Goal: Information Seeking & Learning: Learn about a topic

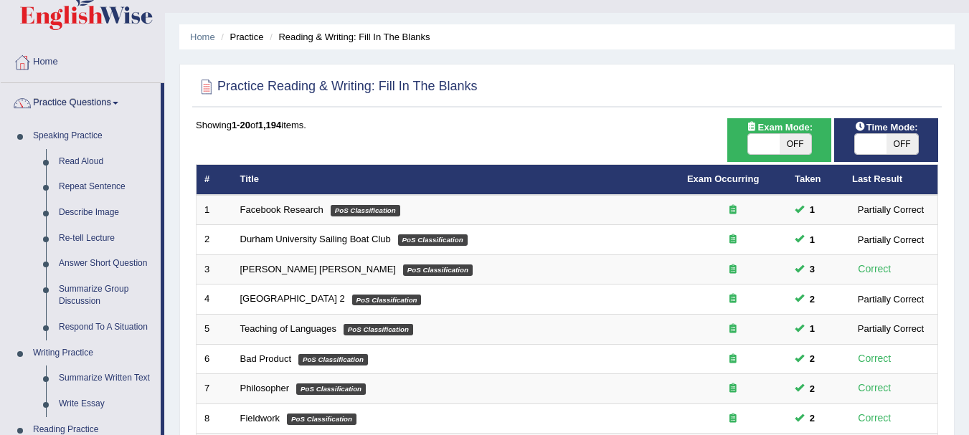
scroll to position [57, 0]
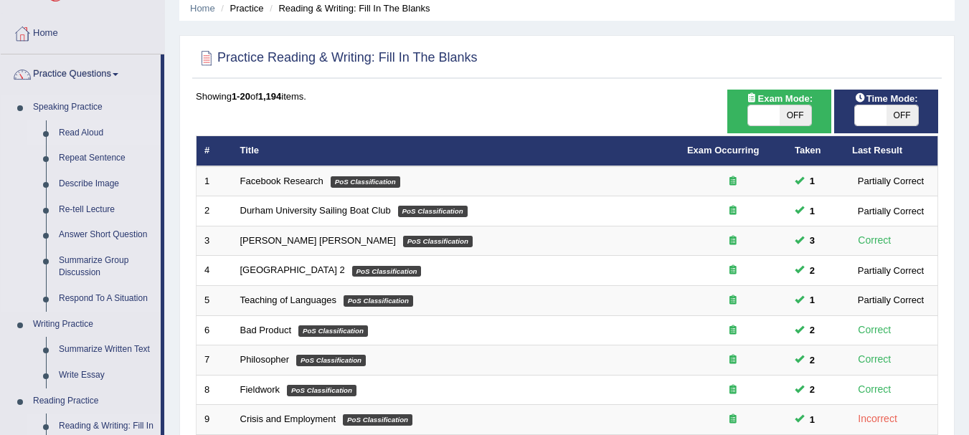
click at [84, 130] on link "Read Aloud" at bounding box center [106, 134] width 108 height 26
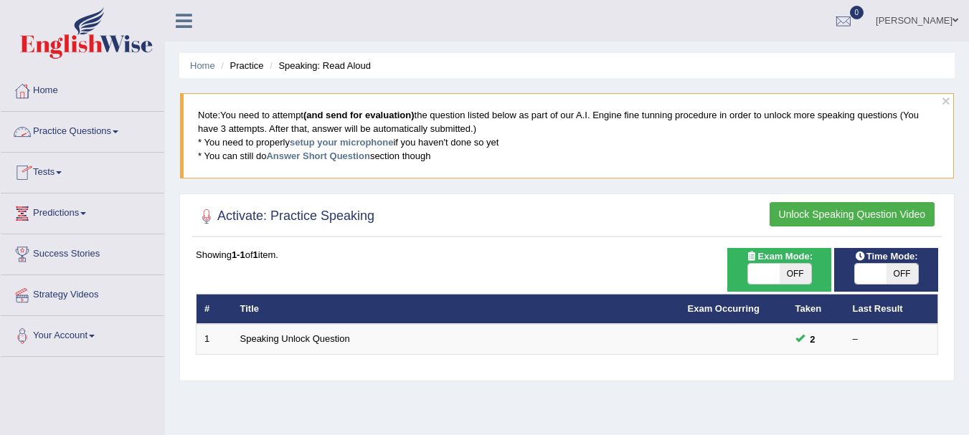
click at [63, 129] on link "Practice Questions" at bounding box center [83, 130] width 164 height 36
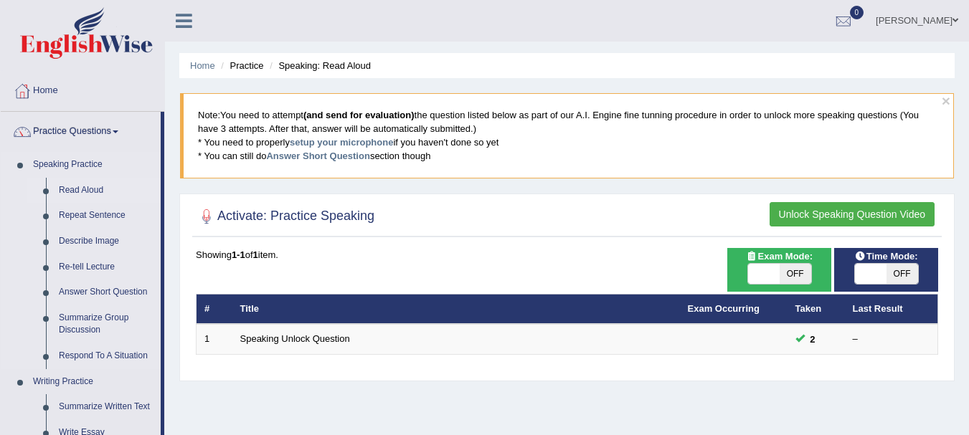
click at [80, 185] on link "Read Aloud" at bounding box center [106, 191] width 108 height 26
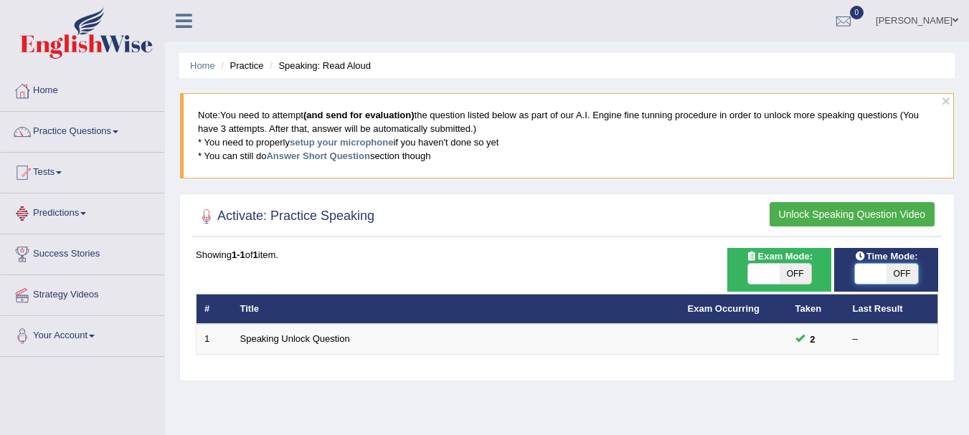
click at [885, 275] on span at bounding box center [871, 274] width 32 height 20
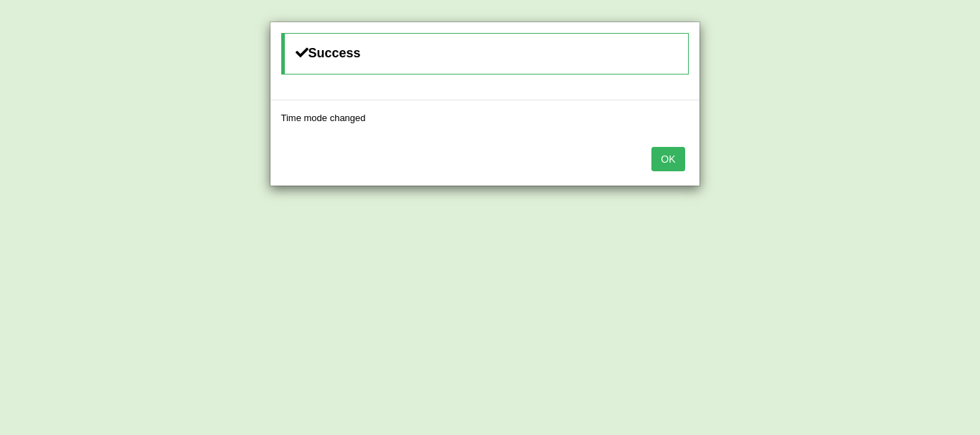
click at [674, 161] on button "OK" at bounding box center [667, 159] width 33 height 24
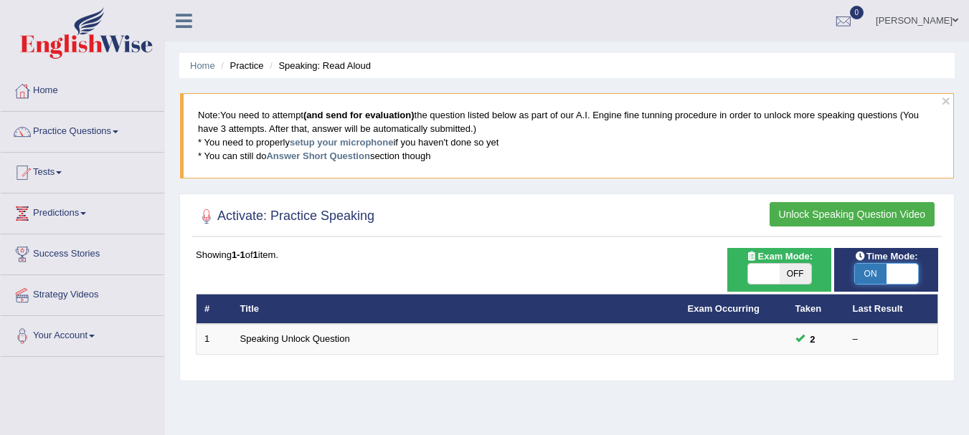
click at [892, 269] on span at bounding box center [903, 274] width 32 height 20
checkbox input "false"
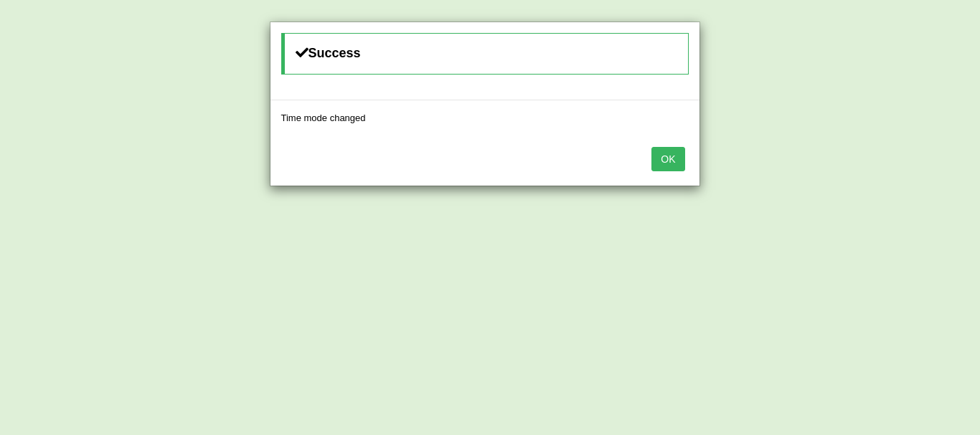
click at [668, 161] on button "OK" at bounding box center [667, 159] width 33 height 24
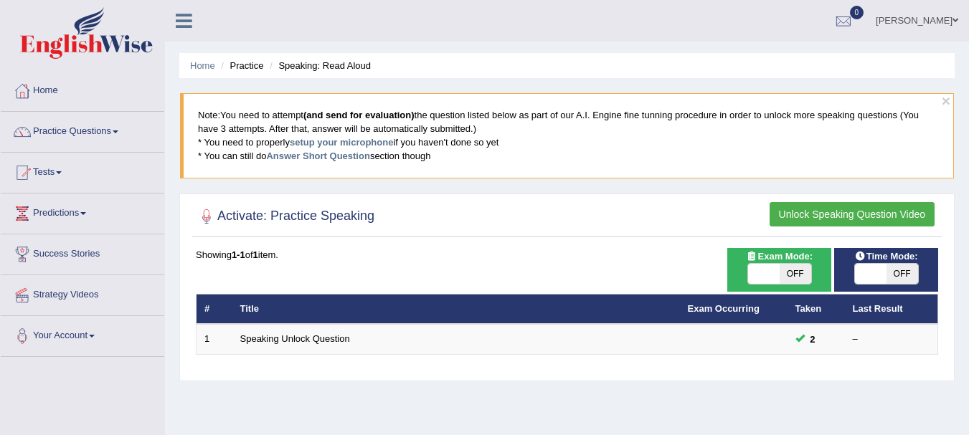
click at [831, 217] on button "Unlock Speaking Question Video" at bounding box center [852, 214] width 165 height 24
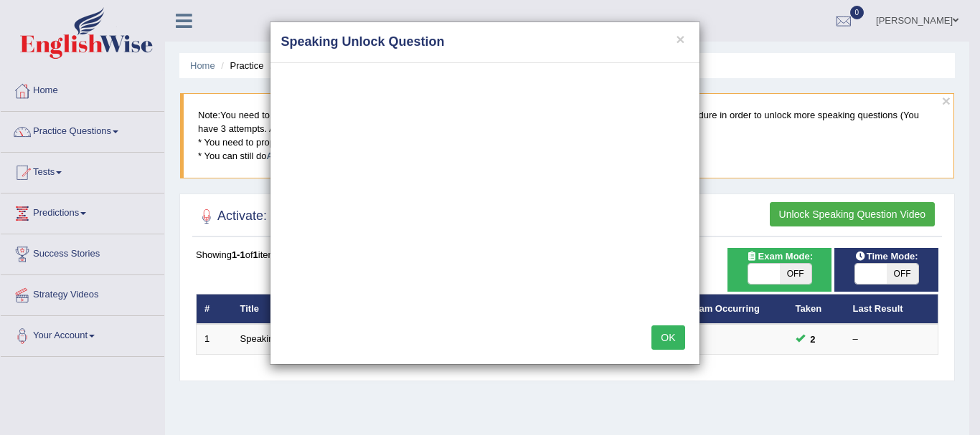
click at [660, 336] on button "OK" at bounding box center [667, 338] width 33 height 24
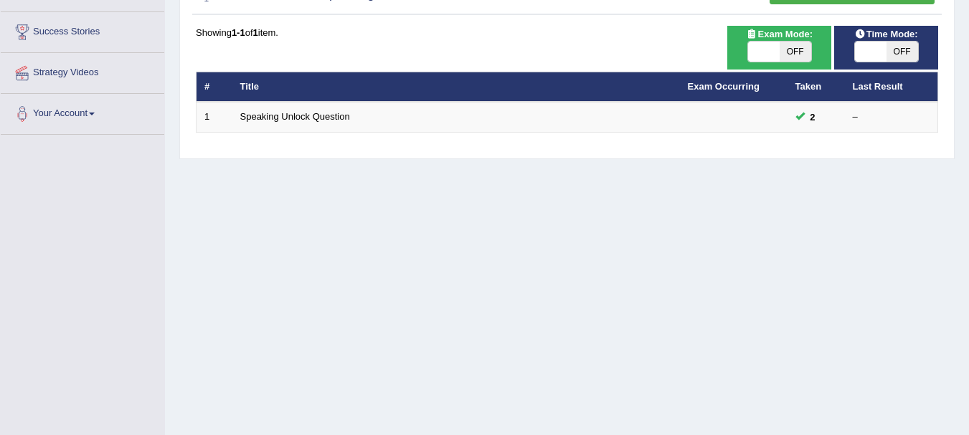
scroll to position [126, 0]
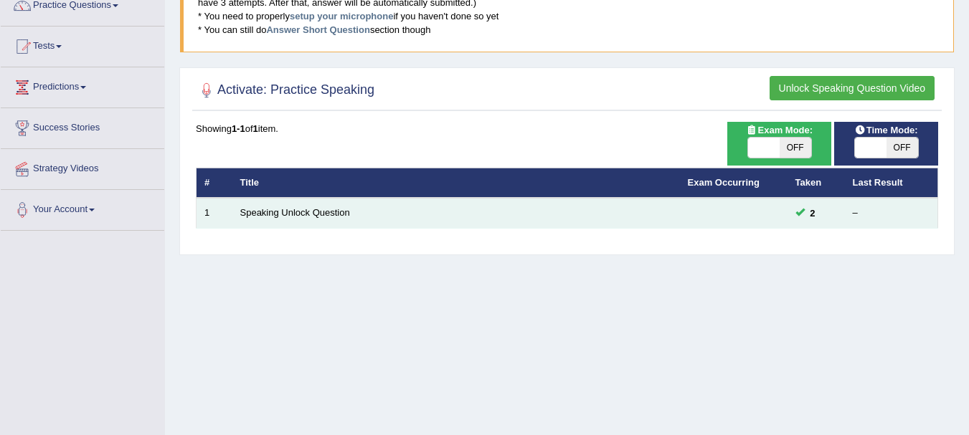
click at [857, 210] on div "–" at bounding box center [891, 214] width 77 height 14
click at [301, 208] on link "Speaking Unlock Question" at bounding box center [295, 212] width 110 height 11
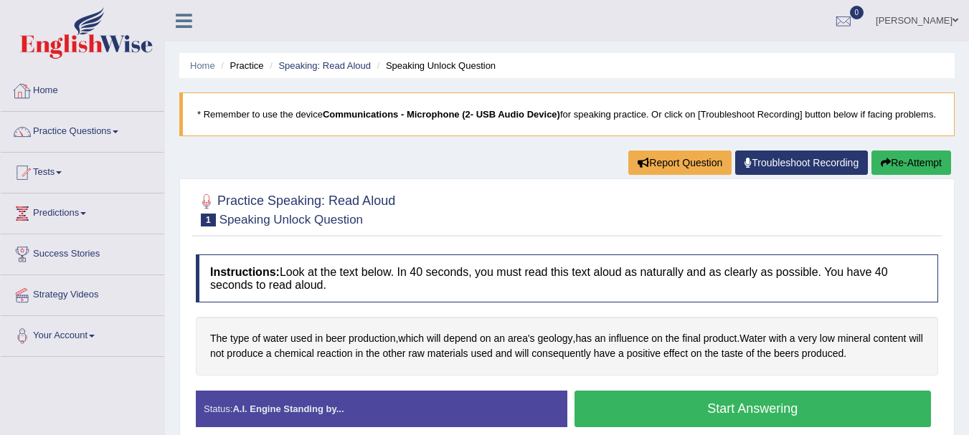
click at [54, 91] on link "Home" at bounding box center [83, 89] width 164 height 36
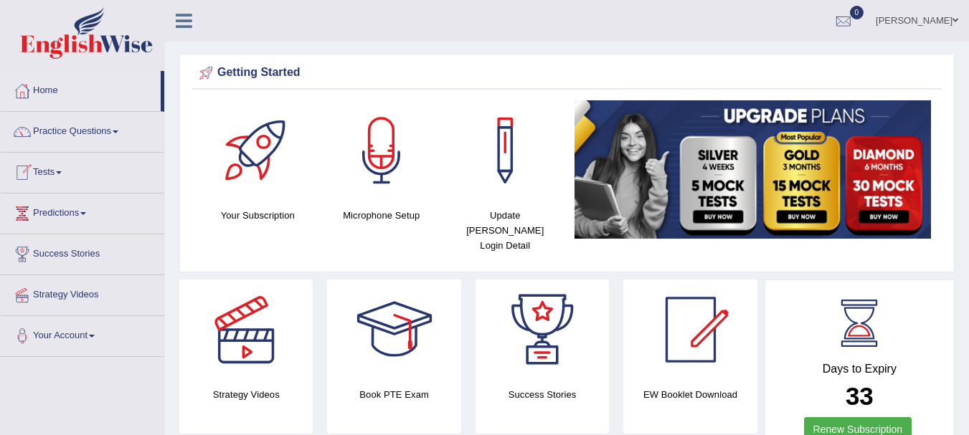
click at [68, 131] on link "Practice Questions" at bounding box center [83, 130] width 164 height 36
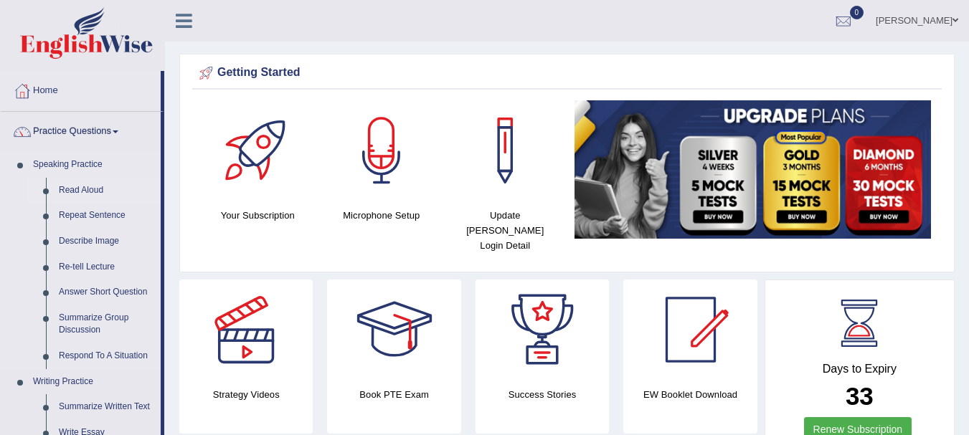
click at [71, 186] on link "Read Aloud" at bounding box center [106, 191] width 108 height 26
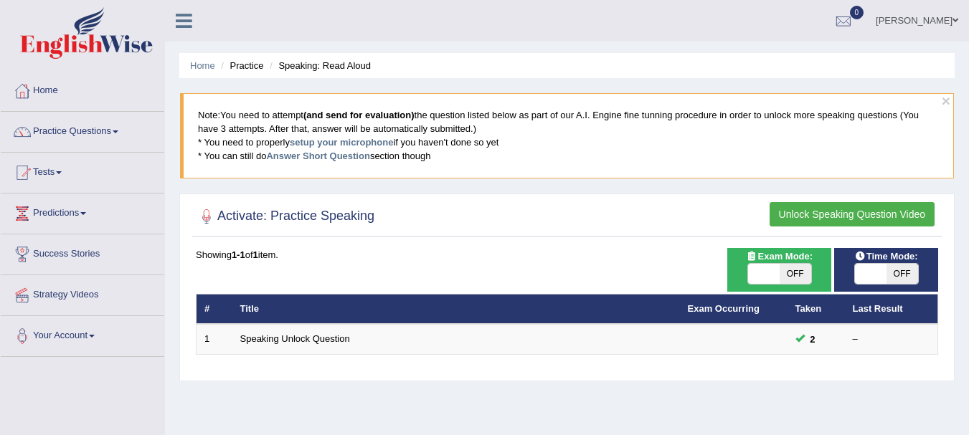
click at [788, 273] on span "OFF" at bounding box center [796, 274] width 32 height 20
checkbox input "true"
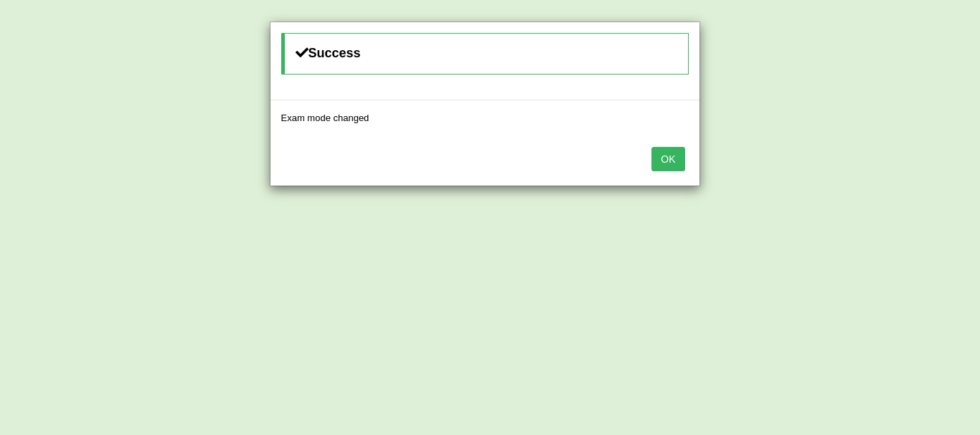
click at [671, 136] on div "OK" at bounding box center [484, 161] width 429 height 50
click at [671, 163] on button "OK" at bounding box center [667, 159] width 33 height 24
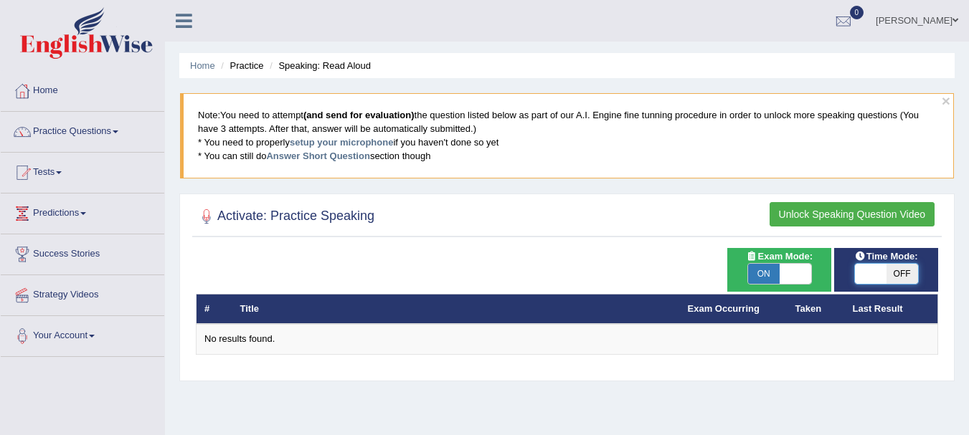
click at [885, 273] on span at bounding box center [871, 274] width 32 height 20
checkbox input "true"
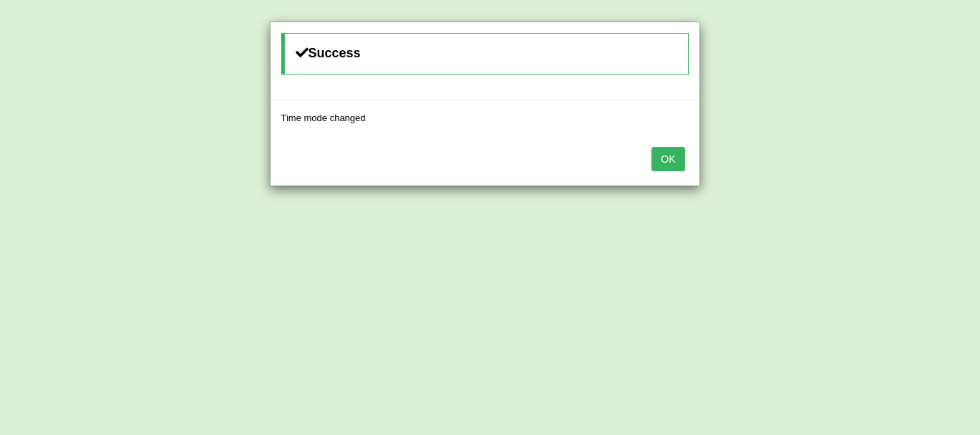
click at [684, 153] on button "OK" at bounding box center [667, 159] width 33 height 24
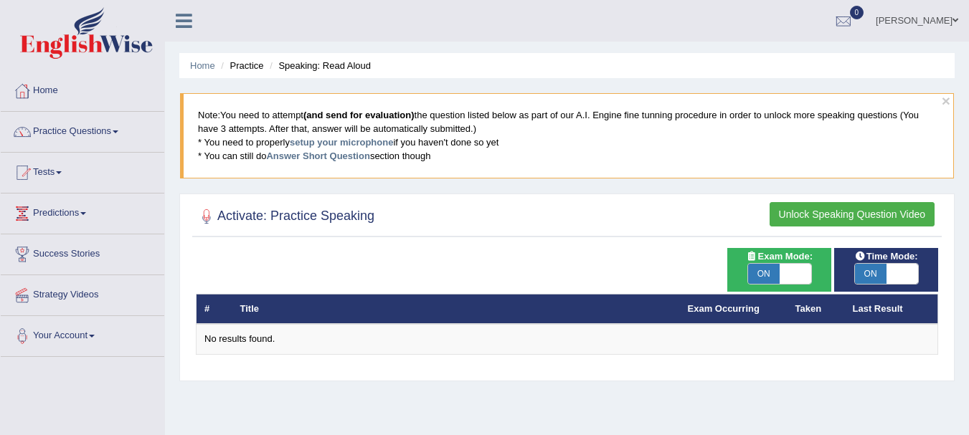
click at [775, 278] on span "ON" at bounding box center [764, 274] width 32 height 20
checkbox input "false"
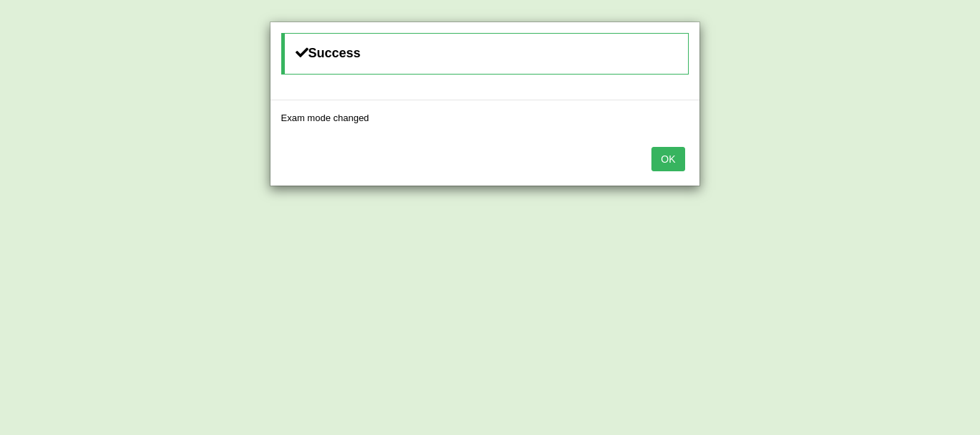
click at [671, 150] on button "OK" at bounding box center [667, 159] width 33 height 24
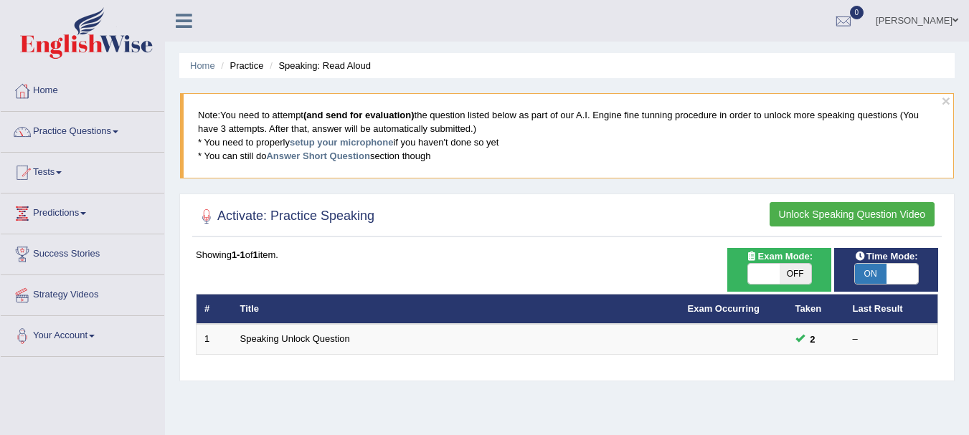
click at [896, 278] on span at bounding box center [903, 274] width 32 height 20
checkbox input "false"
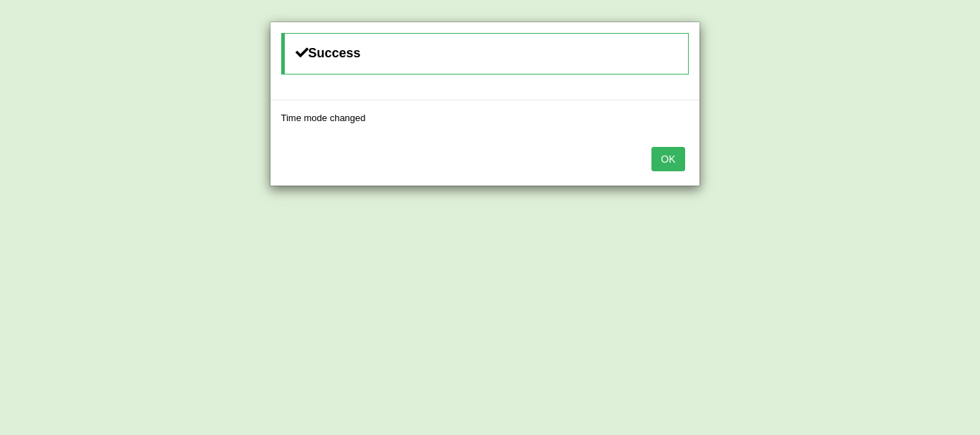
click at [662, 156] on button "OK" at bounding box center [667, 159] width 33 height 24
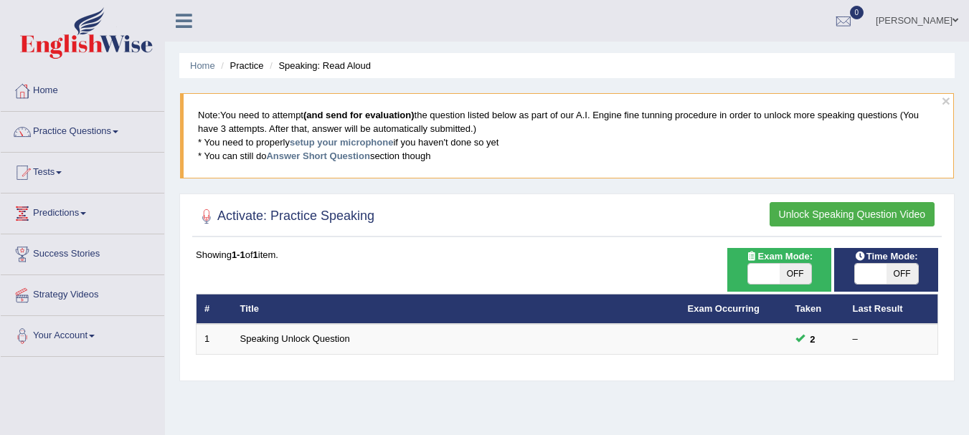
click at [816, 222] on button "Unlock Speaking Question Video" at bounding box center [852, 214] width 165 height 24
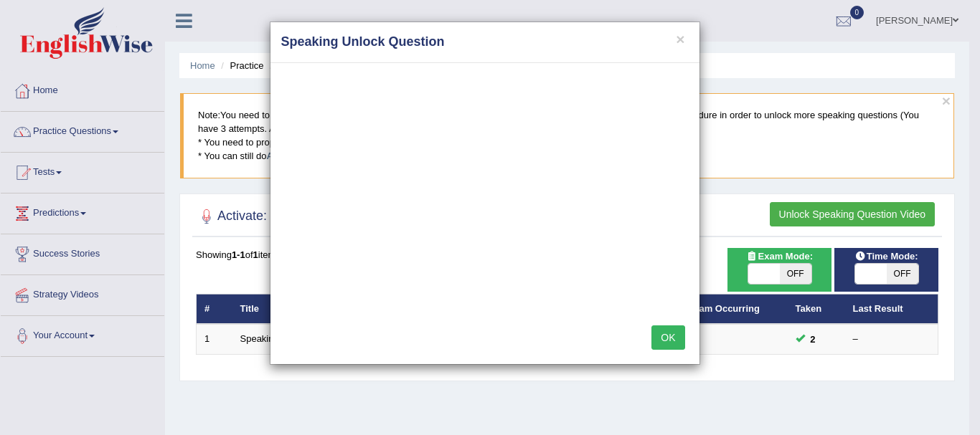
click at [660, 340] on button "OK" at bounding box center [667, 338] width 33 height 24
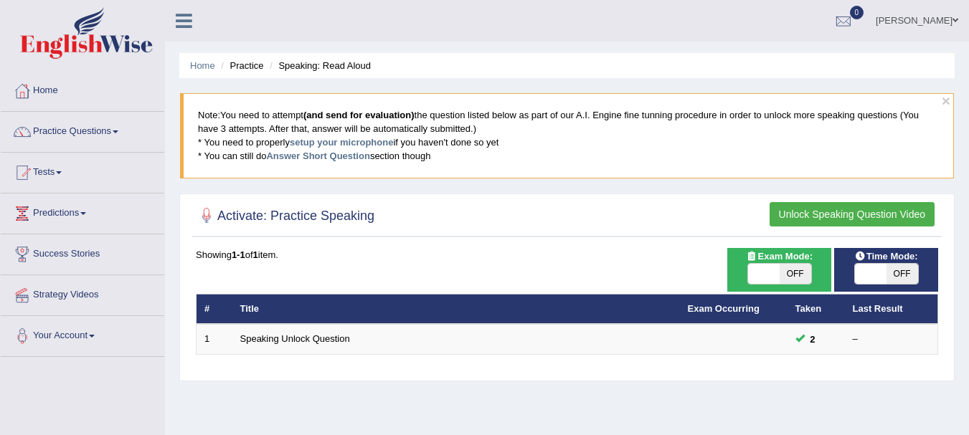
click at [208, 216] on div at bounding box center [207, 217] width 22 height 22
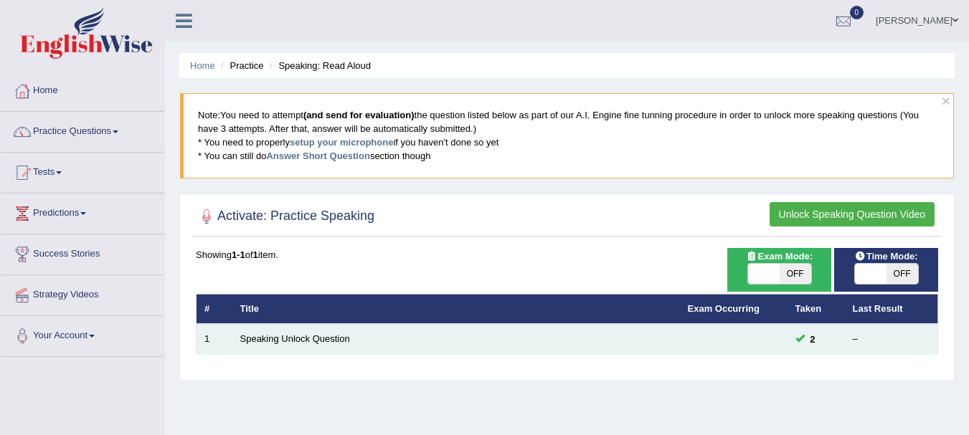
click at [793, 346] on td "2" at bounding box center [816, 339] width 57 height 30
click at [291, 339] on link "Speaking Unlock Question" at bounding box center [295, 339] width 110 height 11
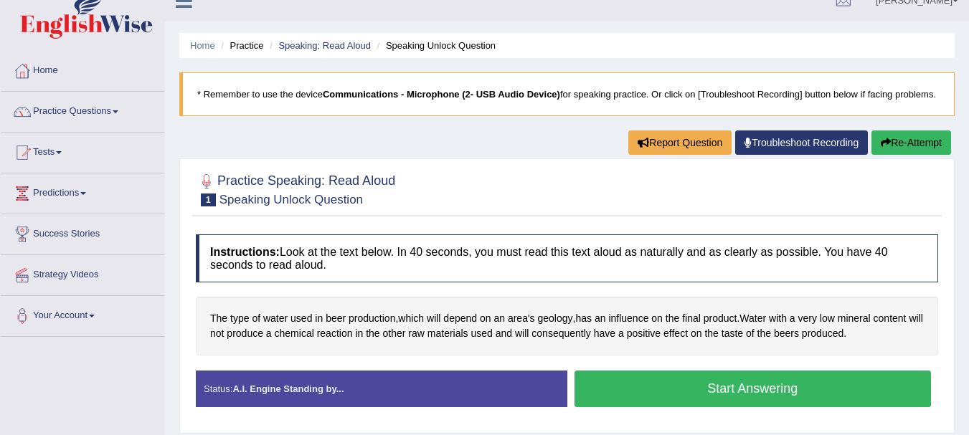
scroll to position [86, 0]
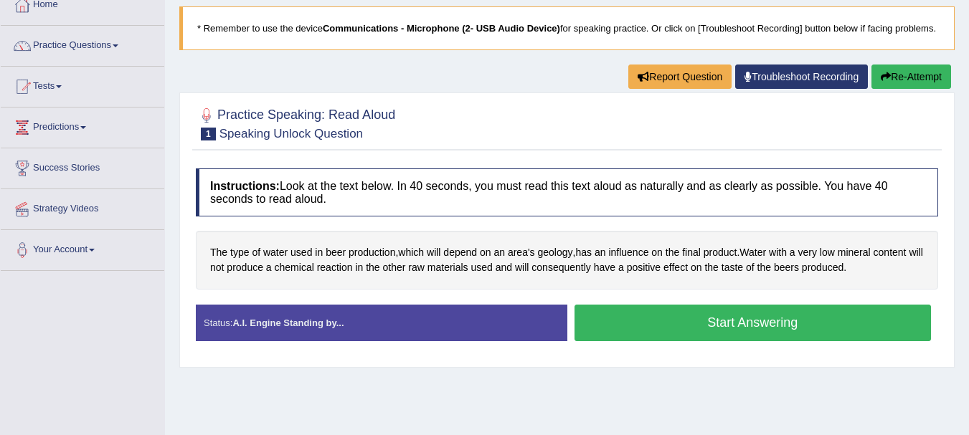
click at [761, 333] on button "Start Answering" at bounding box center [753, 323] width 357 height 37
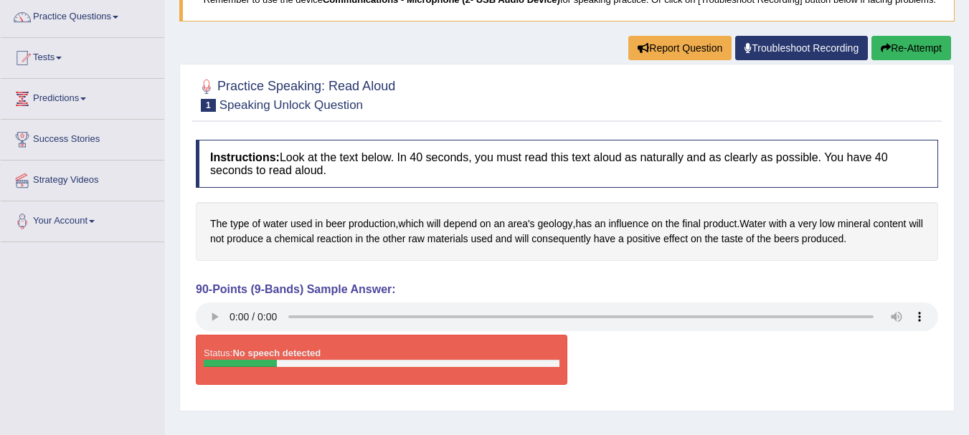
scroll to position [230, 0]
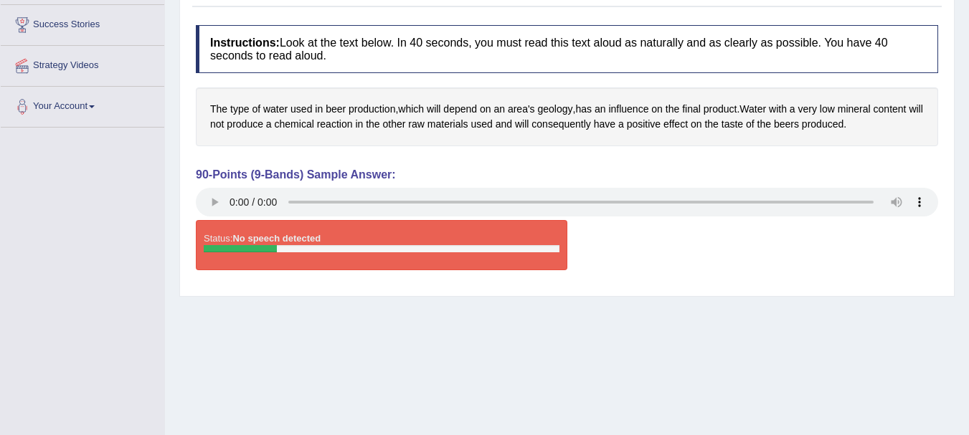
click at [325, 253] on div at bounding box center [382, 248] width 356 height 7
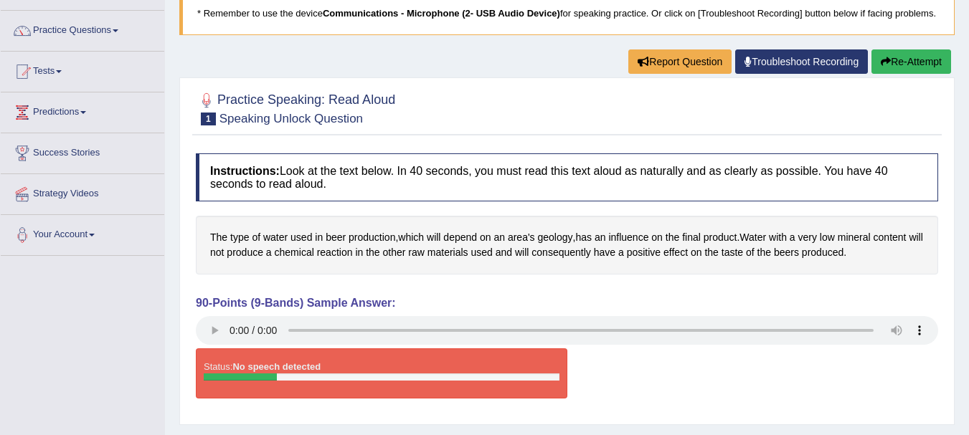
scroll to position [95, 0]
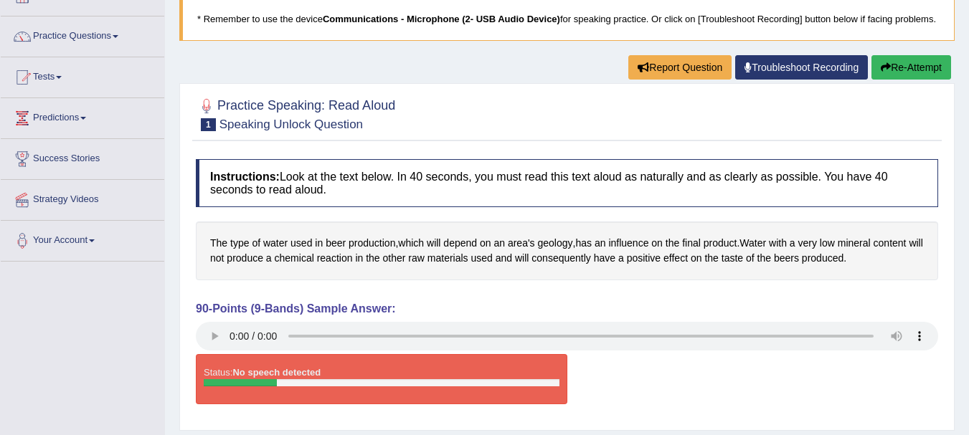
click at [800, 80] on link "Troubleshoot Recording" at bounding box center [801, 67] width 133 height 24
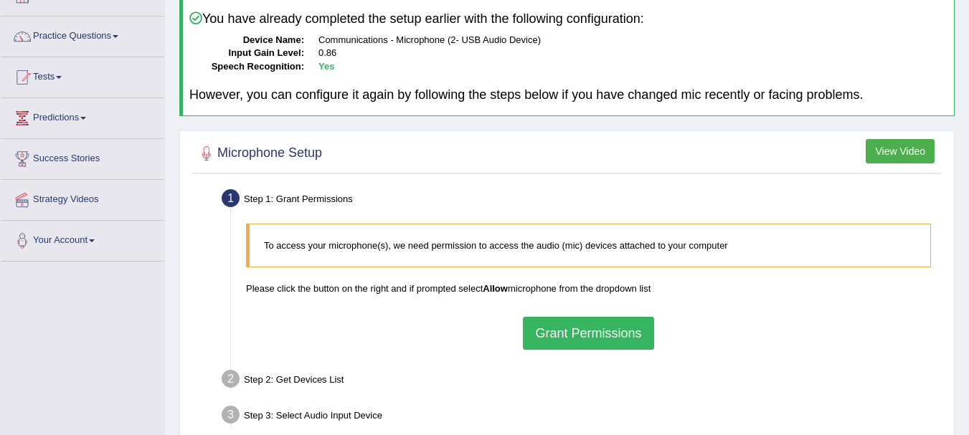
scroll to position [105, 0]
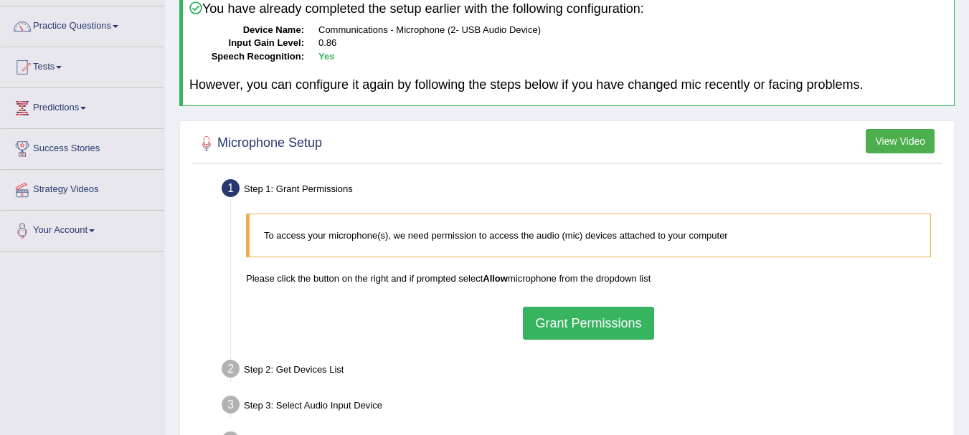
click at [552, 316] on button "Grant Permissions" at bounding box center [588, 323] width 131 height 33
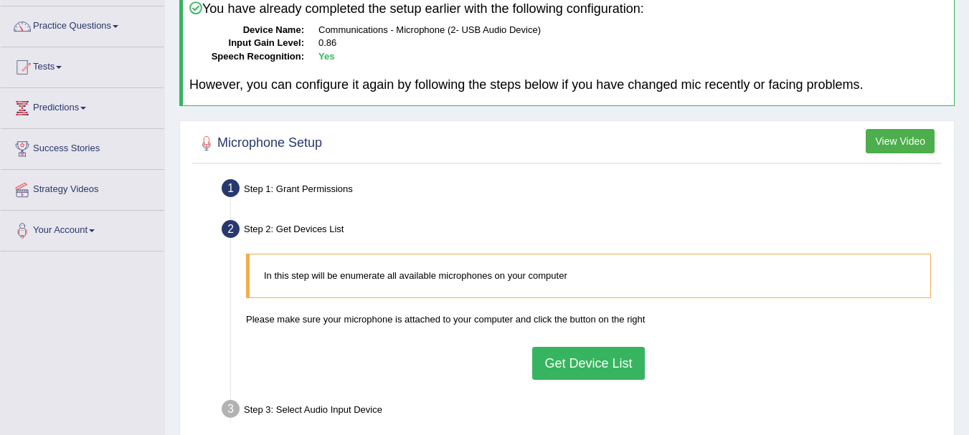
click at [577, 357] on button "Get Device List" at bounding box center [588, 363] width 112 height 33
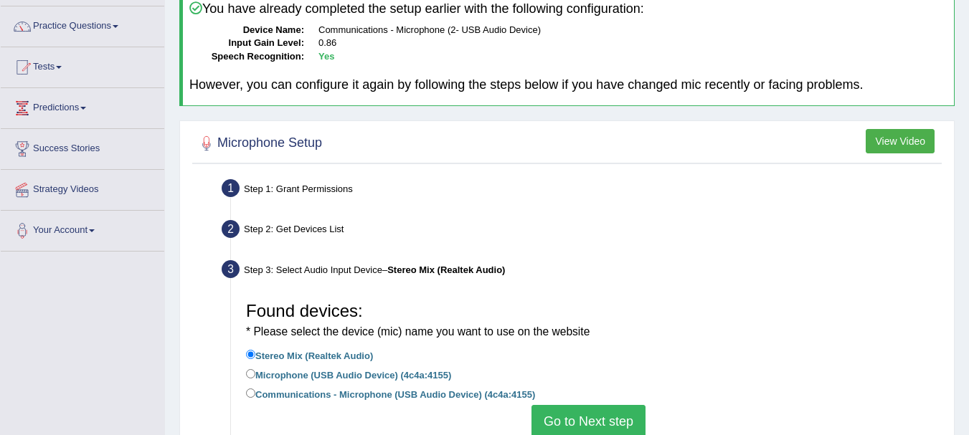
click at [570, 415] on button "Go to Next step" at bounding box center [589, 421] width 114 height 33
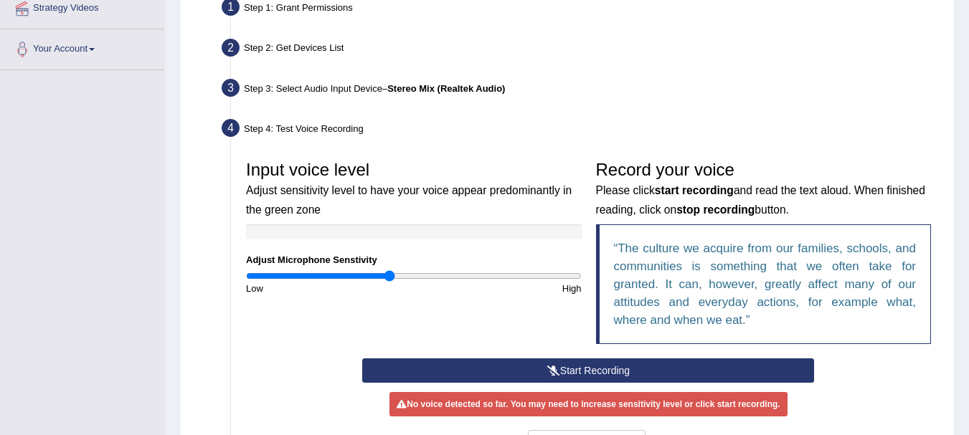
scroll to position [325, 0]
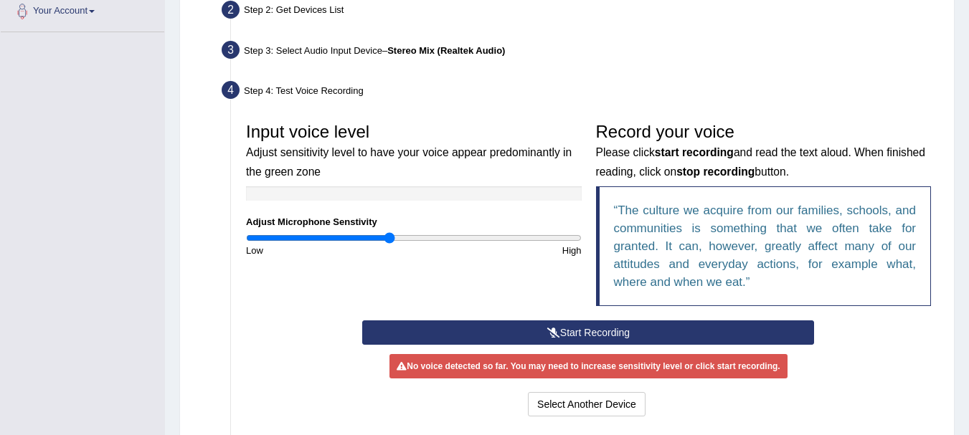
click at [569, 327] on button "Start Recording" at bounding box center [588, 333] width 452 height 24
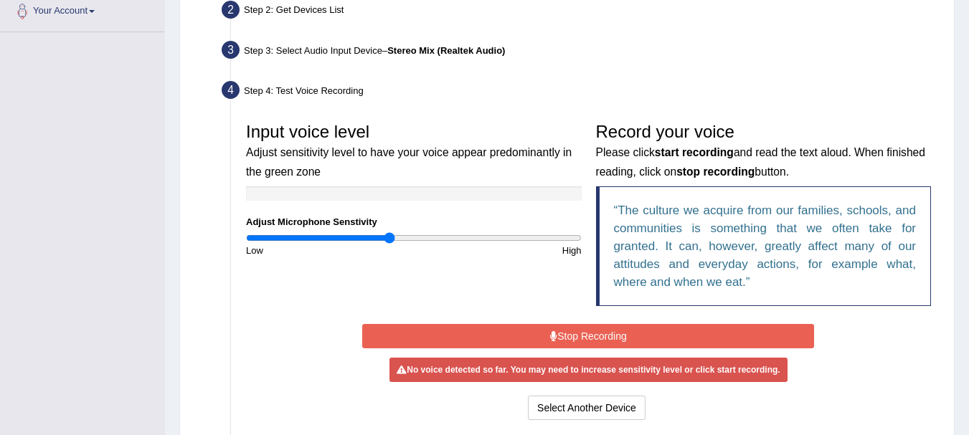
click at [578, 329] on button "Stop Recording" at bounding box center [588, 336] width 452 height 24
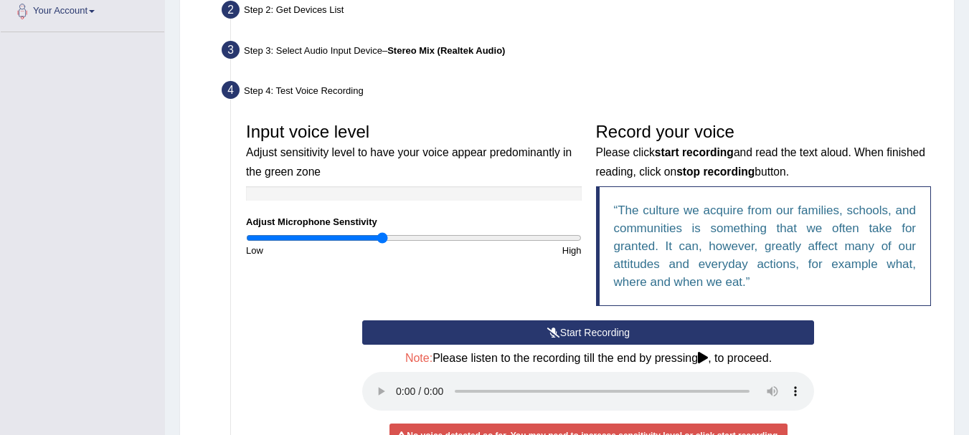
click at [382, 238] on input "range" at bounding box center [414, 237] width 336 height 11
click at [551, 334] on icon at bounding box center [553, 333] width 13 height 10
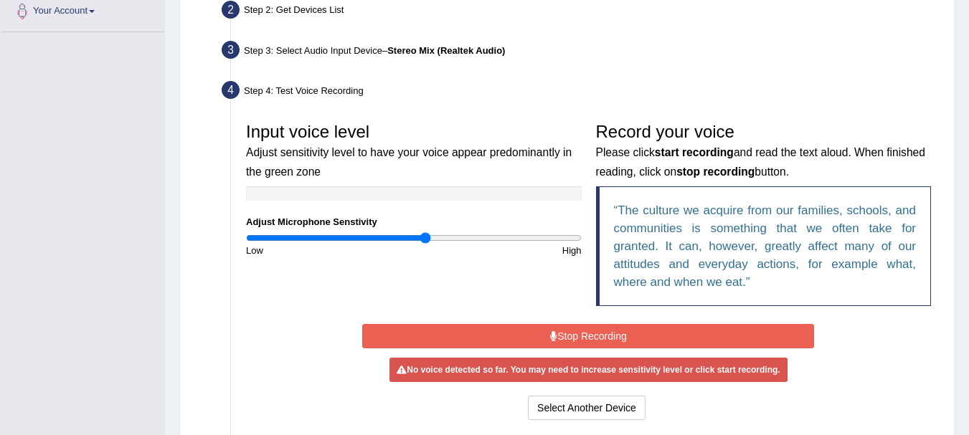
type input "1.08"
click at [426, 239] on input "range" at bounding box center [414, 237] width 336 height 11
click at [562, 341] on button "Stop Recording" at bounding box center [588, 336] width 452 height 24
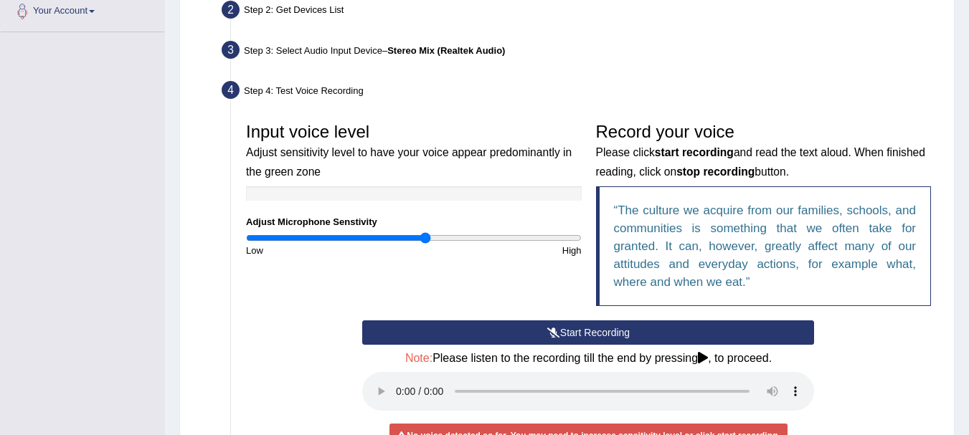
click at [583, 334] on button "Start Recording" at bounding box center [588, 333] width 452 height 24
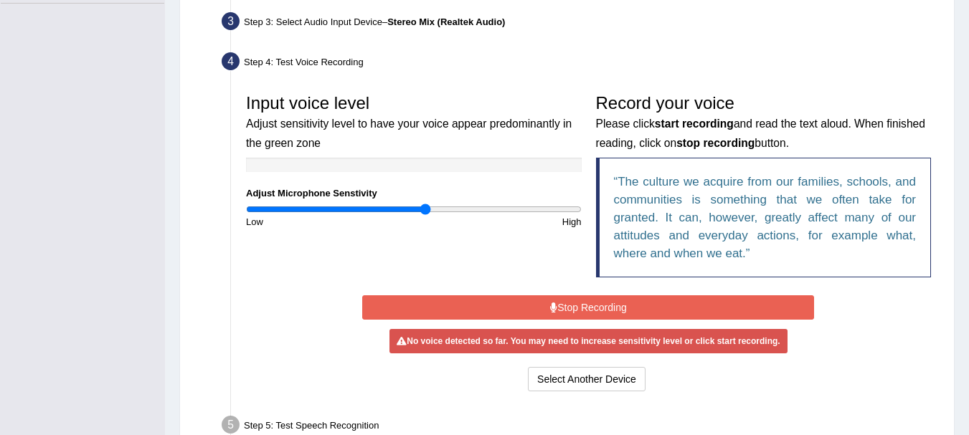
scroll to position [411, 0]
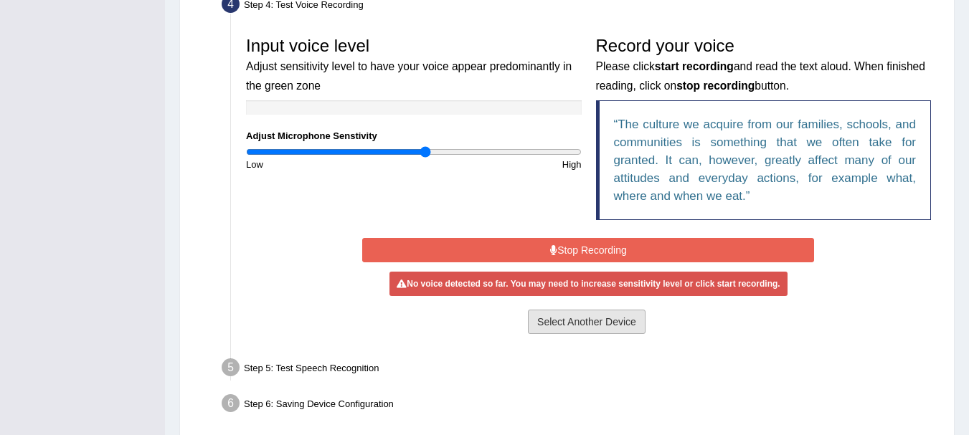
click at [621, 317] on button "Select Another Device" at bounding box center [587, 322] width 118 height 24
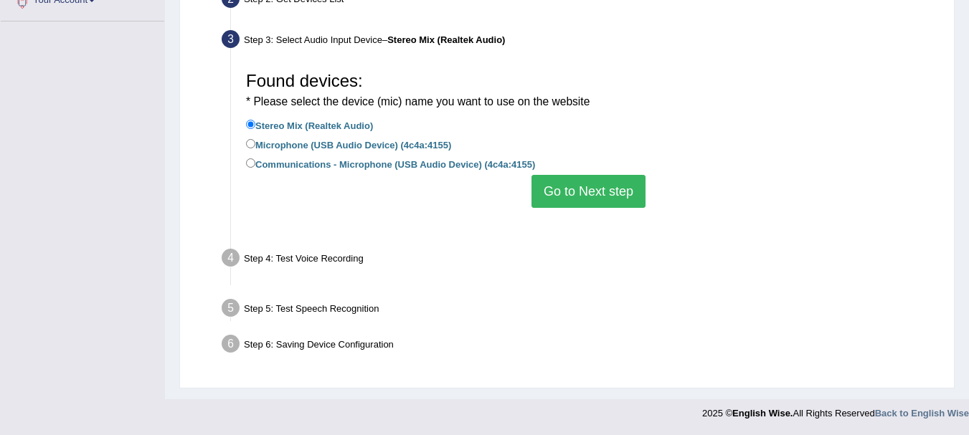
scroll to position [318, 0]
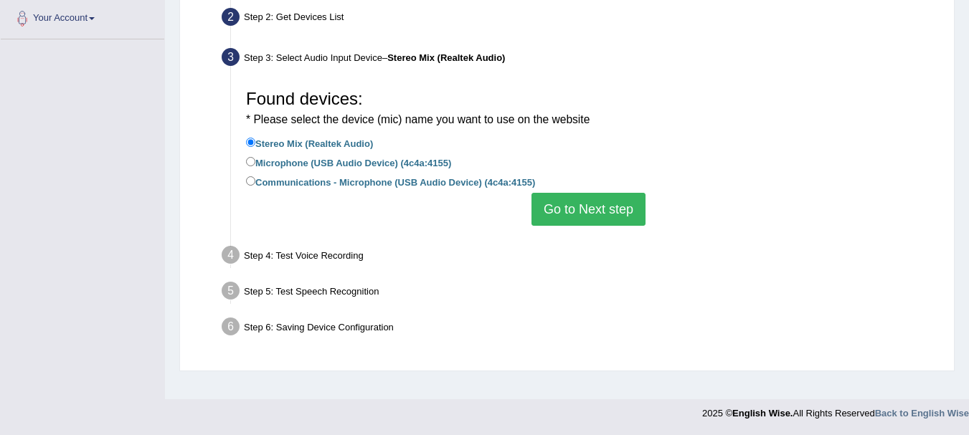
click at [385, 163] on label "Microphone (USB Audio Device) (4c4a:4155)" at bounding box center [348, 162] width 205 height 16
click at [255, 163] on input "Microphone (USB Audio Device) (4c4a:4155)" at bounding box center [250, 161] width 9 height 9
radio input "true"
click at [586, 214] on button "Go to Next step" at bounding box center [589, 209] width 114 height 33
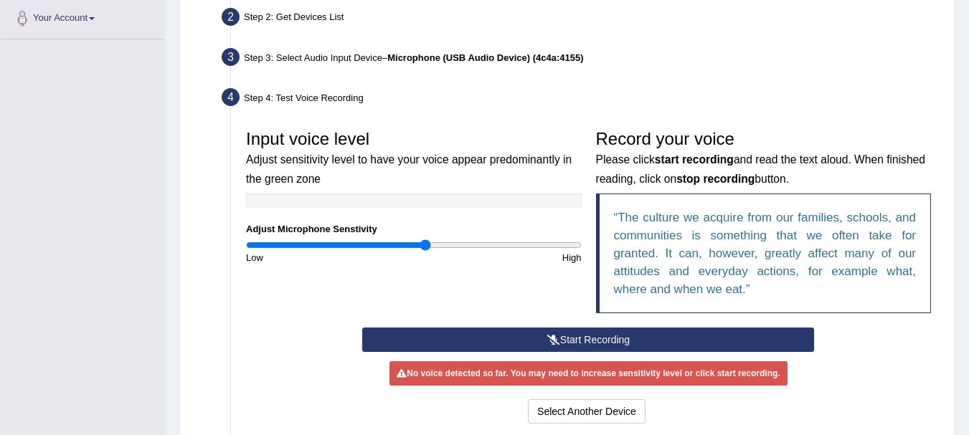
click at [580, 340] on button "Start Recording" at bounding box center [588, 340] width 452 height 24
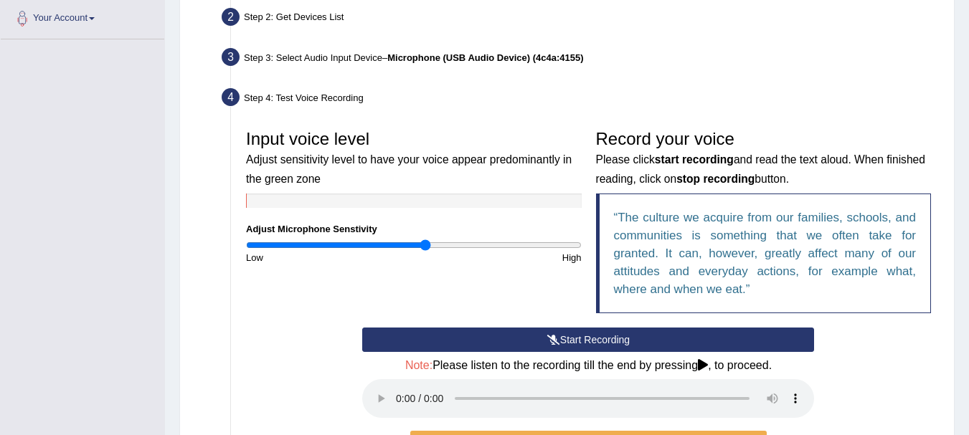
click at [666, 339] on button "Start Recording" at bounding box center [588, 340] width 452 height 24
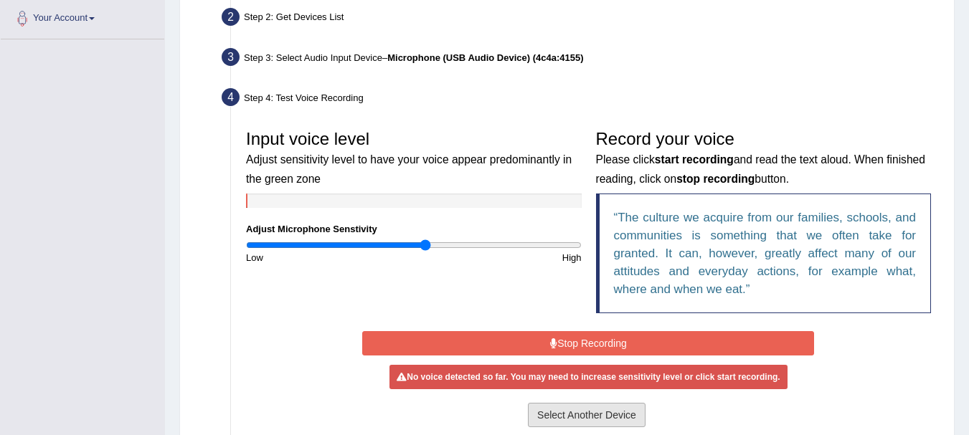
click at [619, 415] on button "Select Another Device" at bounding box center [587, 415] width 118 height 24
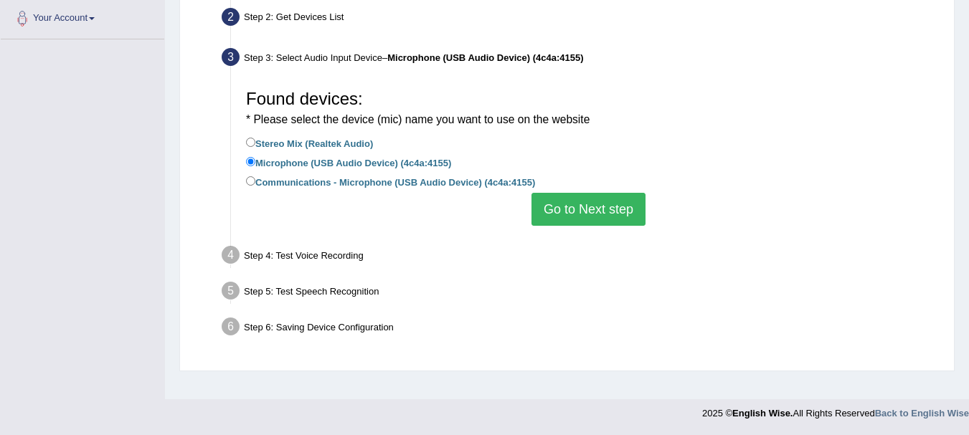
click at [581, 211] on button "Go to Next step" at bounding box center [589, 209] width 114 height 33
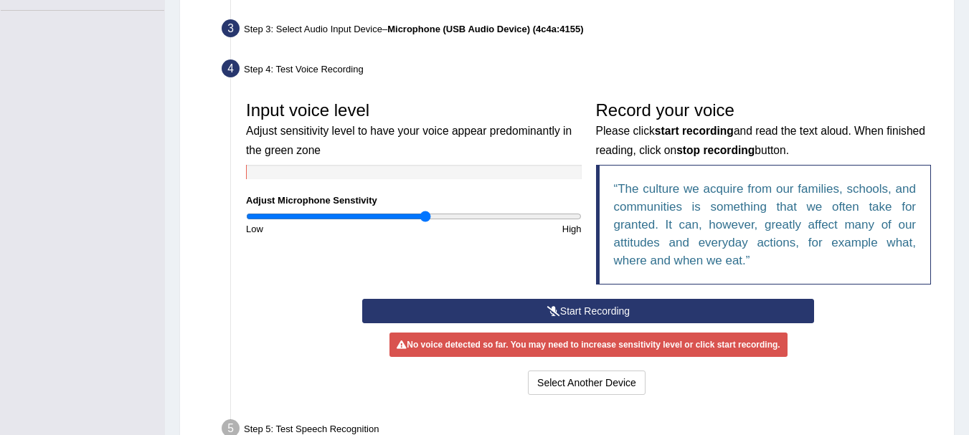
scroll to position [413, 0]
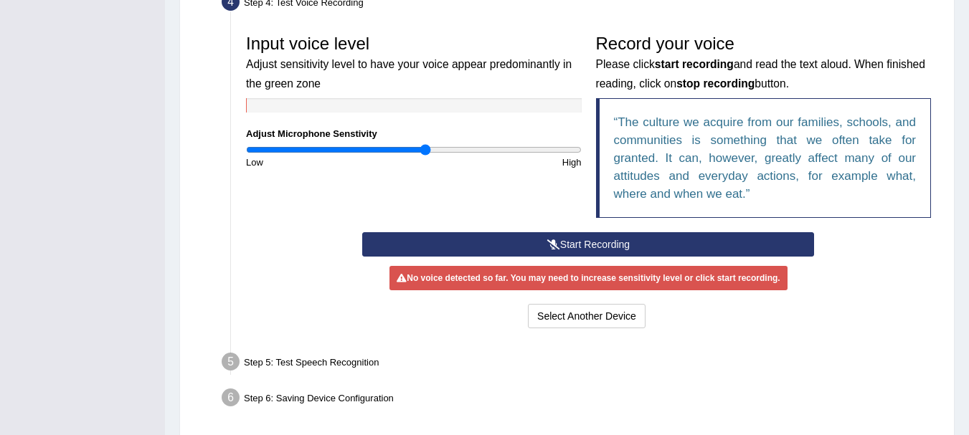
click at [560, 242] on button "Start Recording" at bounding box center [588, 244] width 452 height 24
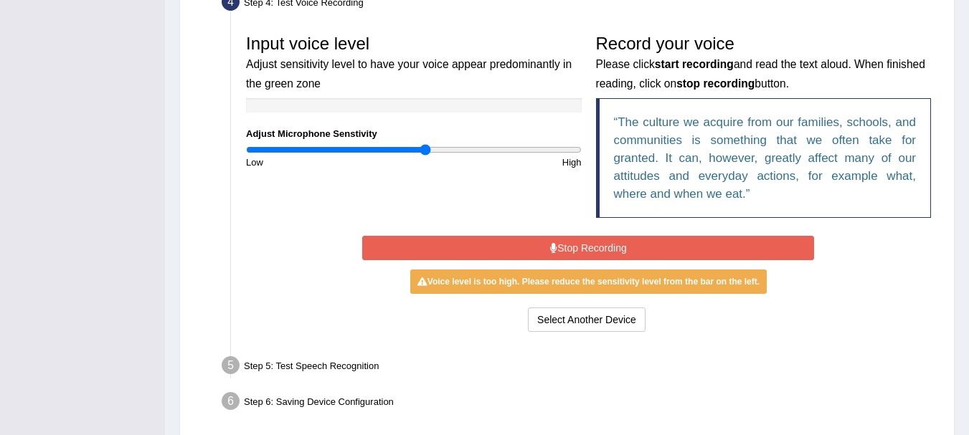
click at [421, 149] on input "range" at bounding box center [414, 149] width 336 height 11
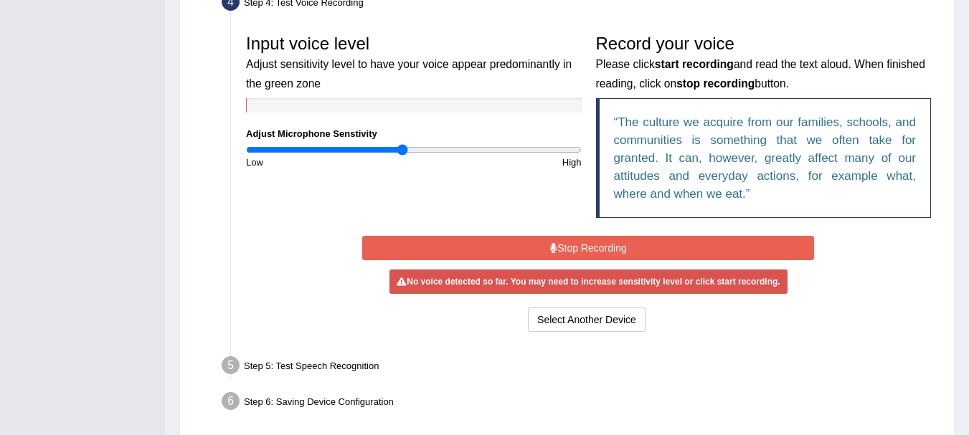
type input "0.94"
click at [402, 149] on input "range" at bounding box center [414, 149] width 336 height 11
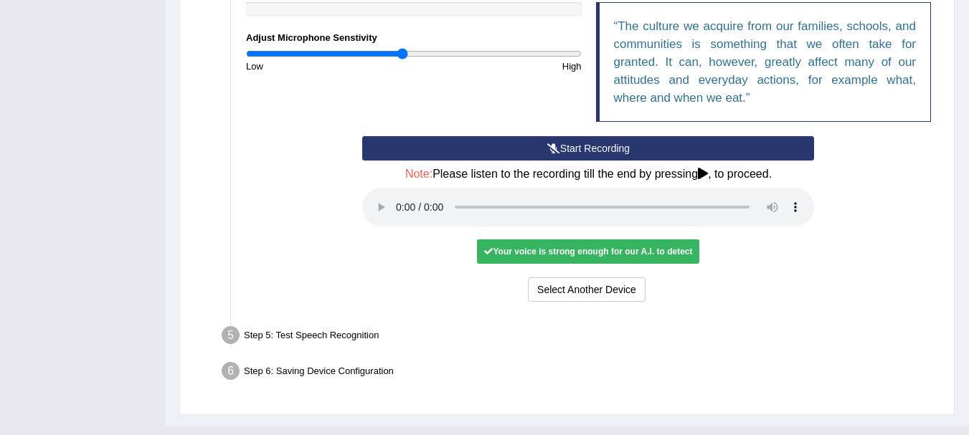
scroll to position [537, 0]
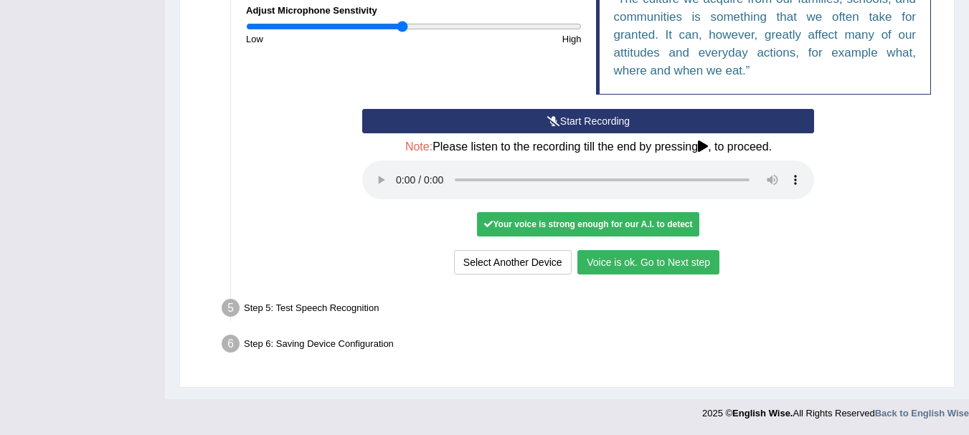
click at [618, 267] on button "Voice is ok. Go to Next step" at bounding box center [648, 262] width 142 height 24
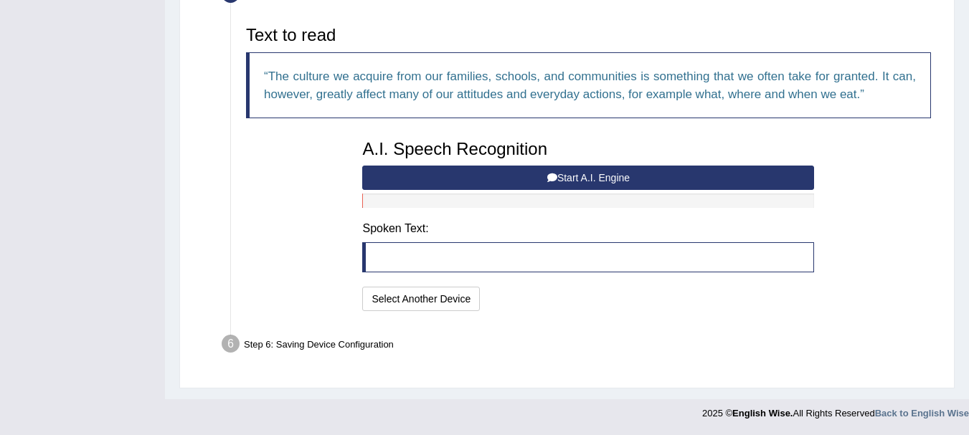
scroll to position [462, 0]
click at [557, 180] on button "Start A.I. Engine" at bounding box center [588, 178] width 452 height 24
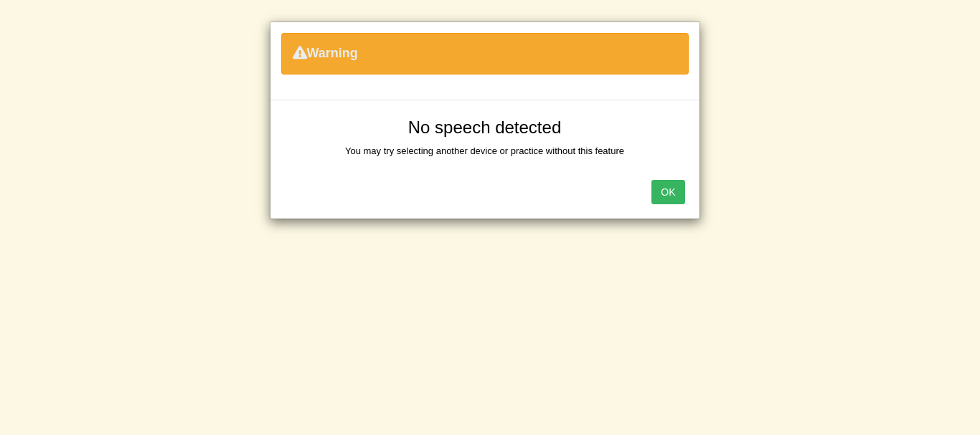
click at [676, 188] on button "OK" at bounding box center [667, 192] width 33 height 24
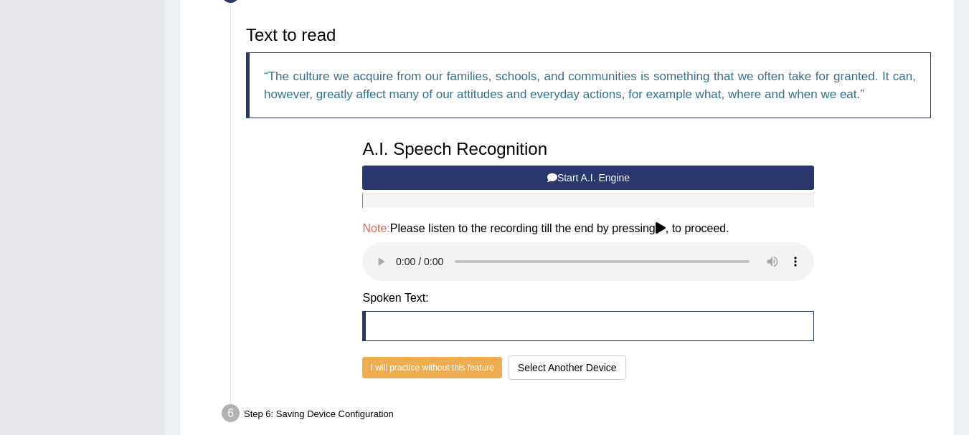
click at [580, 177] on button "Start A.I. Engine" at bounding box center [588, 178] width 452 height 24
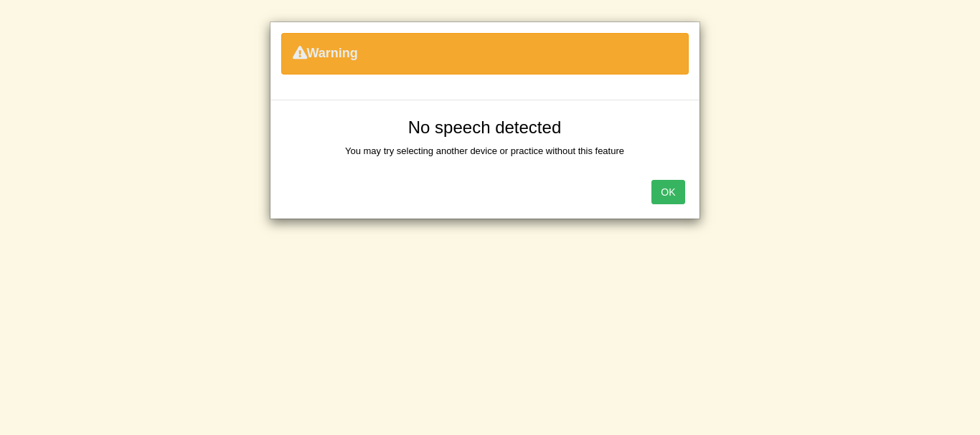
click at [675, 190] on button "OK" at bounding box center [667, 192] width 33 height 24
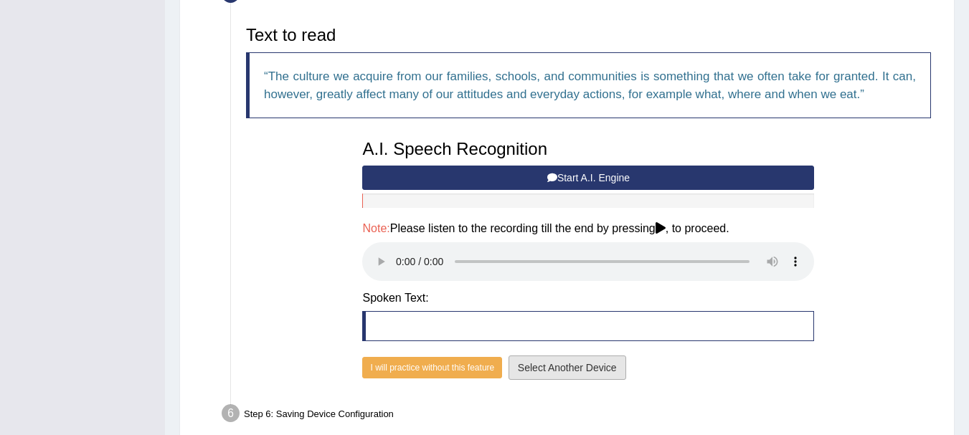
click at [585, 368] on button "Select Another Device" at bounding box center [568, 368] width 118 height 24
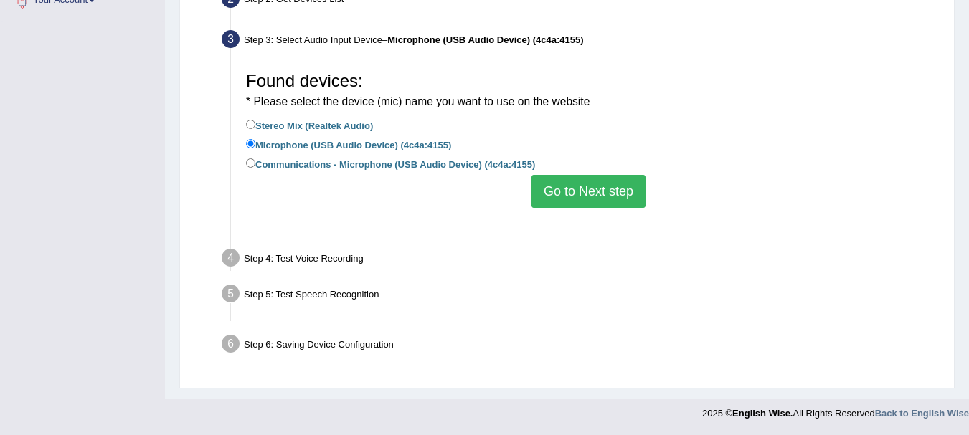
scroll to position [318, 0]
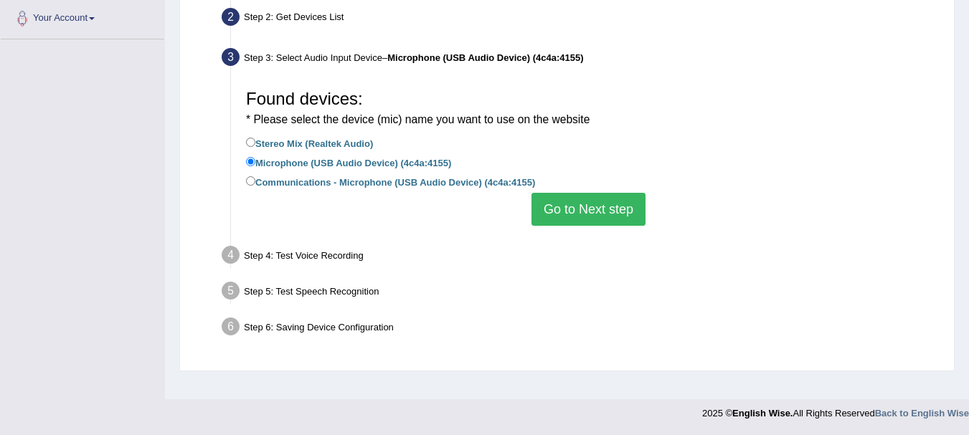
click at [354, 187] on label "Communications - Microphone (USB Audio Device) (4c4a:4155)" at bounding box center [390, 182] width 289 height 16
click at [255, 186] on input "Communications - Microphone (USB Audio Device) (4c4a:4155)" at bounding box center [250, 180] width 9 height 9
radio input "true"
click at [563, 208] on button "Go to Next step" at bounding box center [589, 209] width 114 height 33
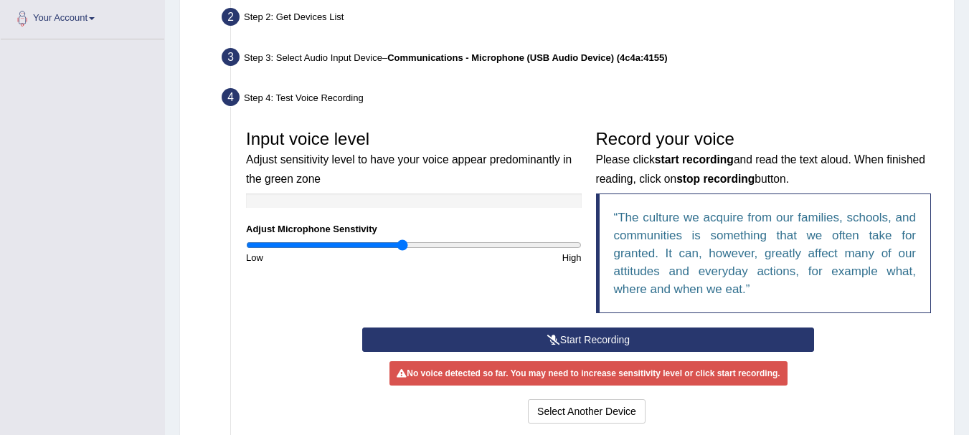
click at [603, 336] on button "Start Recording" at bounding box center [588, 340] width 452 height 24
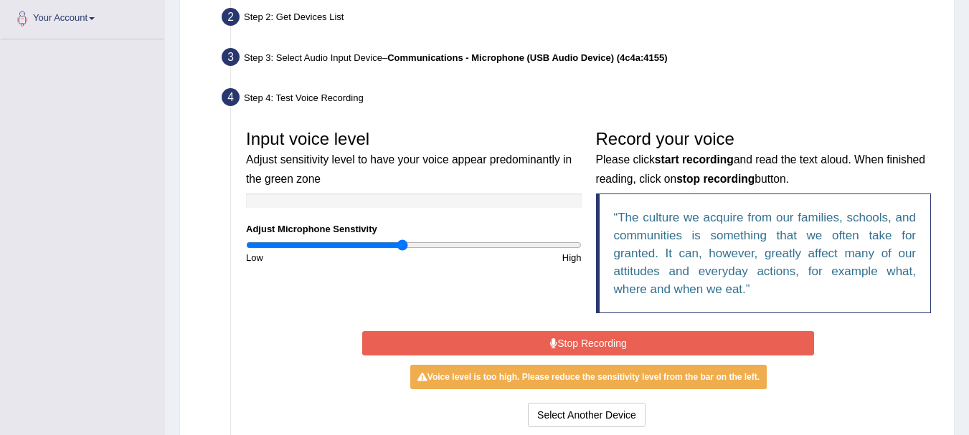
click at [649, 344] on button "Stop Recording" at bounding box center [588, 343] width 452 height 24
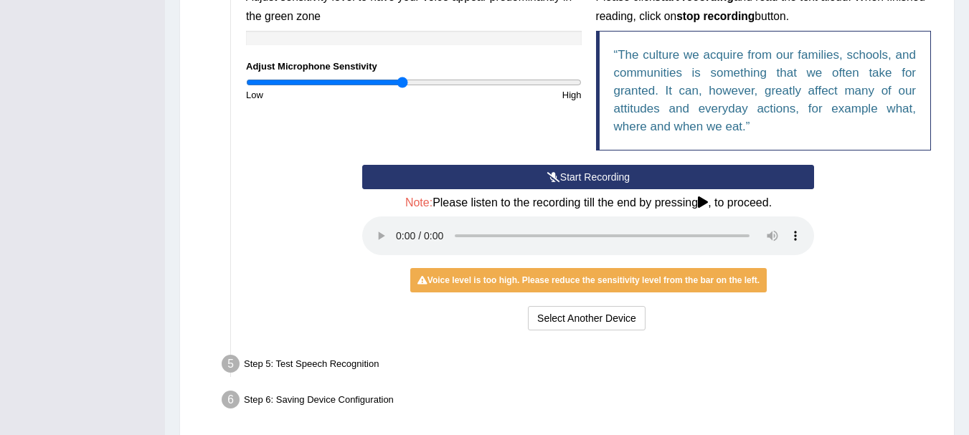
scroll to position [537, 0]
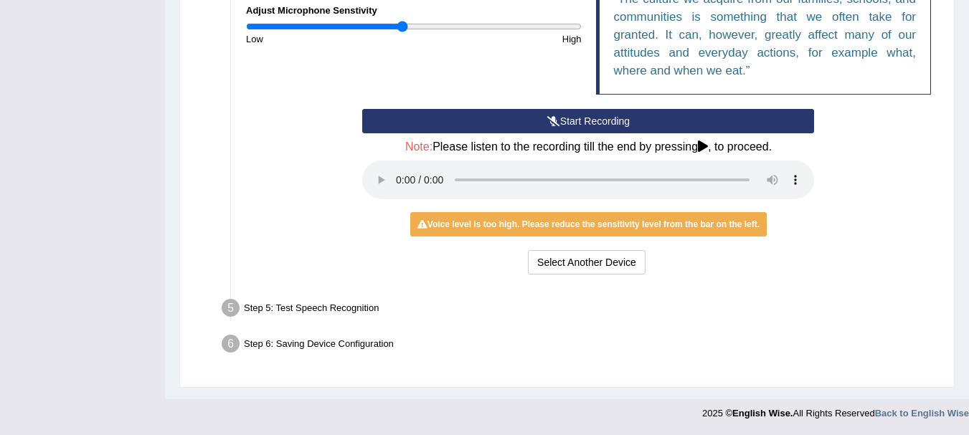
click at [575, 230] on div "Voice level is too high. Please reduce the sensitivity level from the bar on th…" at bounding box center [588, 224] width 357 height 24
click at [589, 256] on button "Select Another Device" at bounding box center [587, 262] width 118 height 24
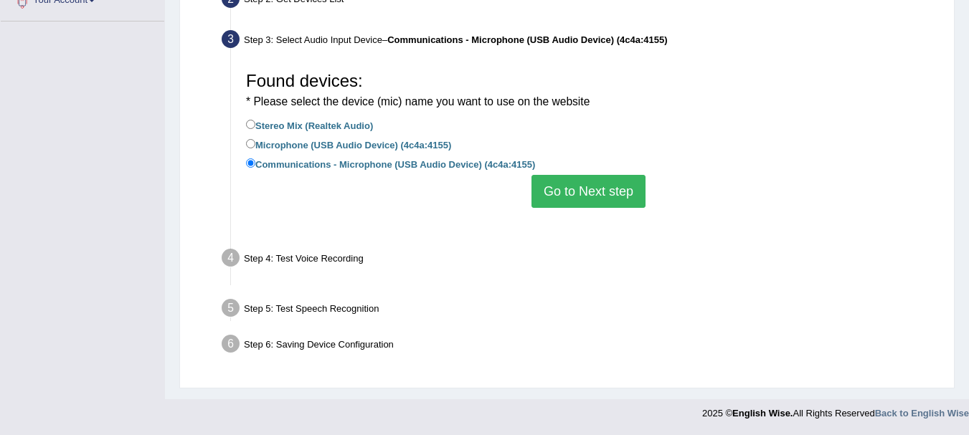
scroll to position [318, 0]
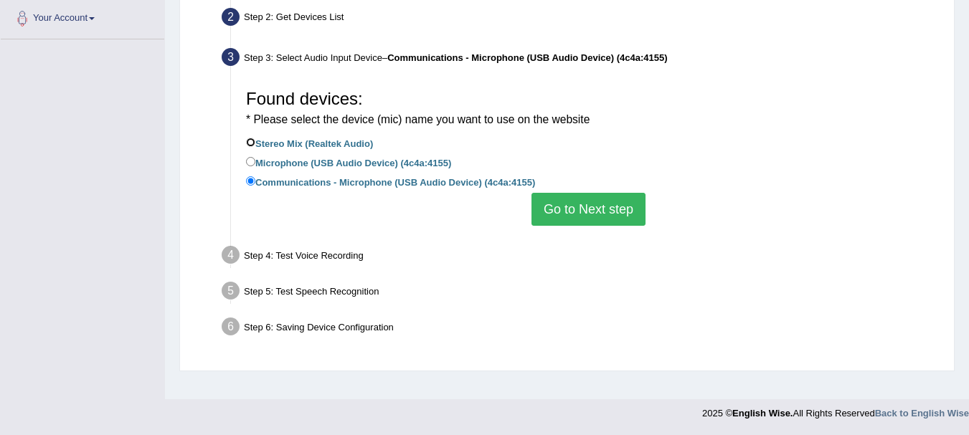
click at [253, 138] on input "Stereo Mix (Realtek Audio)" at bounding box center [250, 142] width 9 height 9
radio input "true"
click at [569, 216] on button "Go to Next step" at bounding box center [589, 209] width 114 height 33
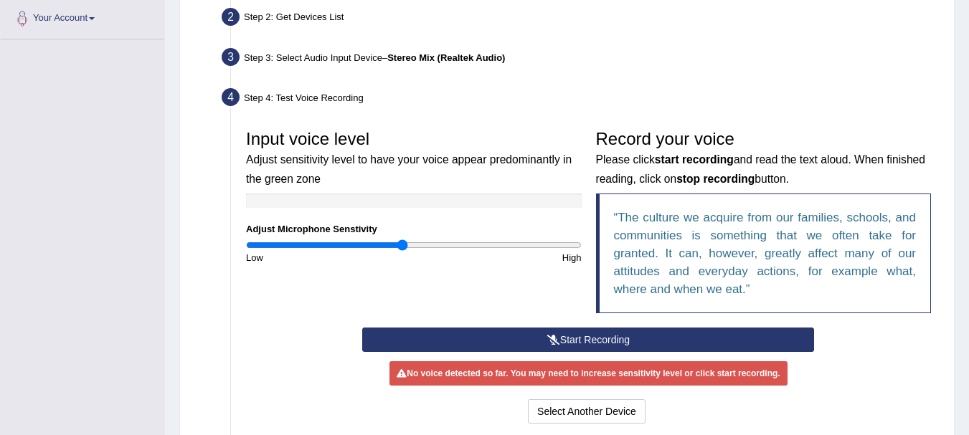
click at [589, 336] on button "Start Recording" at bounding box center [588, 340] width 452 height 24
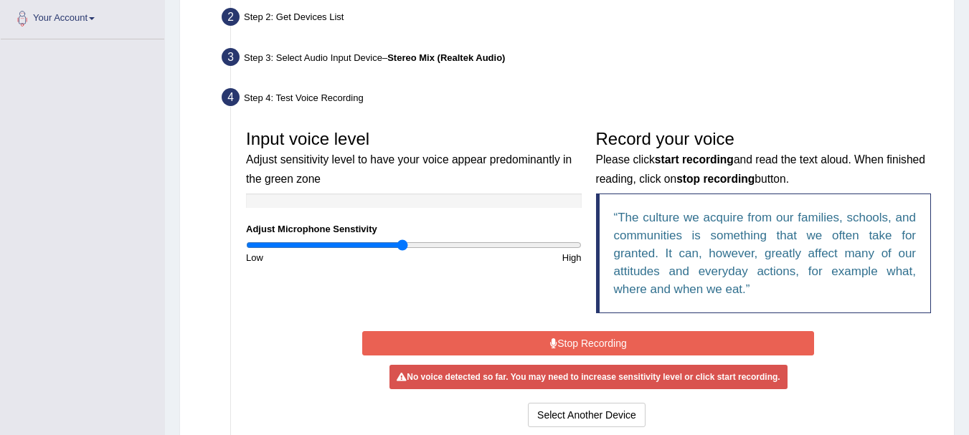
click at [631, 351] on button "Stop Recording" at bounding box center [588, 343] width 452 height 24
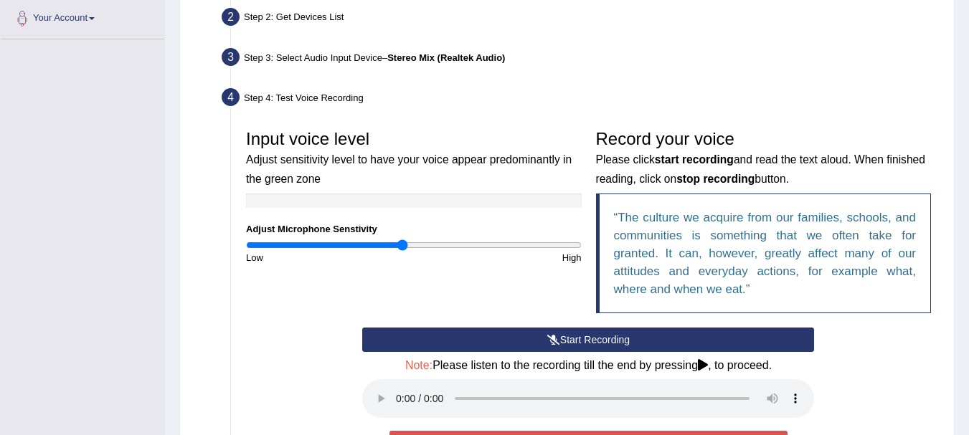
click at [312, 18] on div "Step 2: Get Devices List" at bounding box center [581, 20] width 732 height 32
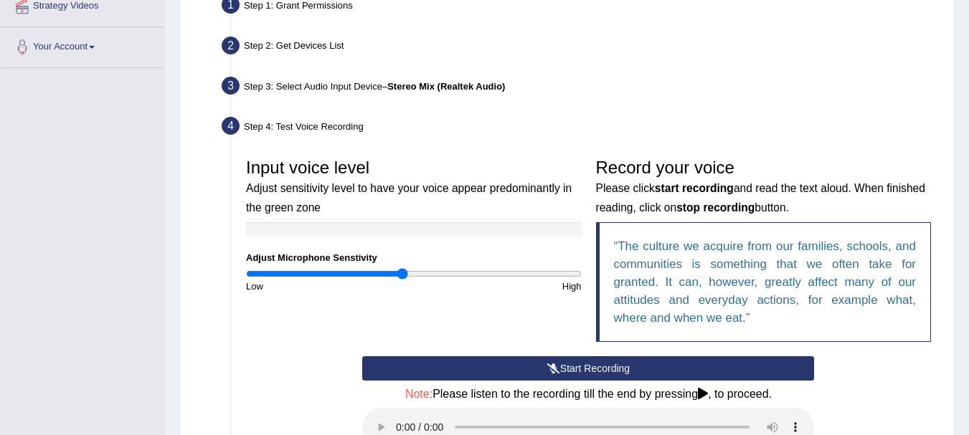
scroll to position [241, 0]
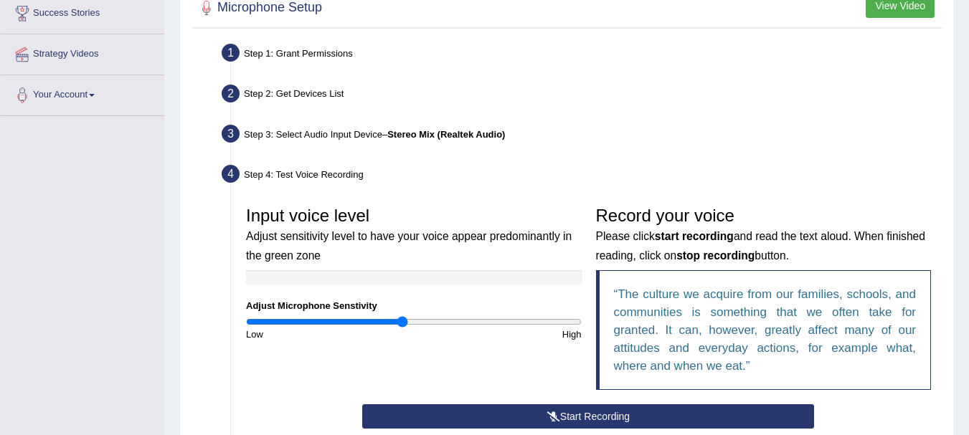
click at [314, 55] on div "Step 1: Grant Permissions" at bounding box center [581, 55] width 732 height 32
click at [227, 176] on li "Step 4: Test Voice Recording Input voice level Adjust sensitivity level to have…" at bounding box center [582, 371] width 714 height 420
click at [230, 49] on li "Step 1: Grant Permissions To access your microphone(s), we need permission to a…" at bounding box center [582, 55] width 714 height 32
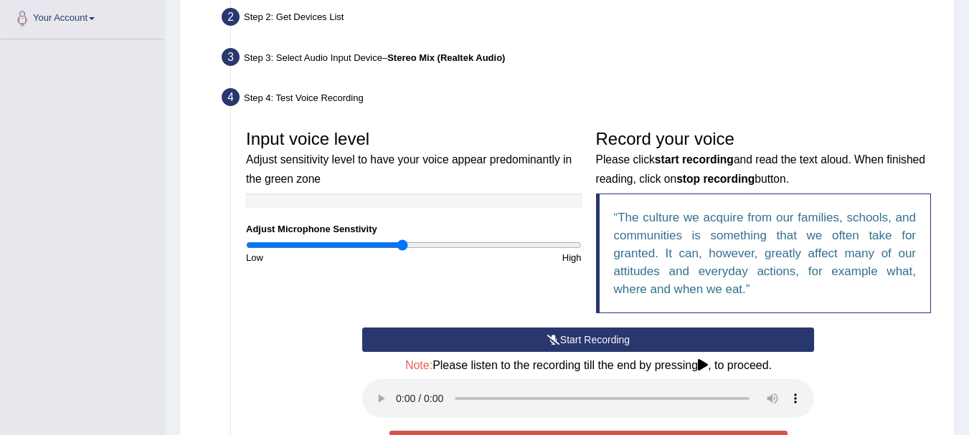
scroll to position [337, 0]
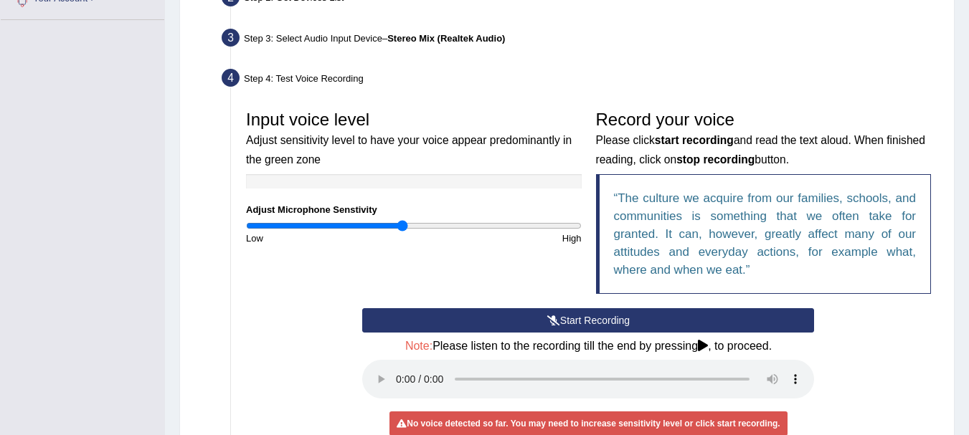
click at [575, 317] on button "Start Recording" at bounding box center [588, 320] width 452 height 24
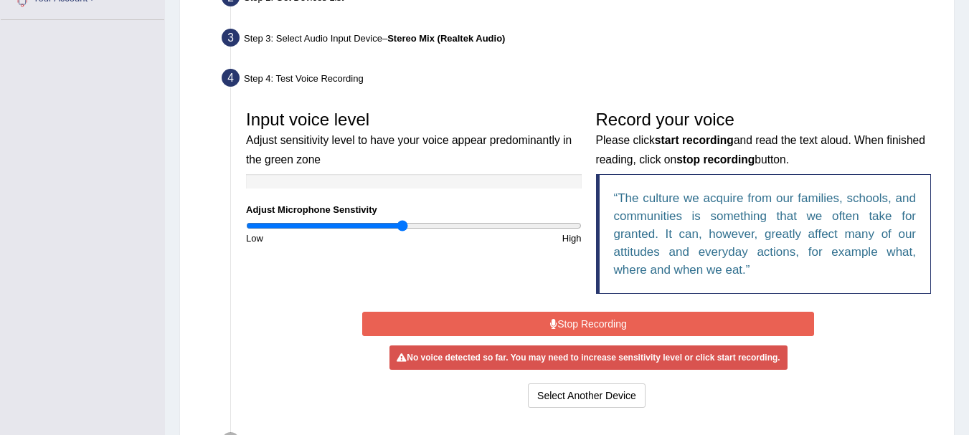
click at [401, 225] on input "range" at bounding box center [414, 225] width 336 height 11
click at [391, 225] on input "range" at bounding box center [414, 225] width 336 height 11
click at [364, 225] on input "range" at bounding box center [414, 225] width 336 height 11
click at [432, 224] on input "range" at bounding box center [414, 225] width 336 height 11
click at [522, 222] on input "range" at bounding box center [414, 225] width 336 height 11
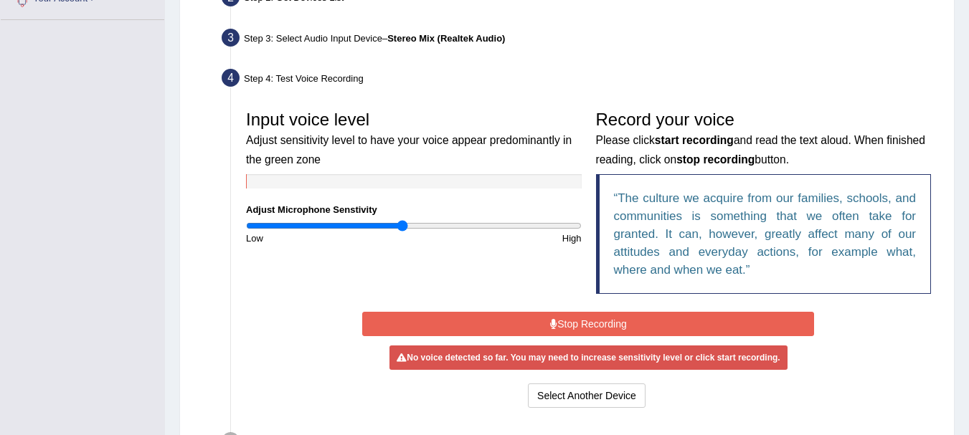
click at [403, 225] on input "range" at bounding box center [414, 225] width 336 height 11
click at [419, 222] on input "range" at bounding box center [414, 225] width 336 height 11
type input "0.96"
click at [407, 224] on input "range" at bounding box center [414, 225] width 336 height 11
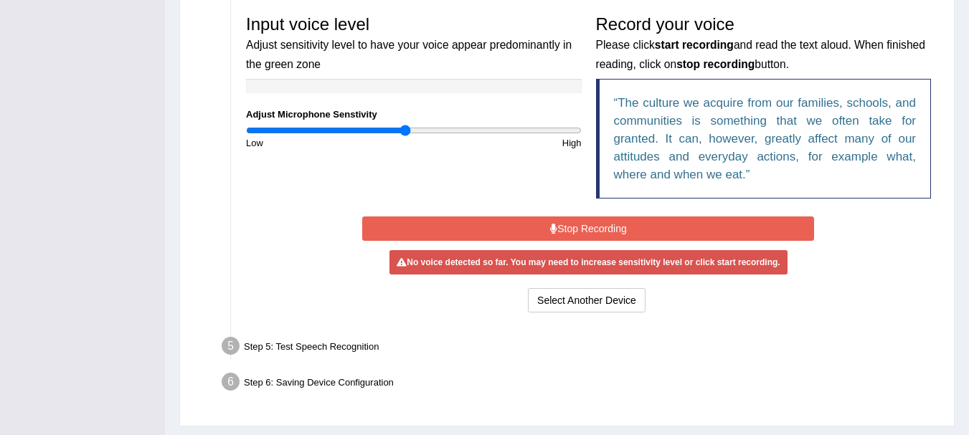
scroll to position [471, 0]
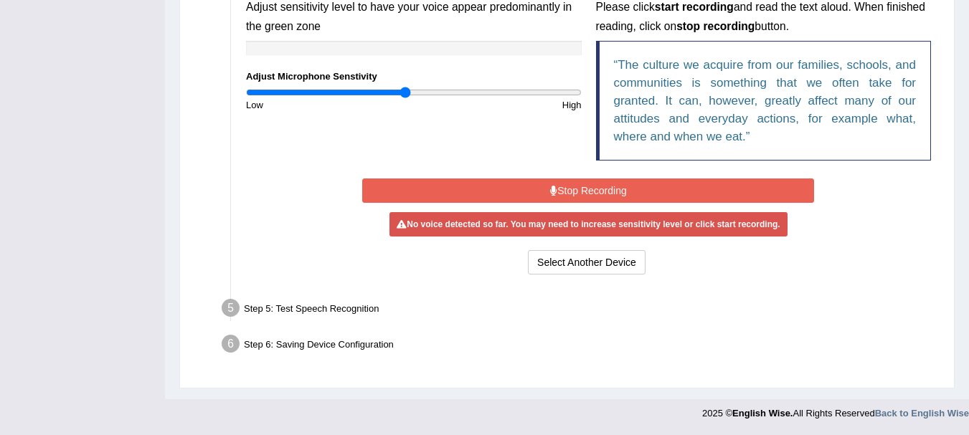
click at [367, 311] on div "Step 5: Test Speech Recognition" at bounding box center [581, 311] width 732 height 32
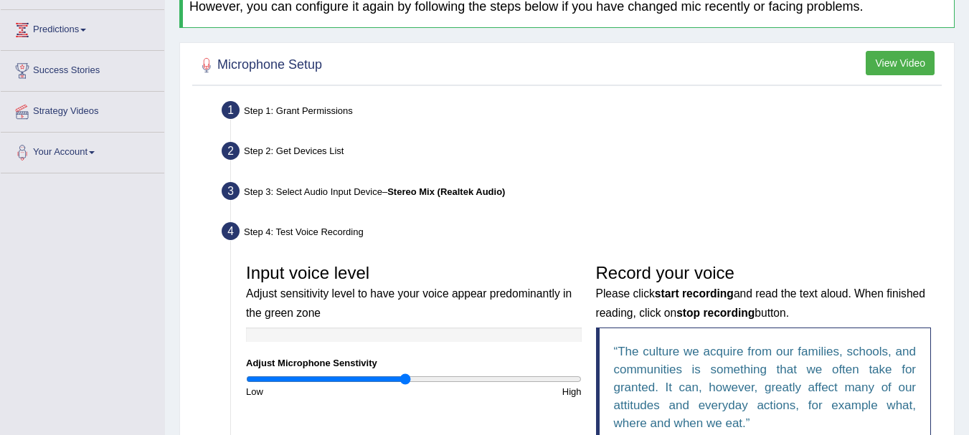
scroll to position [155, 0]
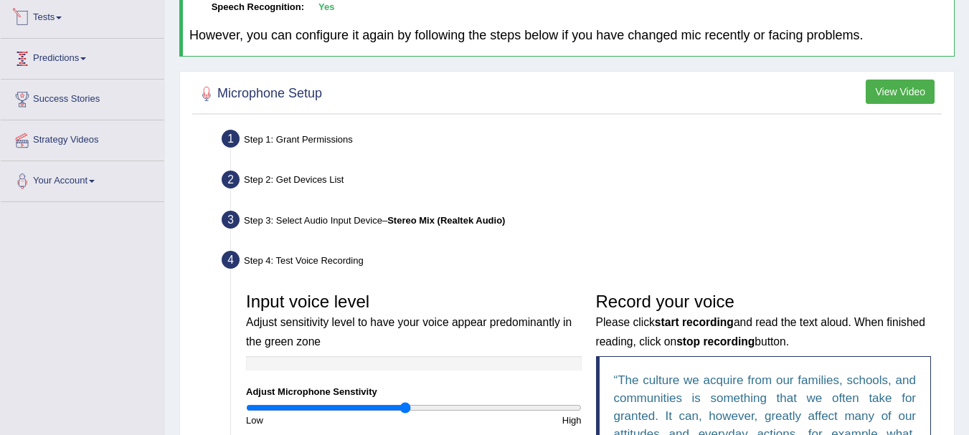
click at [59, 17] on link "Tests" at bounding box center [83, 16] width 164 height 36
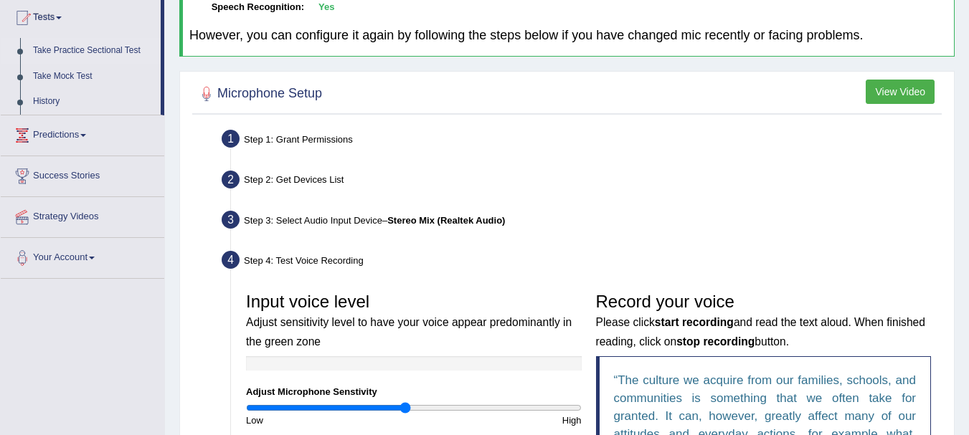
click at [59, 49] on link "Take Practice Sectional Test" at bounding box center [94, 51] width 134 height 26
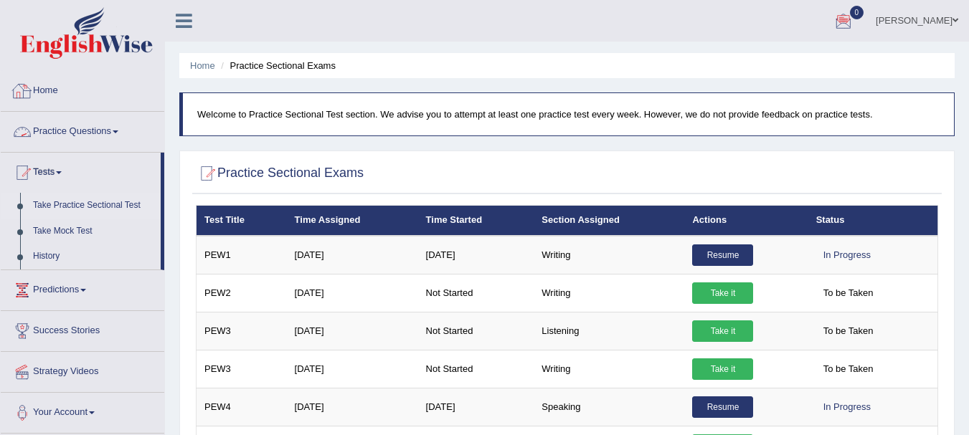
click at [29, 93] on div at bounding box center [22, 91] width 22 height 22
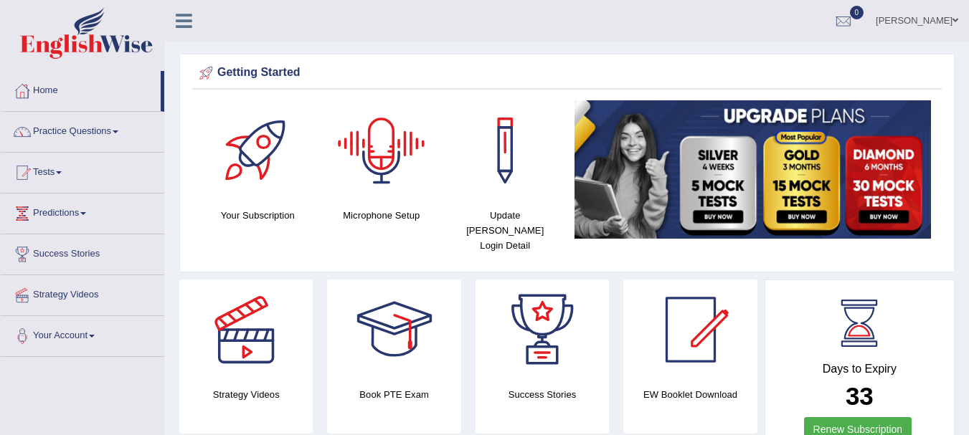
click at [377, 154] on div at bounding box center [381, 150] width 100 height 100
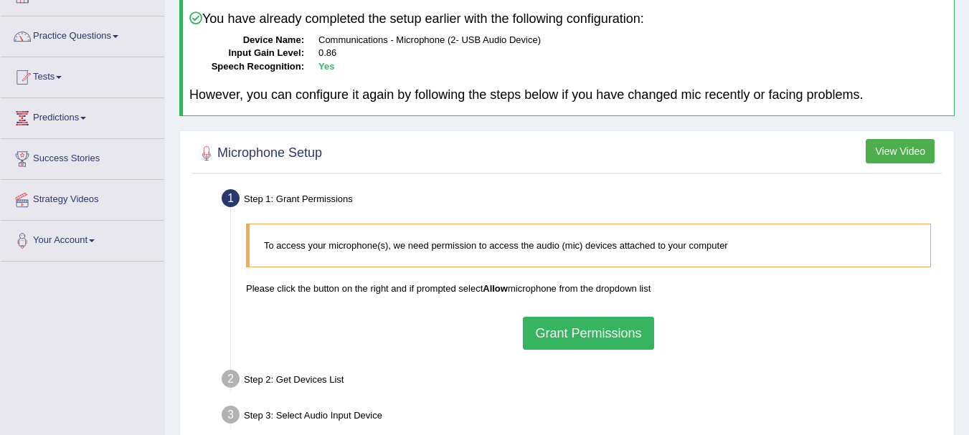
scroll to position [124, 0]
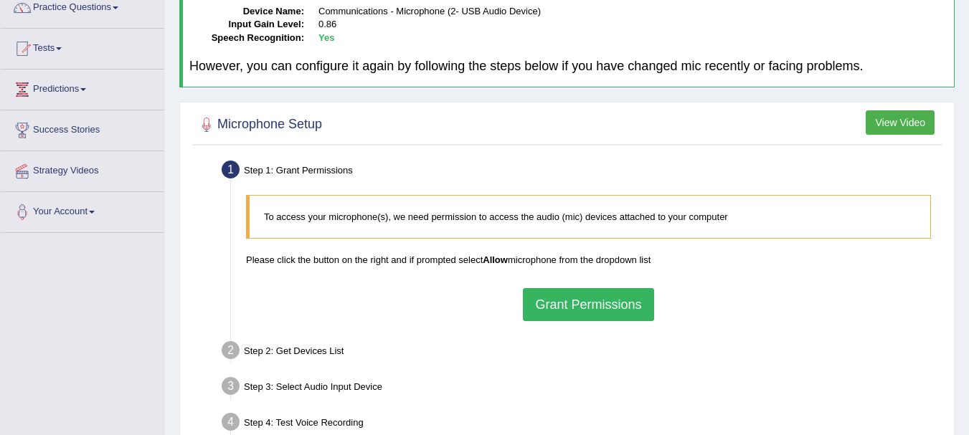
click at [617, 316] on button "Grant Permissions" at bounding box center [588, 304] width 131 height 33
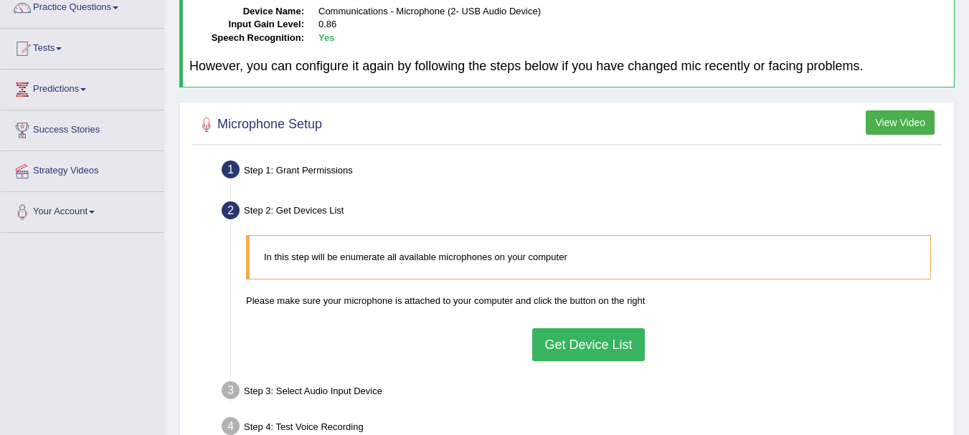
click at [589, 346] on button "Get Device List" at bounding box center [588, 345] width 112 height 33
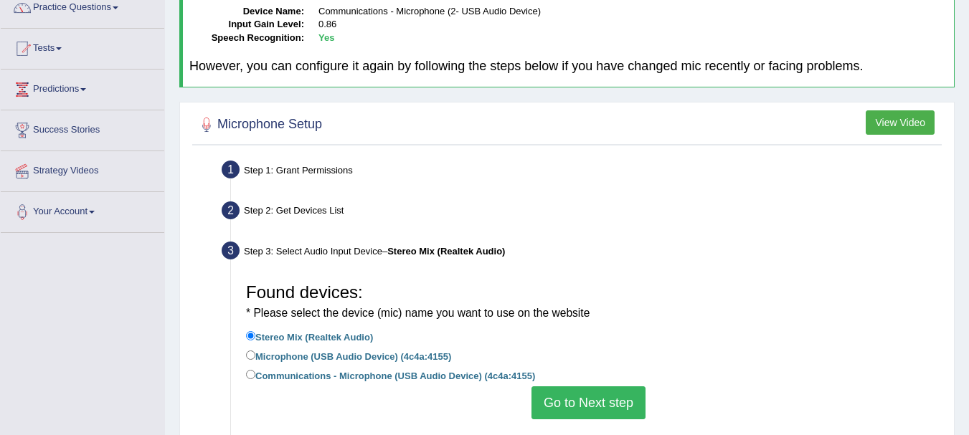
click at [405, 355] on label "Microphone (USB Audio Device) (4c4a:4155)" at bounding box center [348, 356] width 205 height 16
click at [255, 355] on input "Microphone (USB Audio Device) (4c4a:4155)" at bounding box center [250, 355] width 9 height 9
radio input "true"
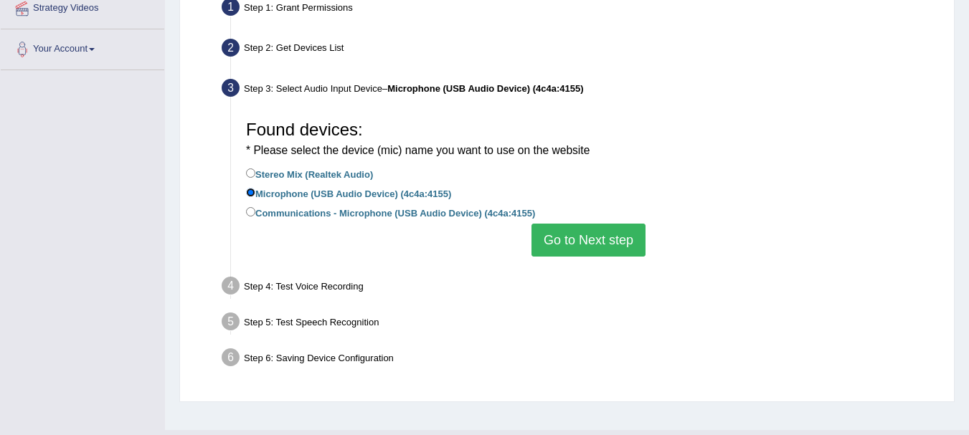
scroll to position [318, 0]
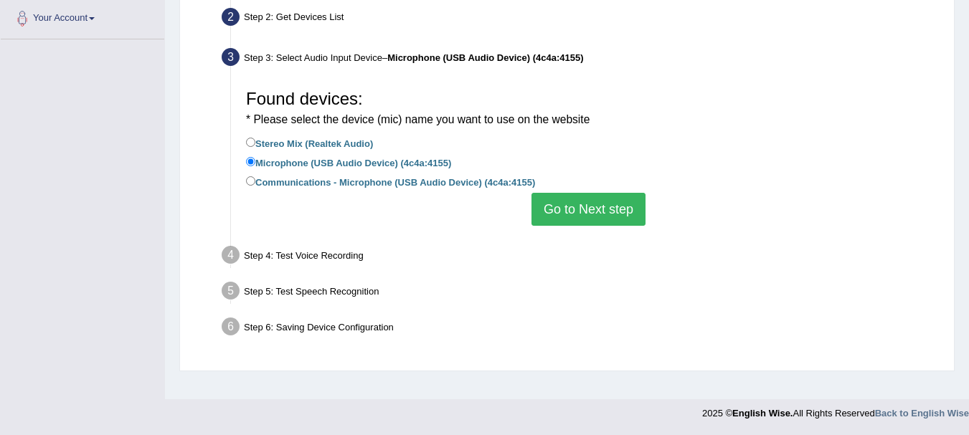
click at [565, 213] on button "Go to Next step" at bounding box center [589, 209] width 114 height 33
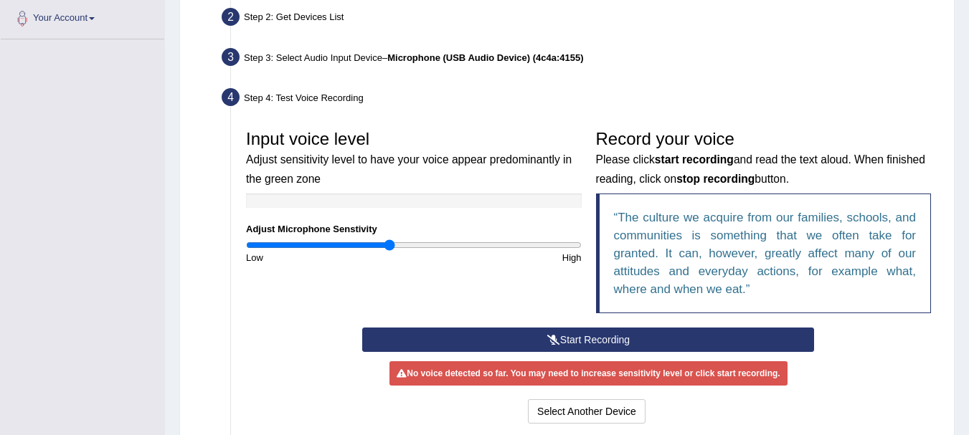
click at [560, 343] on button "Start Recording" at bounding box center [588, 340] width 452 height 24
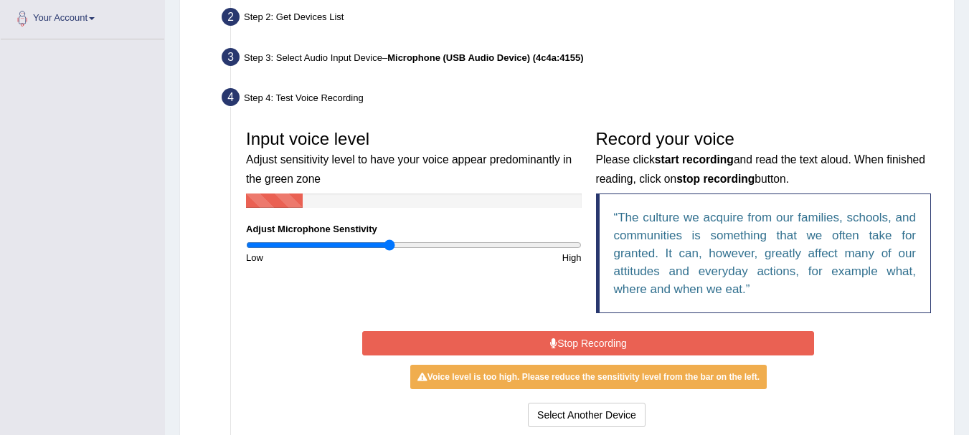
click at [607, 342] on button "Stop Recording" at bounding box center [588, 343] width 452 height 24
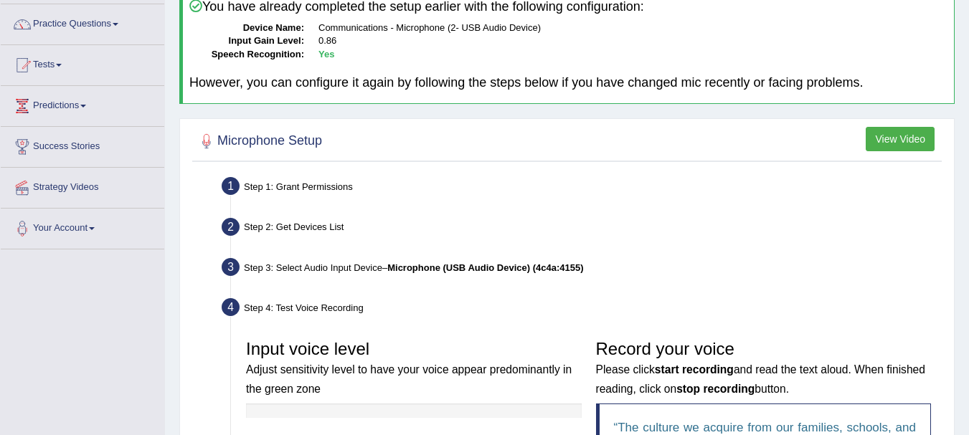
scroll to position [69, 0]
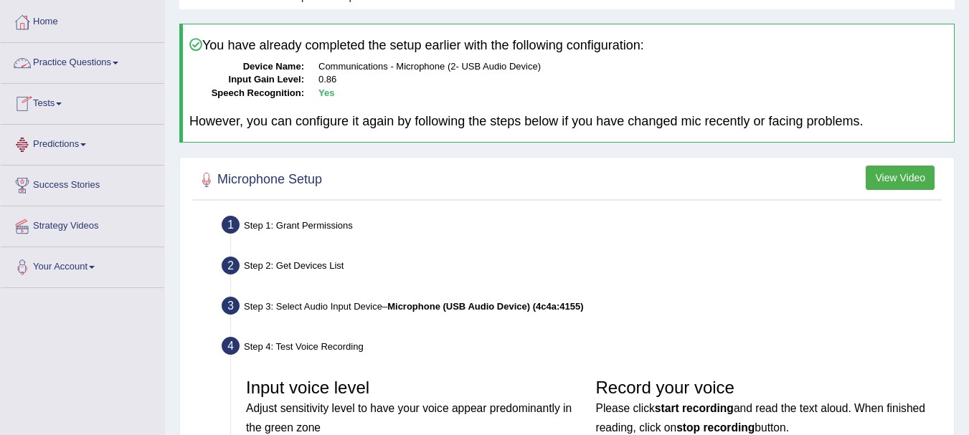
click at [113, 64] on link "Practice Questions" at bounding box center [83, 61] width 164 height 36
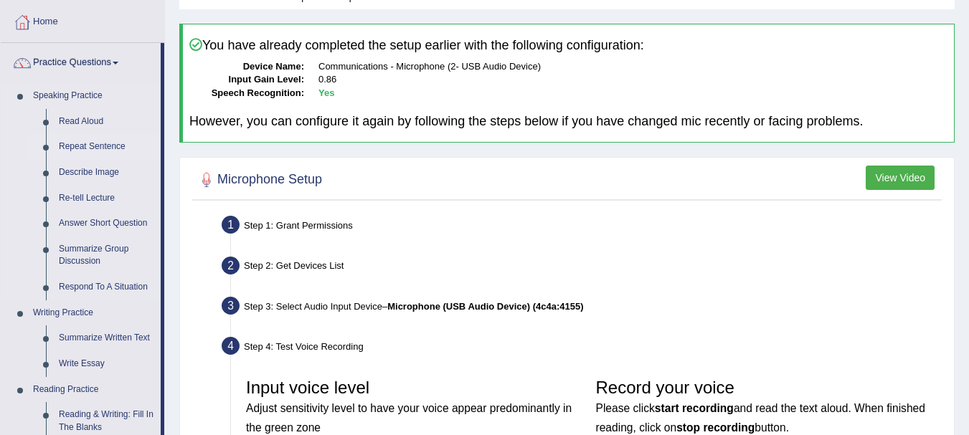
click at [108, 145] on link "Repeat Sentence" at bounding box center [106, 147] width 108 height 26
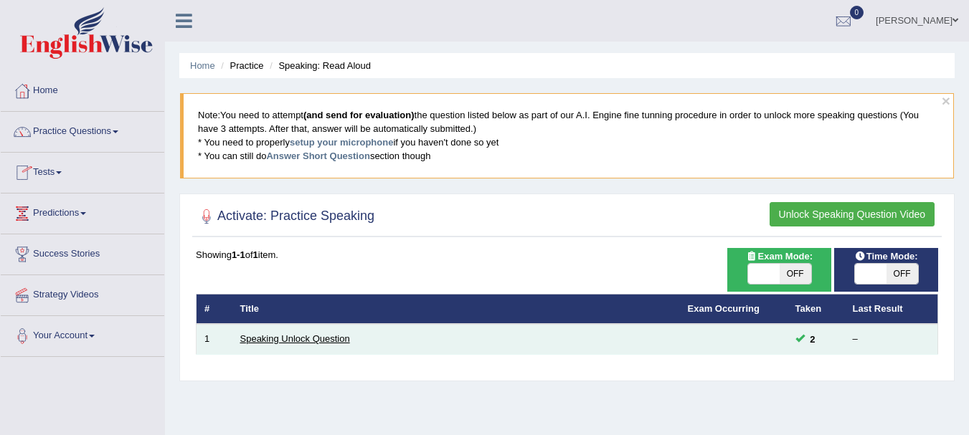
click at [289, 334] on link "Speaking Unlock Question" at bounding box center [295, 339] width 110 height 11
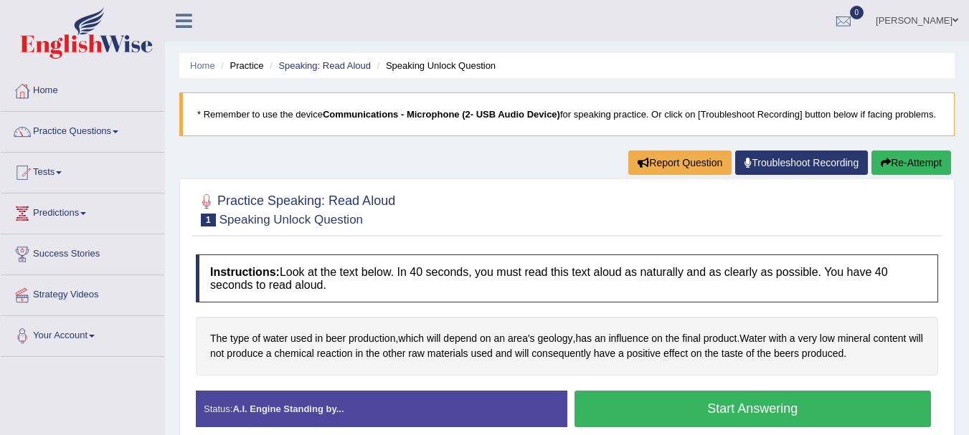
click at [676, 418] on button "Start Answering" at bounding box center [753, 409] width 357 height 37
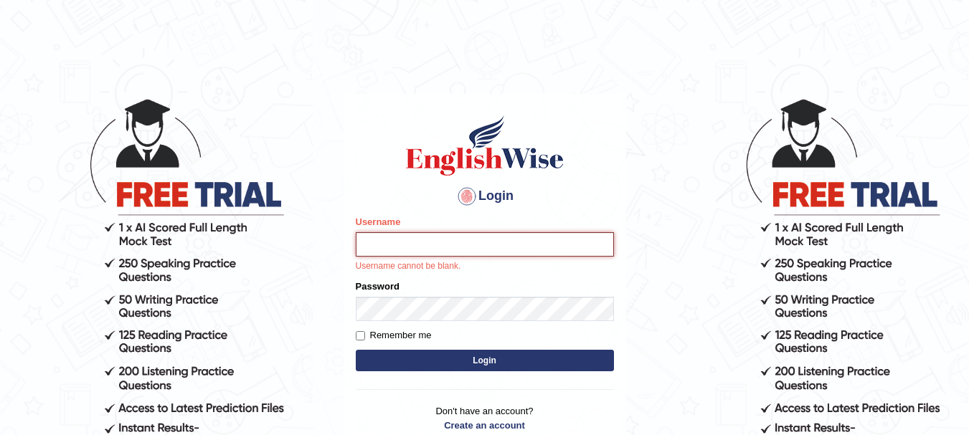
type input "[DEMOGRAPHIC_DATA]"
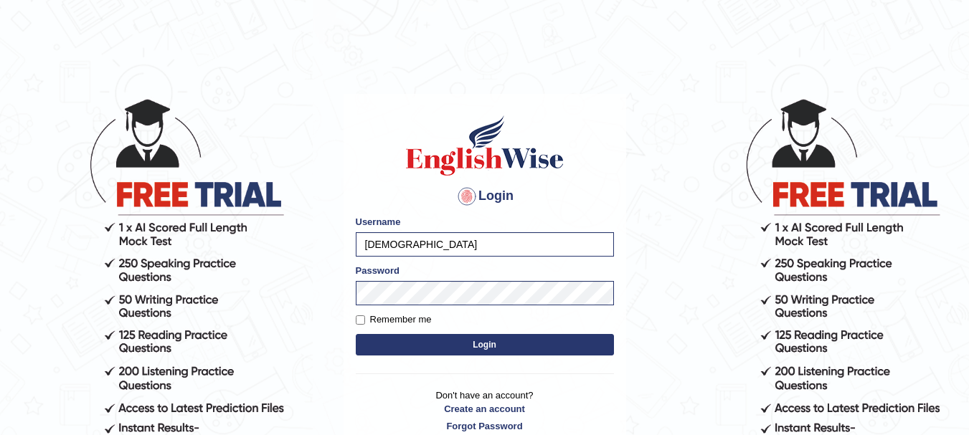
click at [496, 346] on button "Login" at bounding box center [485, 345] width 258 height 22
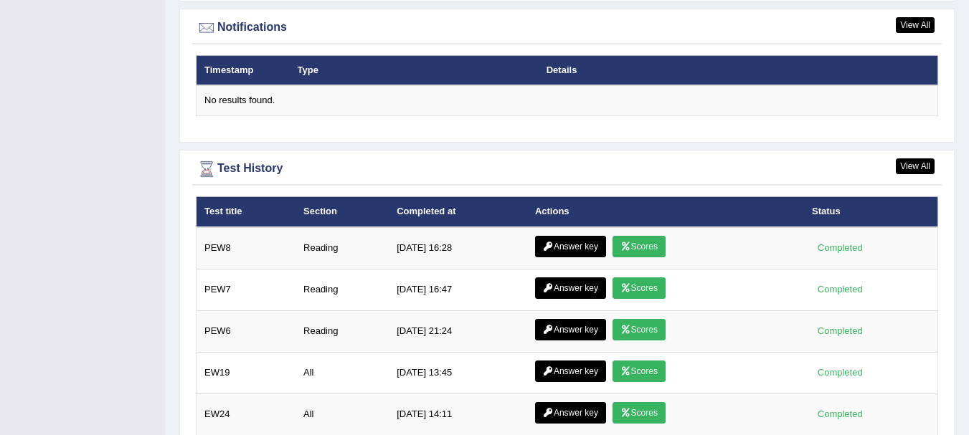
scroll to position [1865, 0]
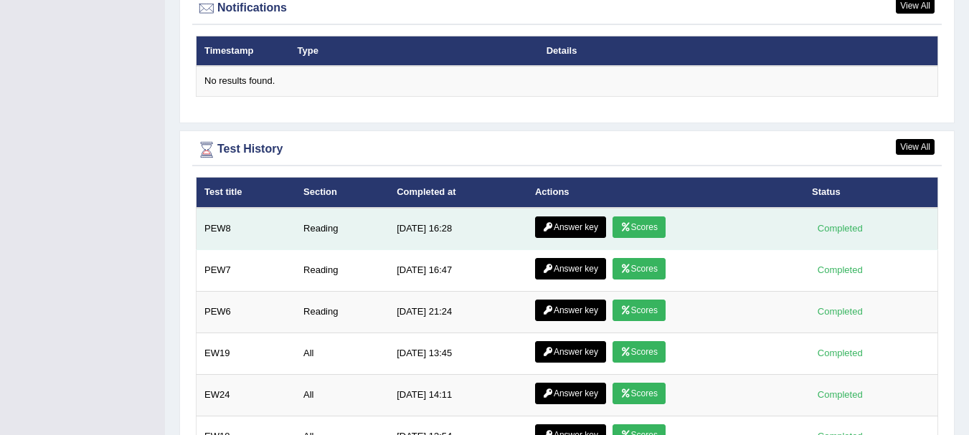
click at [570, 217] on link "Answer key" at bounding box center [570, 228] width 71 height 22
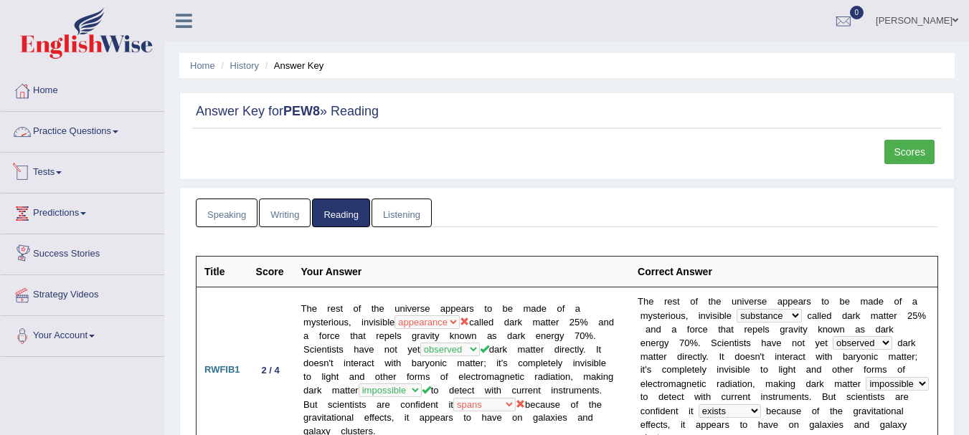
click at [50, 125] on link "Practice Questions" at bounding box center [83, 130] width 164 height 36
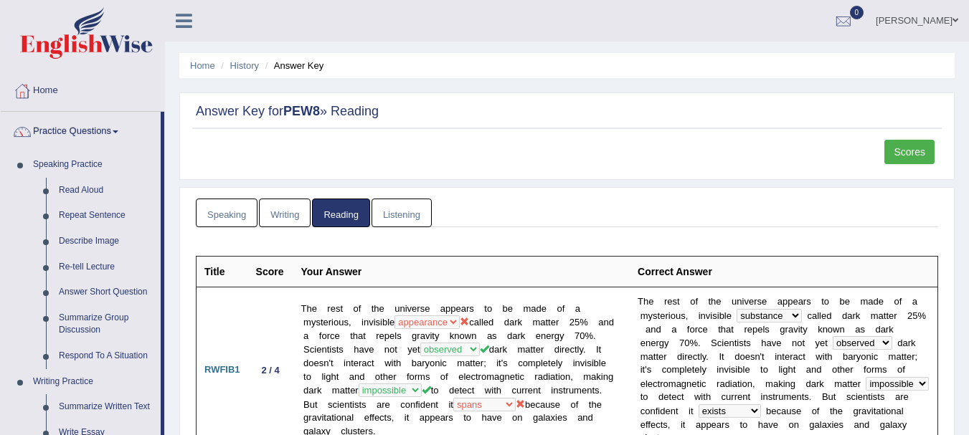
click at [227, 221] on link "Speaking" at bounding box center [227, 213] width 62 height 29
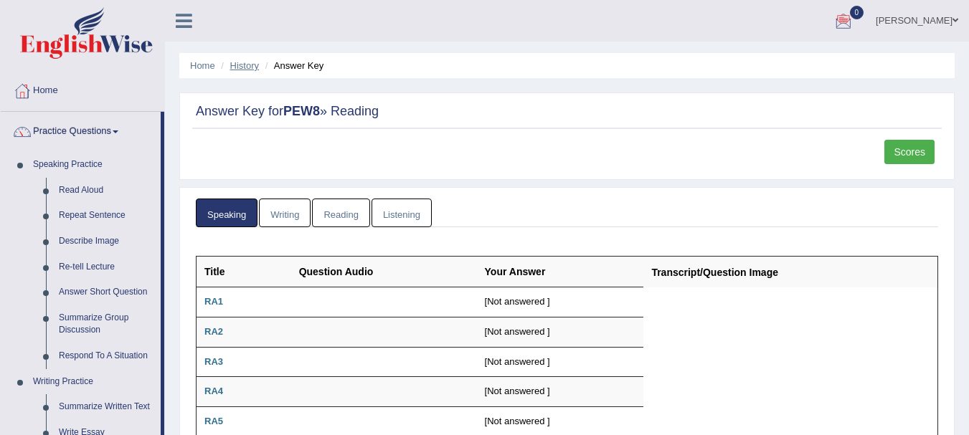
click at [238, 69] on link "History" at bounding box center [244, 65] width 29 height 11
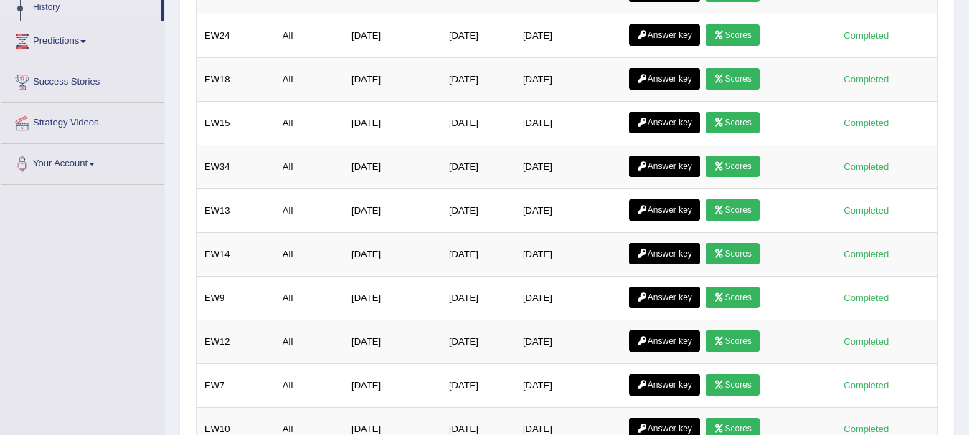
scroll to position [287, 0]
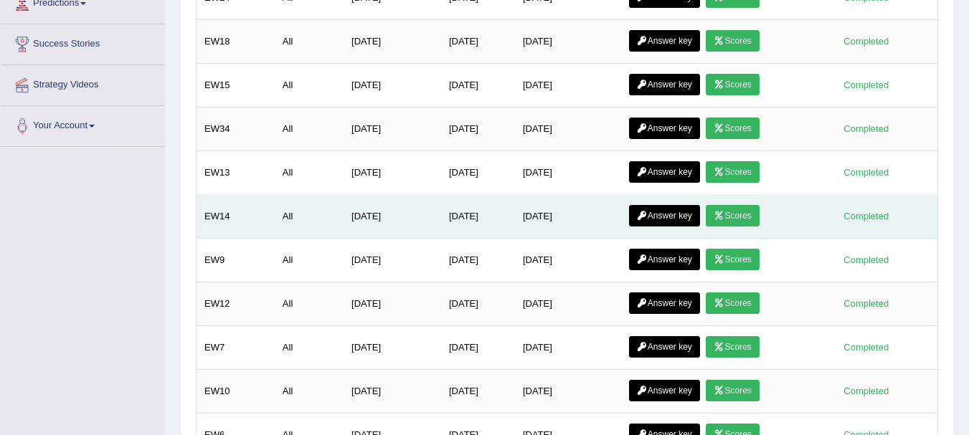
click at [657, 216] on link "Answer key" at bounding box center [664, 216] width 71 height 22
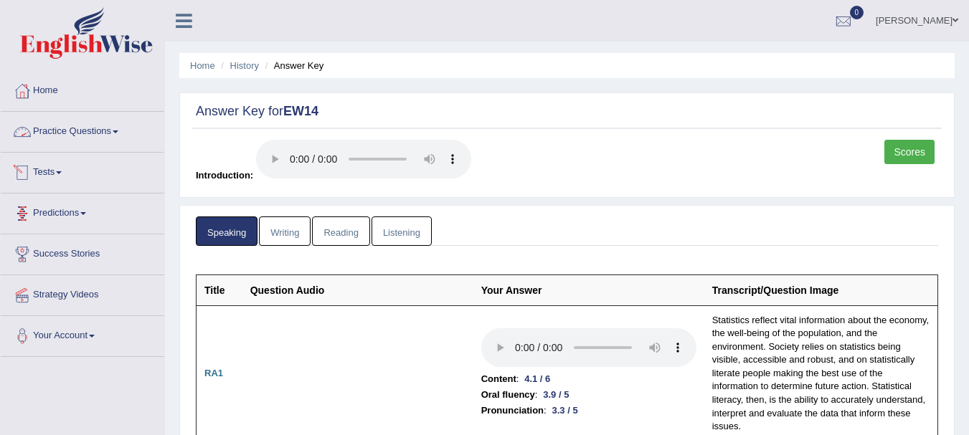
click at [52, 130] on link "Practice Questions" at bounding box center [83, 130] width 164 height 36
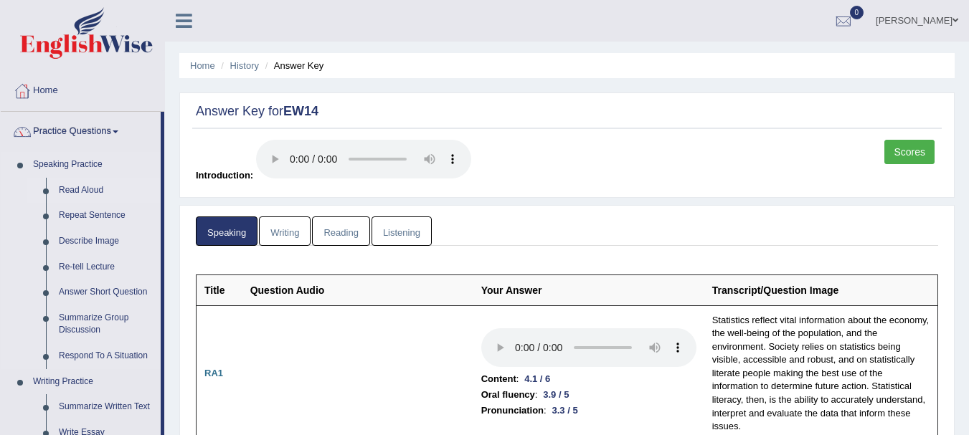
click at [67, 190] on link "Read Aloud" at bounding box center [106, 191] width 108 height 26
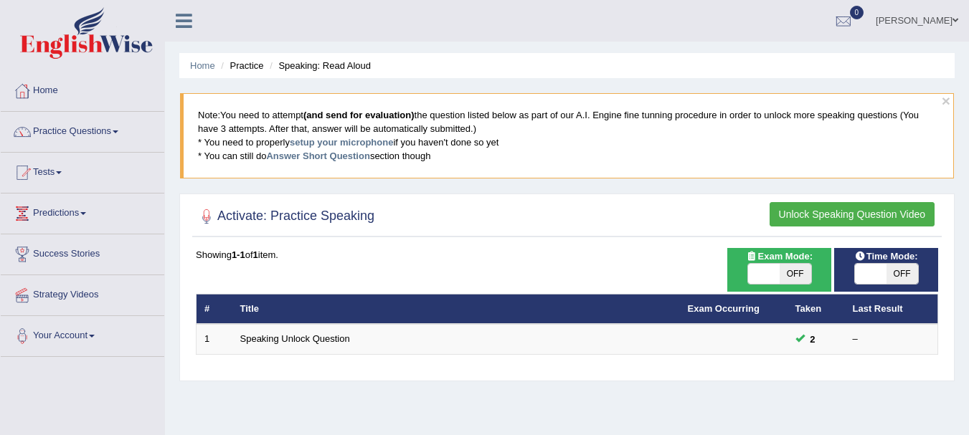
click at [865, 213] on button "Unlock Speaking Question Video" at bounding box center [852, 214] width 165 height 24
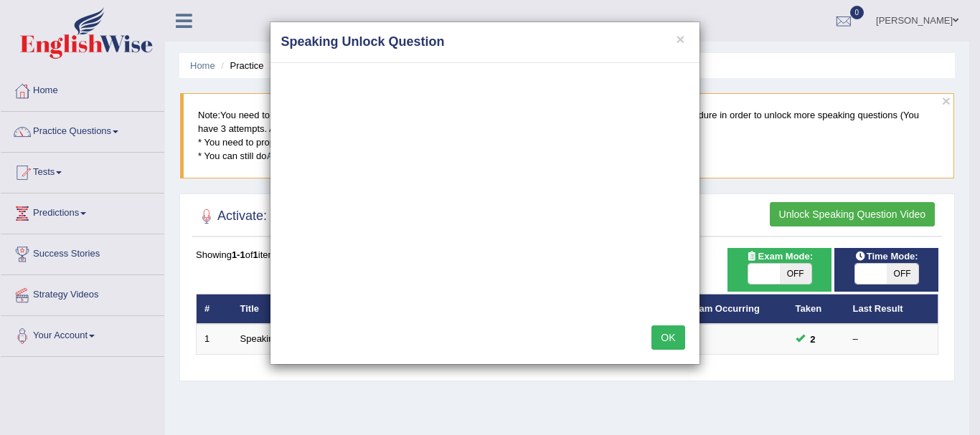
click at [968, 430] on div "× Speaking Unlock Question OK" at bounding box center [490, 217] width 980 height 435
click at [677, 29] on div "× Speaking Unlock Question" at bounding box center [484, 42] width 429 height 41
click at [677, 42] on button "×" at bounding box center [680, 39] width 9 height 15
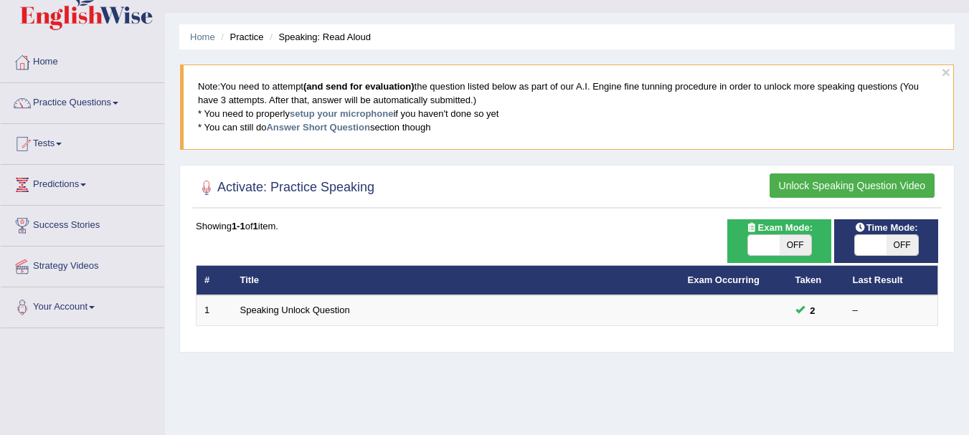
scroll to position [38, 0]
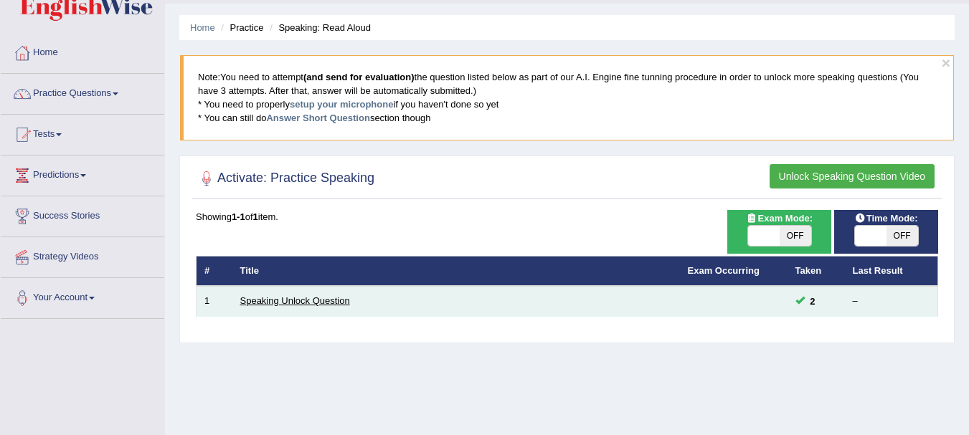
click at [245, 303] on link "Speaking Unlock Question" at bounding box center [295, 301] width 110 height 11
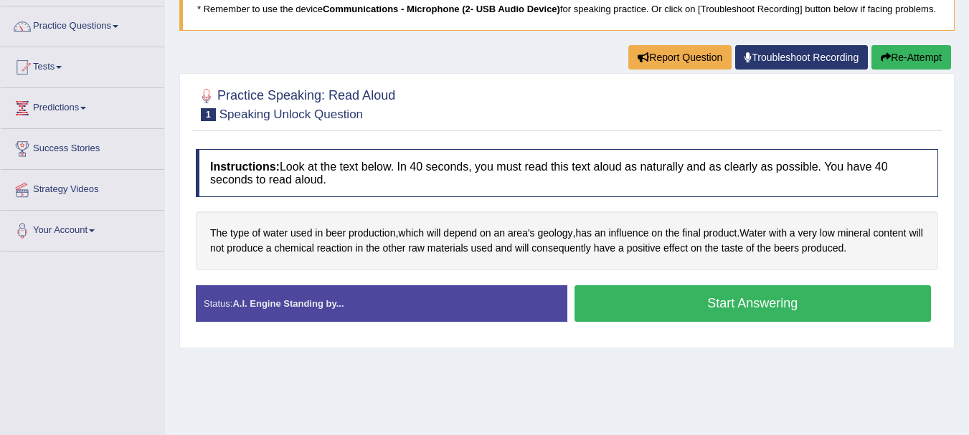
scroll to position [124, 0]
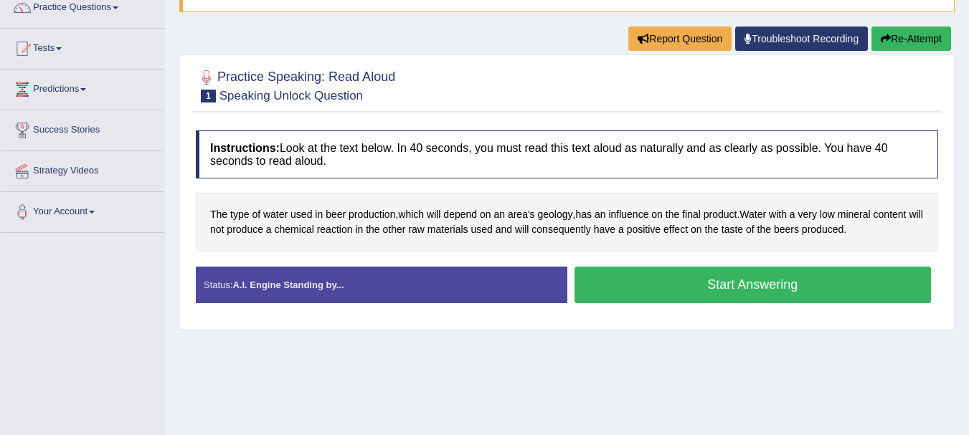
click at [705, 295] on button "Start Answering" at bounding box center [753, 285] width 357 height 37
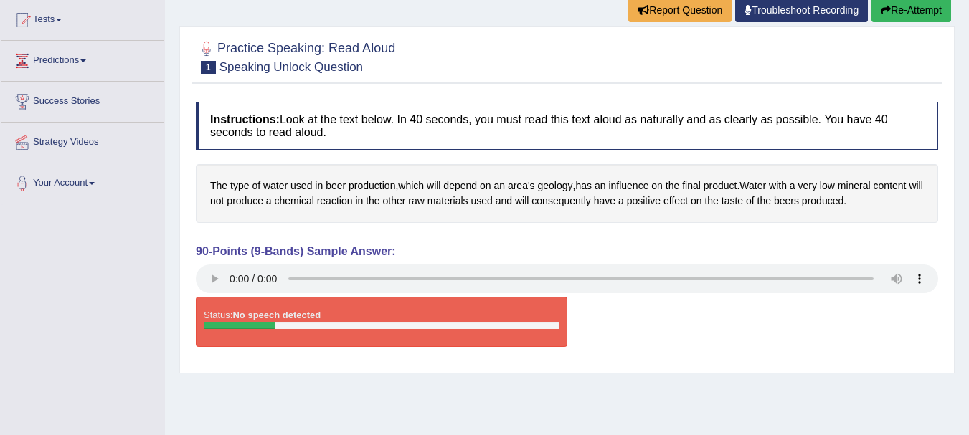
scroll to position [192, 0]
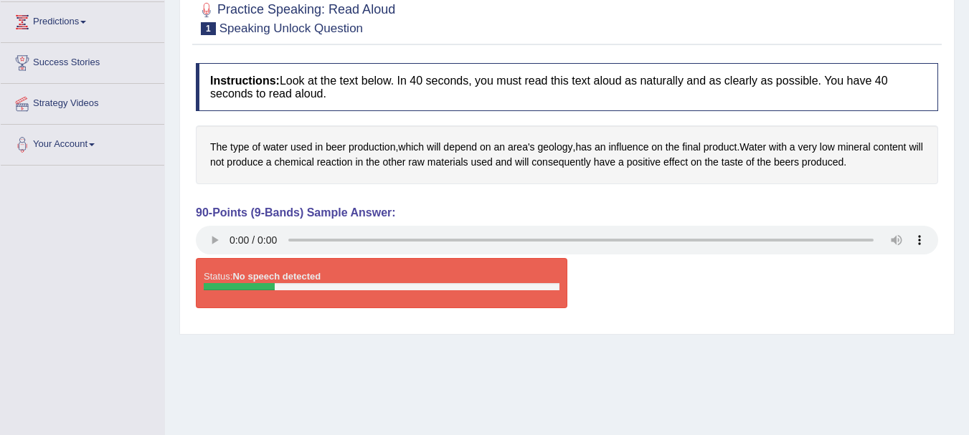
click at [649, 335] on div "Practice Speaking: Read Aloud 1 Speaking Unlock Question Instructions: Look at …" at bounding box center [566, 161] width 775 height 348
click at [471, 308] on div "Status: No speech detected" at bounding box center [382, 283] width 372 height 50
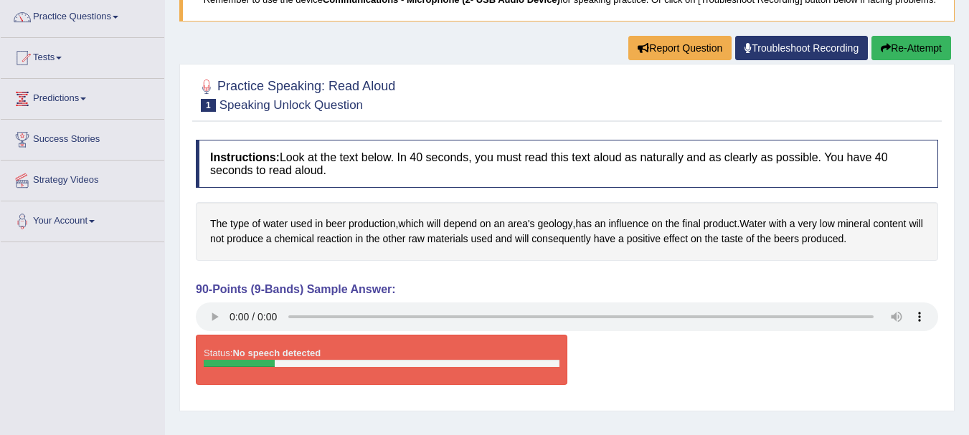
scroll to position [48, 0]
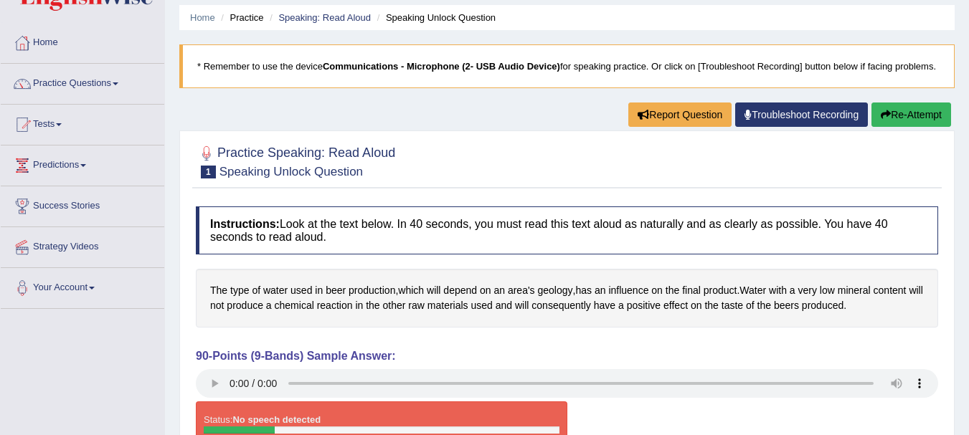
click at [876, 127] on button "Re-Attempt" at bounding box center [912, 115] width 80 height 24
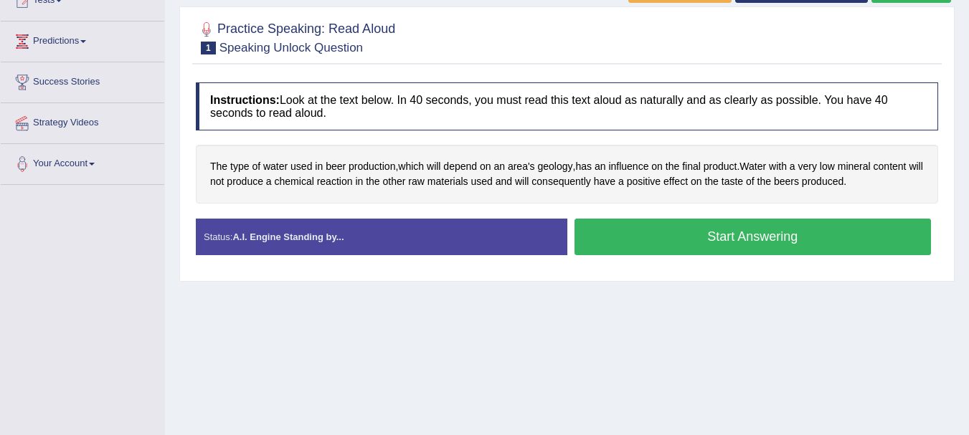
scroll to position [240, 0]
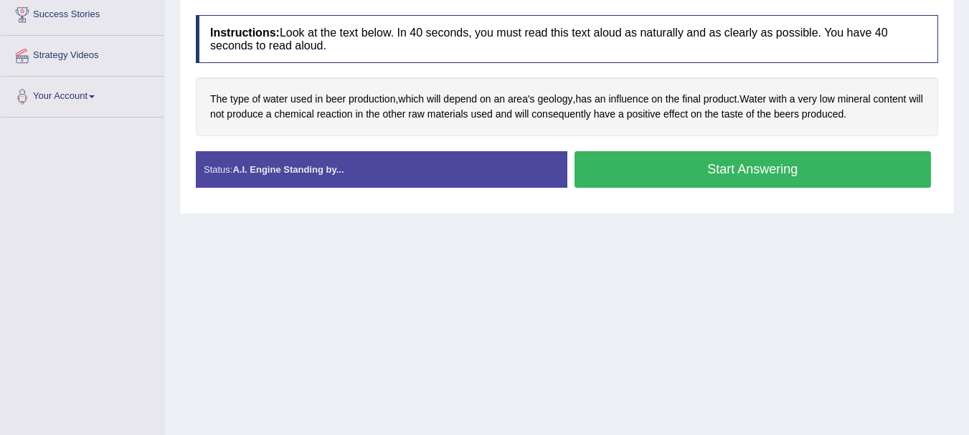
click at [699, 188] on button "Start Answering" at bounding box center [753, 169] width 357 height 37
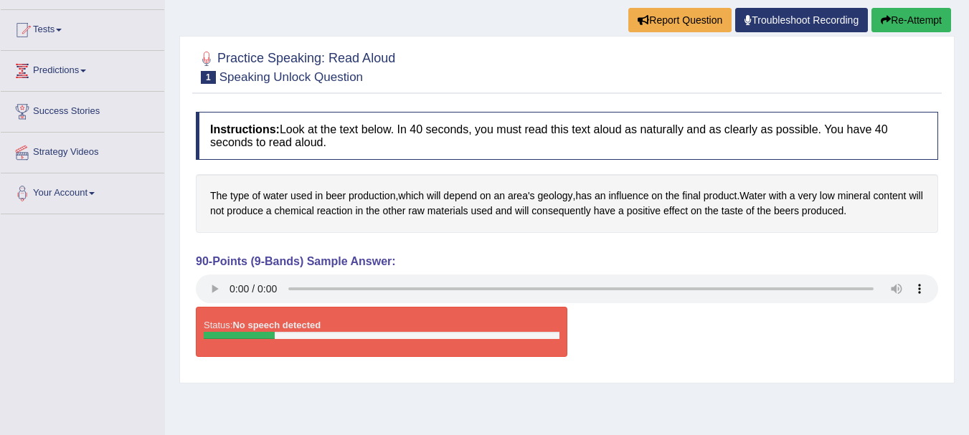
scroll to position [134, 0]
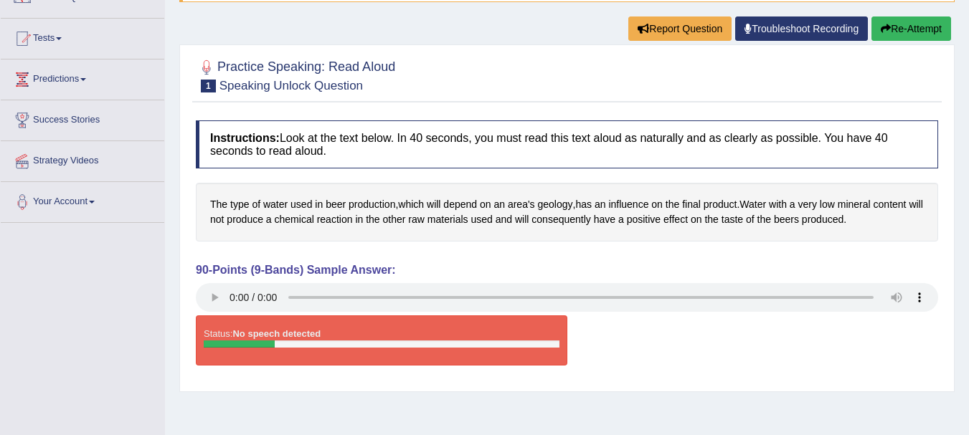
click at [745, 34] on icon at bounding box center [748, 29] width 7 height 10
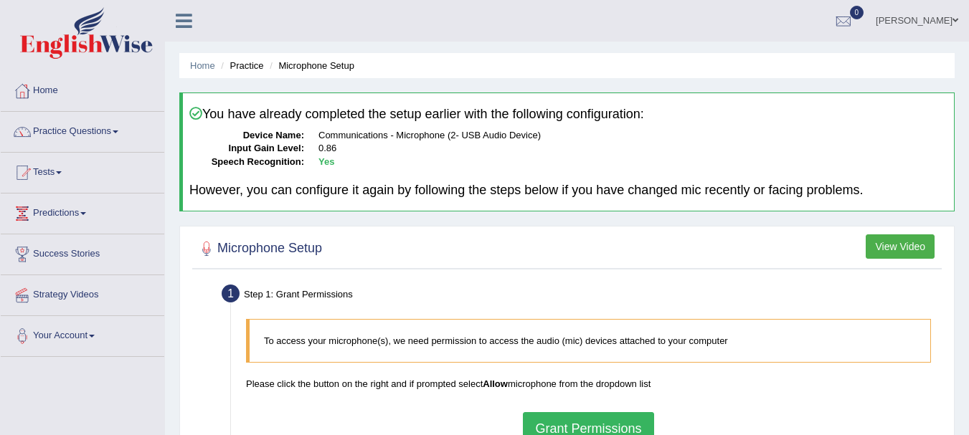
scroll to position [318, 0]
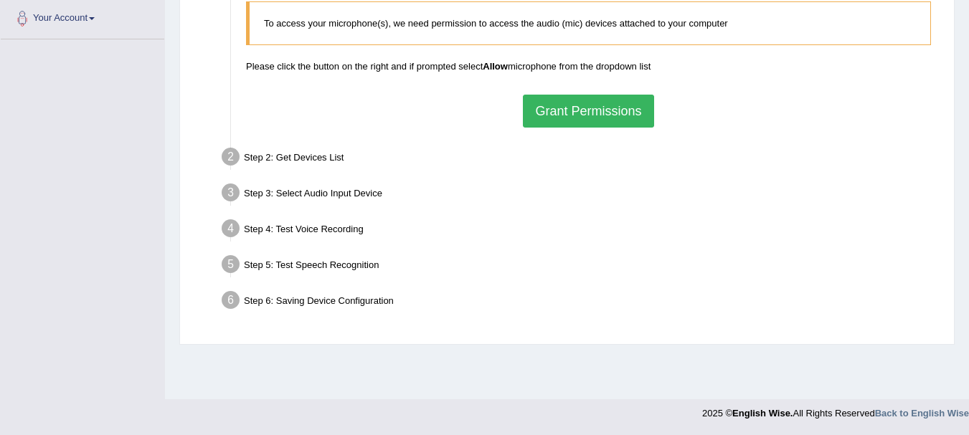
click at [634, 109] on button "Grant Permissions" at bounding box center [588, 111] width 131 height 33
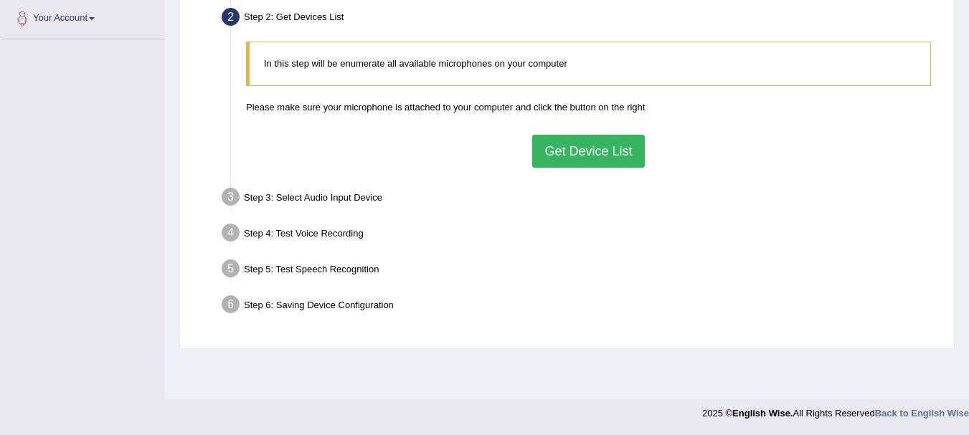
click at [579, 148] on button "Get Device List" at bounding box center [588, 151] width 112 height 33
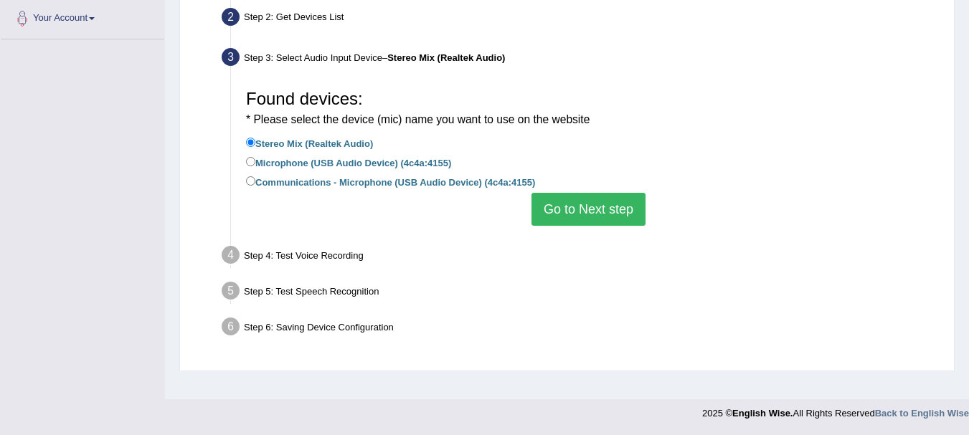
click at [567, 217] on button "Go to Next step" at bounding box center [589, 209] width 114 height 33
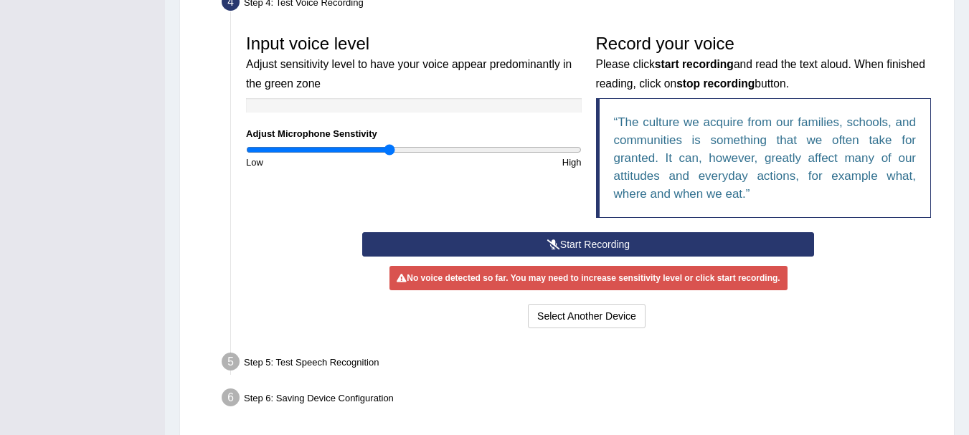
scroll to position [423, 0]
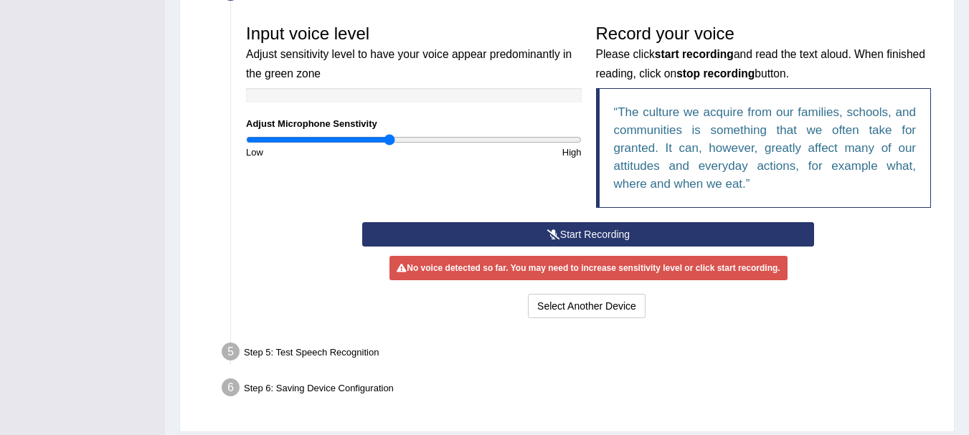
click at [564, 237] on button "Start Recording" at bounding box center [588, 234] width 452 height 24
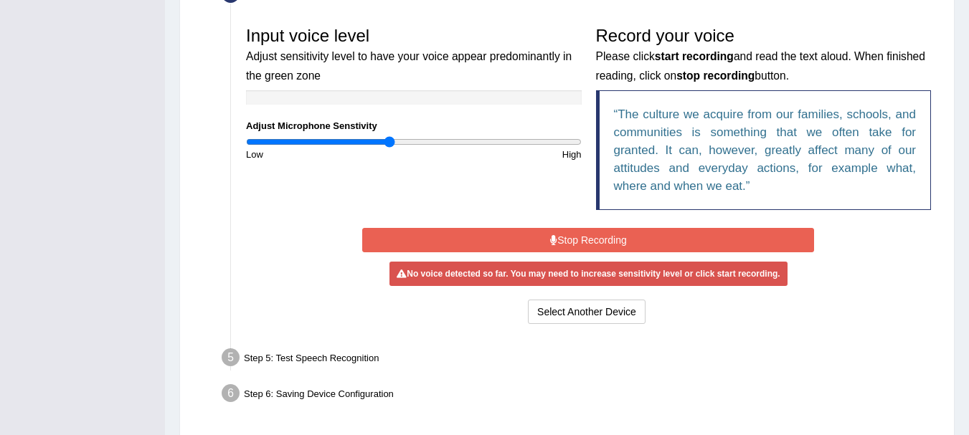
scroll to position [471, 0]
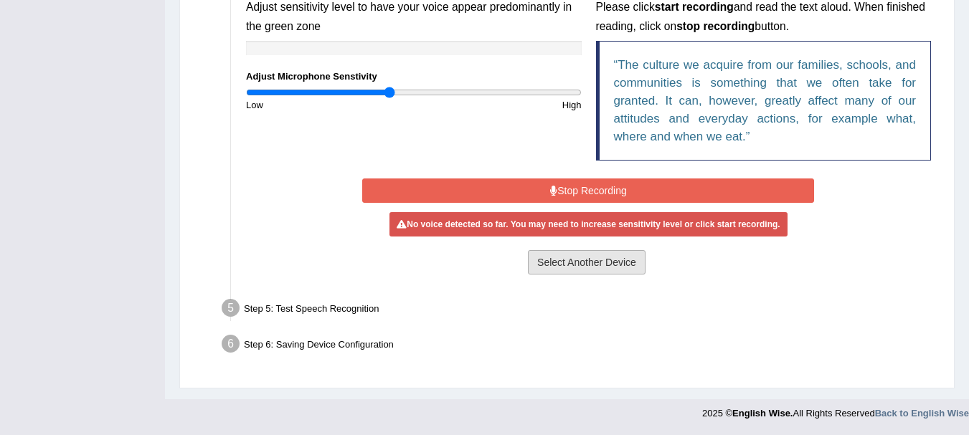
click at [593, 266] on button "Select Another Device" at bounding box center [587, 262] width 118 height 24
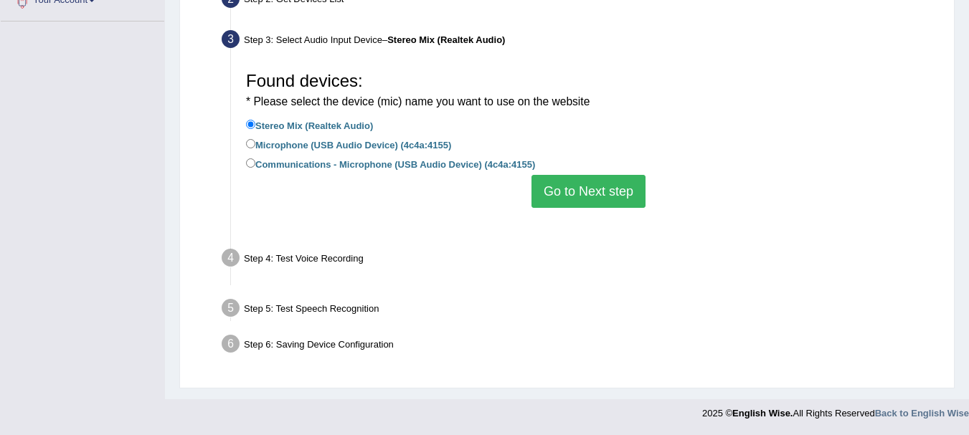
scroll to position [318, 0]
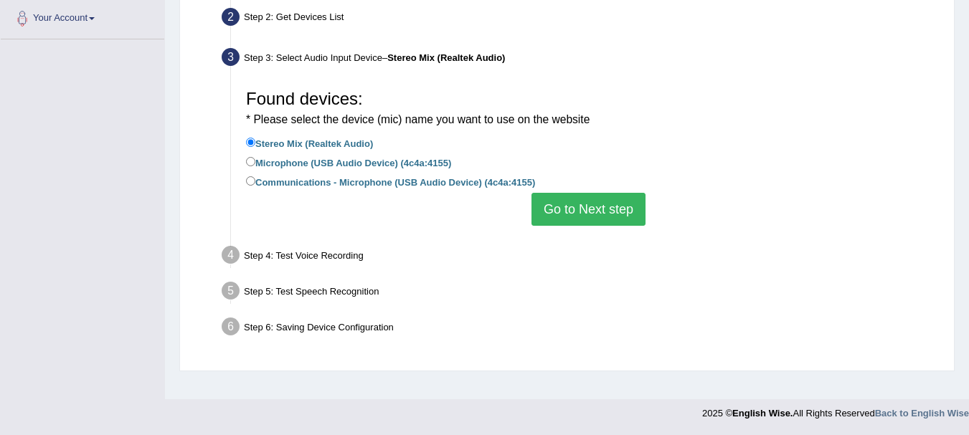
click at [287, 159] on label "Microphone (USB Audio Device) (4c4a:4155)" at bounding box center [348, 162] width 205 height 16
click at [255, 159] on input "Microphone (USB Audio Device) (4c4a:4155)" at bounding box center [250, 161] width 9 height 9
radio input "true"
click at [595, 217] on button "Go to Next step" at bounding box center [589, 209] width 114 height 33
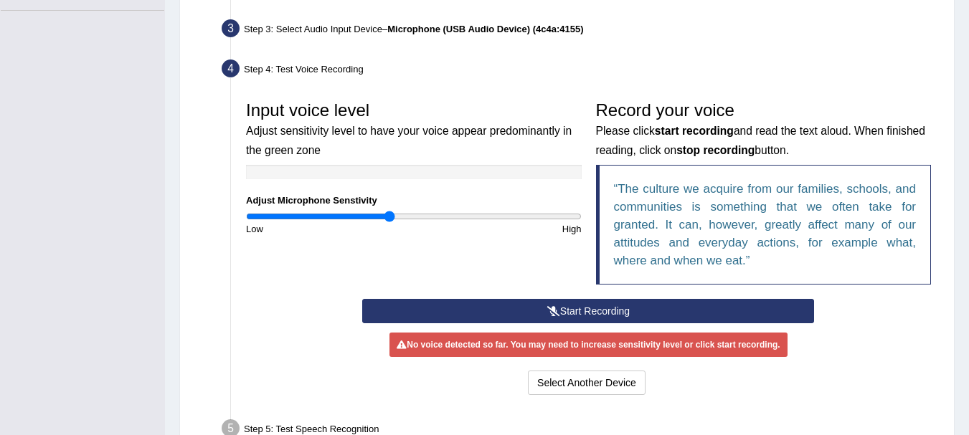
scroll to position [366, 0]
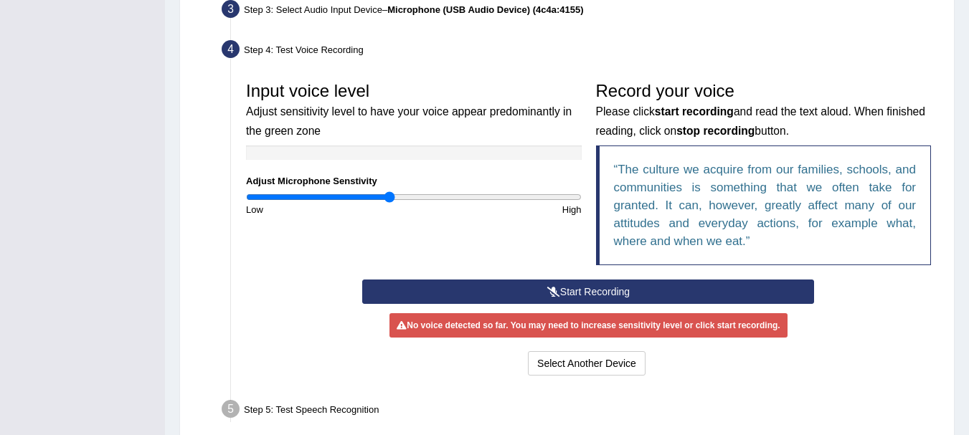
click at [581, 290] on button "Start Recording" at bounding box center [588, 292] width 452 height 24
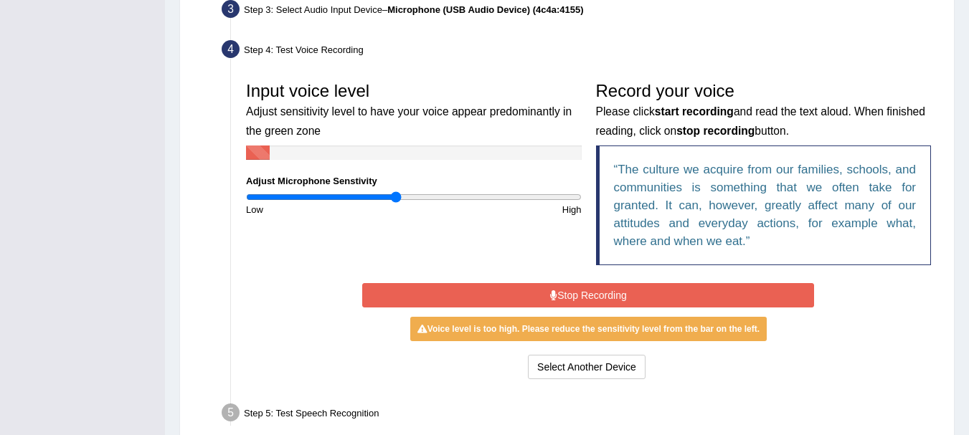
click at [395, 200] on input "range" at bounding box center [414, 197] width 336 height 11
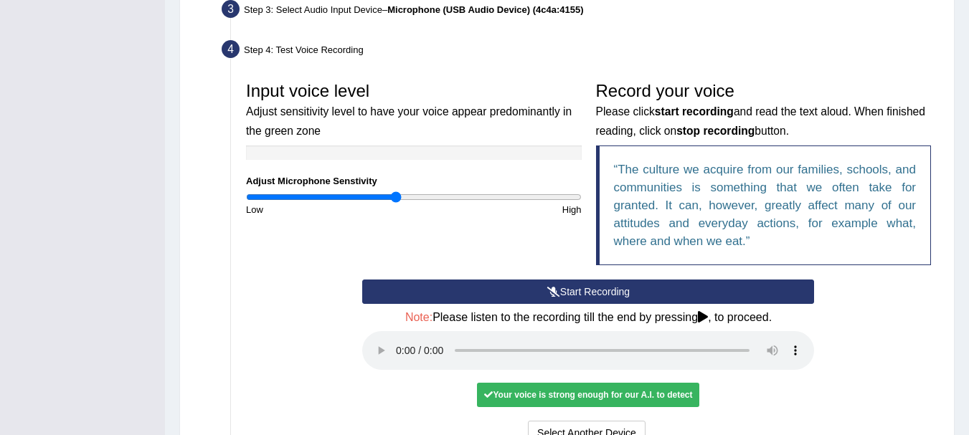
click at [625, 298] on button "Start Recording" at bounding box center [588, 292] width 452 height 24
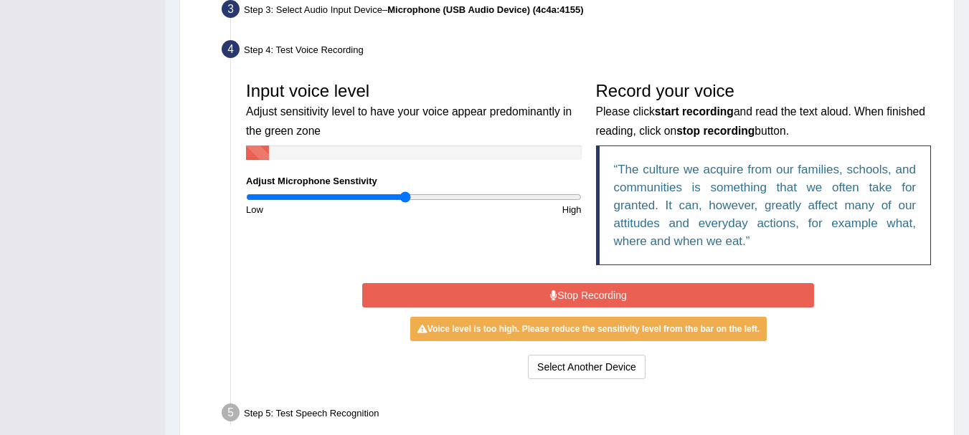
click at [405, 197] on input "range" at bounding box center [414, 197] width 336 height 11
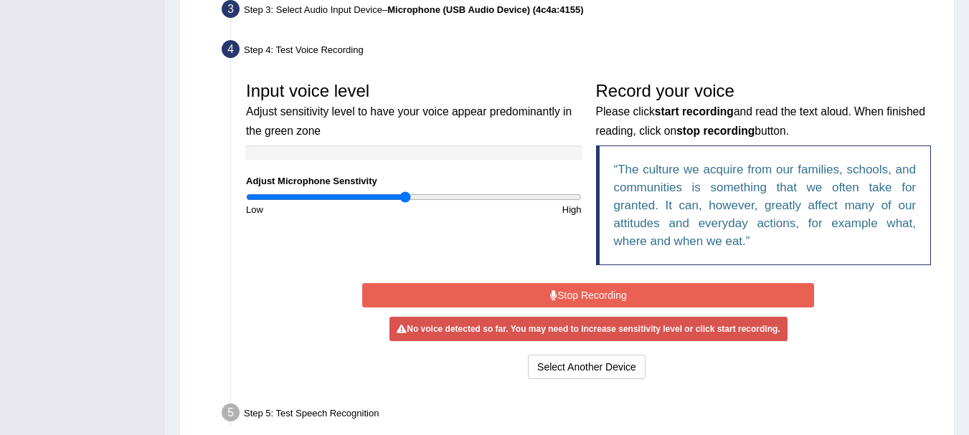
click at [539, 291] on button "Stop Recording" at bounding box center [588, 295] width 452 height 24
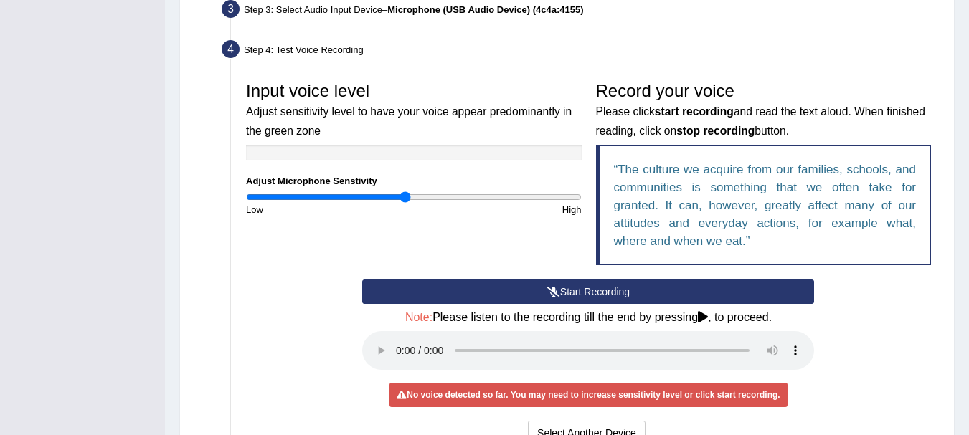
click at [557, 291] on icon at bounding box center [553, 292] width 13 height 10
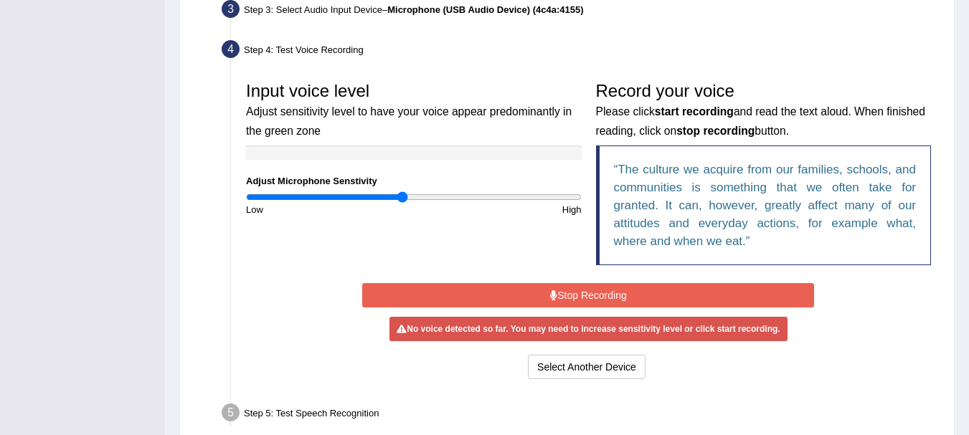
click at [402, 194] on input "range" at bounding box center [414, 197] width 336 height 11
click at [596, 298] on button "Stop Recording" at bounding box center [588, 295] width 452 height 24
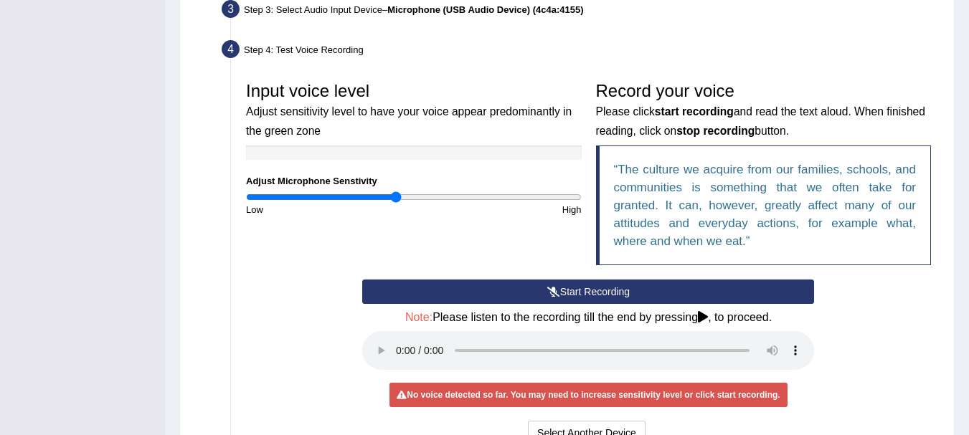
click at [395, 197] on input "range" at bounding box center [414, 197] width 336 height 11
click at [552, 288] on icon at bounding box center [553, 292] width 13 height 10
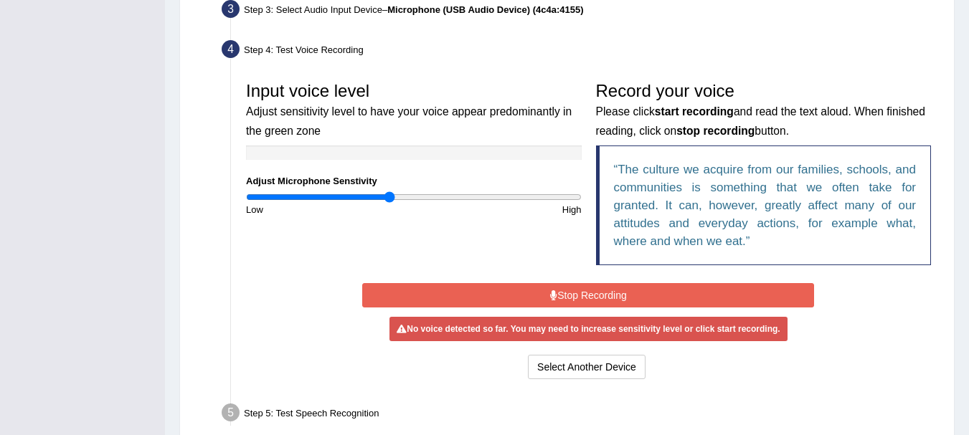
click at [389, 198] on input "range" at bounding box center [414, 197] width 336 height 11
click at [588, 293] on button "Stop Recording" at bounding box center [588, 295] width 452 height 24
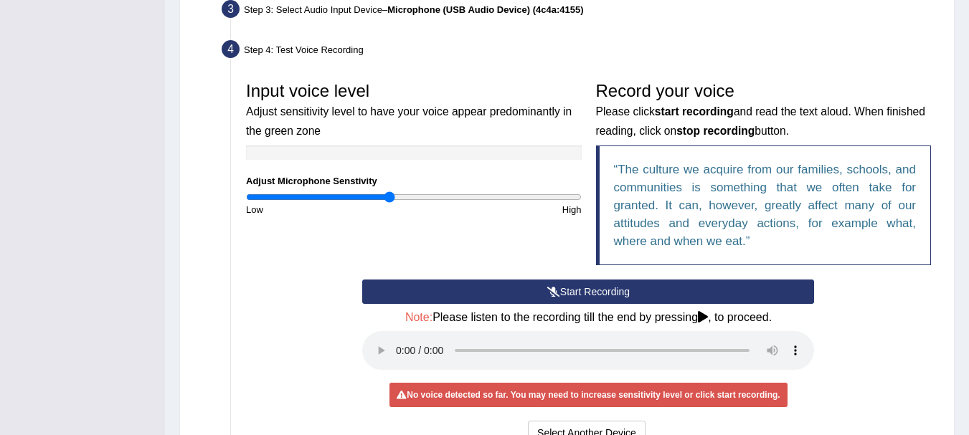
click at [588, 293] on button "Start Recording" at bounding box center [588, 292] width 452 height 24
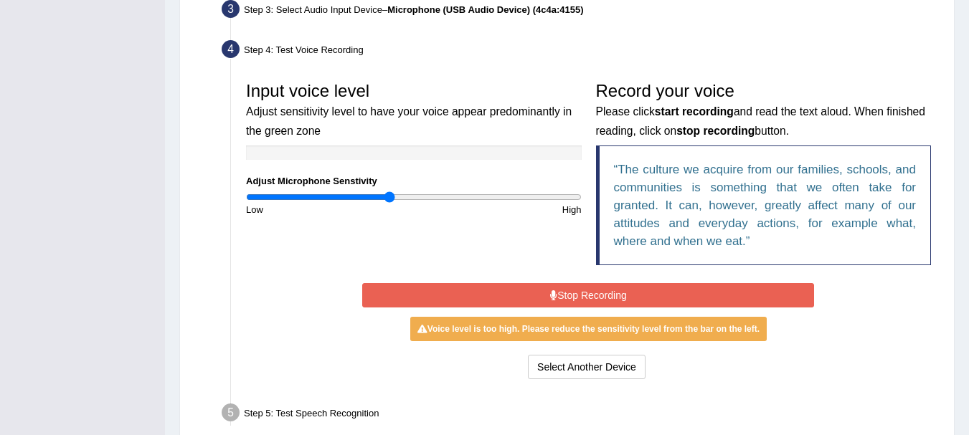
click at [384, 199] on input "range" at bounding box center [414, 197] width 336 height 11
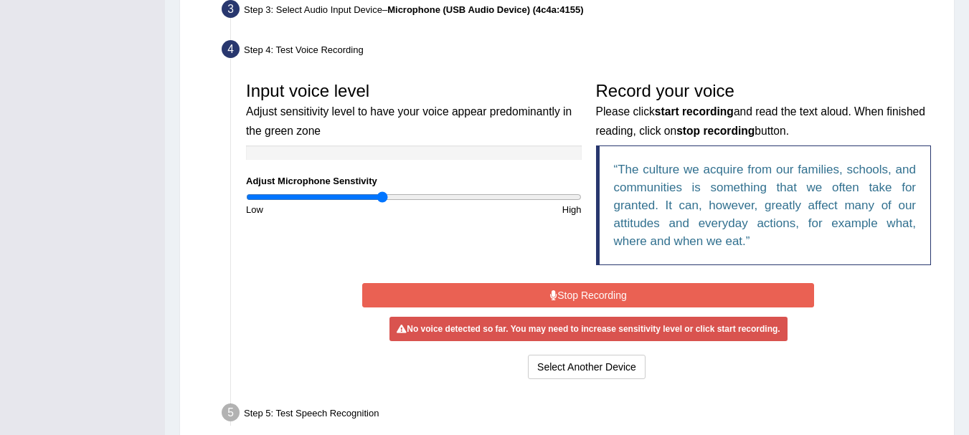
click at [383, 199] on input "range" at bounding box center [414, 197] width 336 height 11
click at [548, 298] on button "Stop Recording" at bounding box center [588, 295] width 452 height 24
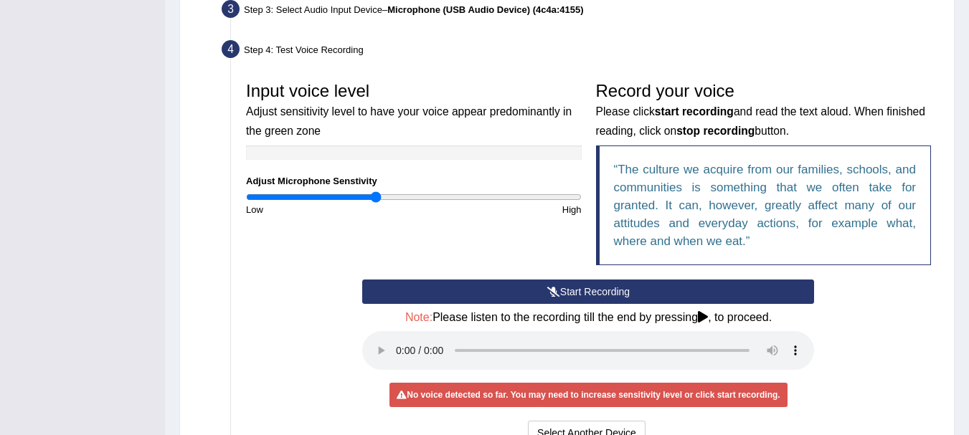
type input "0.78"
click at [377, 202] on input "range" at bounding box center [414, 197] width 336 height 11
click at [575, 294] on button "Start Recording" at bounding box center [588, 292] width 452 height 24
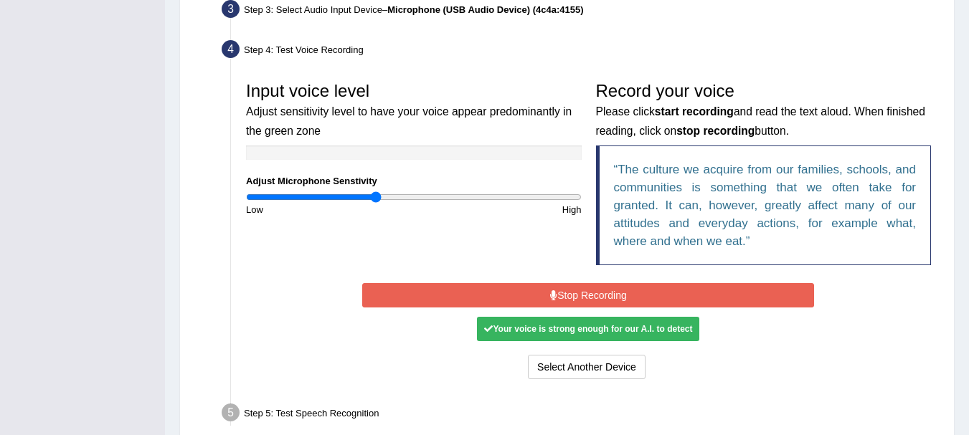
click at [624, 296] on button "Stop Recording" at bounding box center [588, 295] width 452 height 24
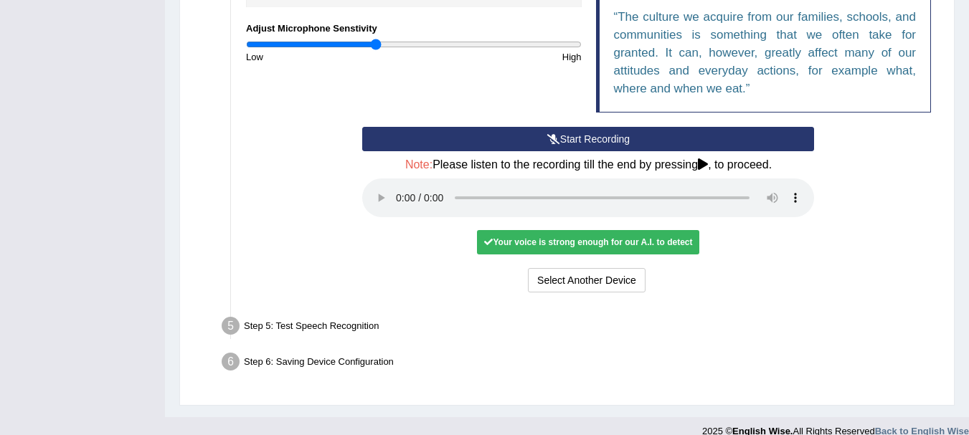
scroll to position [537, 0]
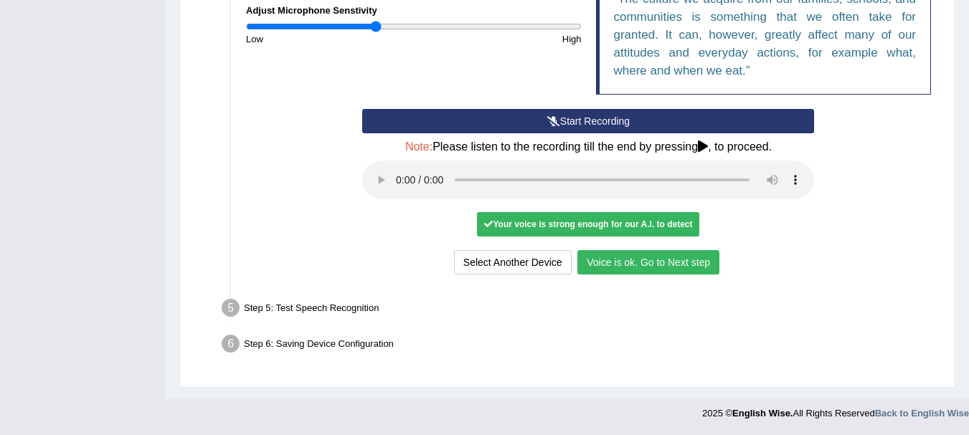
click at [592, 260] on button "Voice is ok. Go to Next step" at bounding box center [648, 262] width 142 height 24
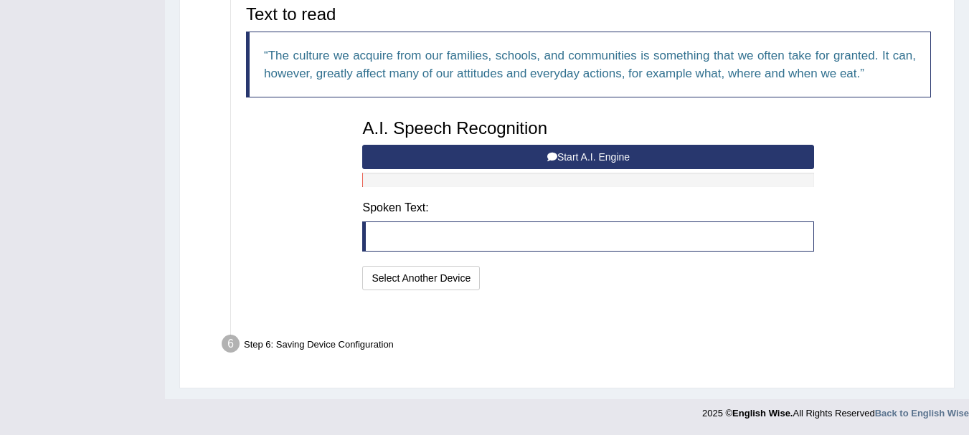
scroll to position [462, 0]
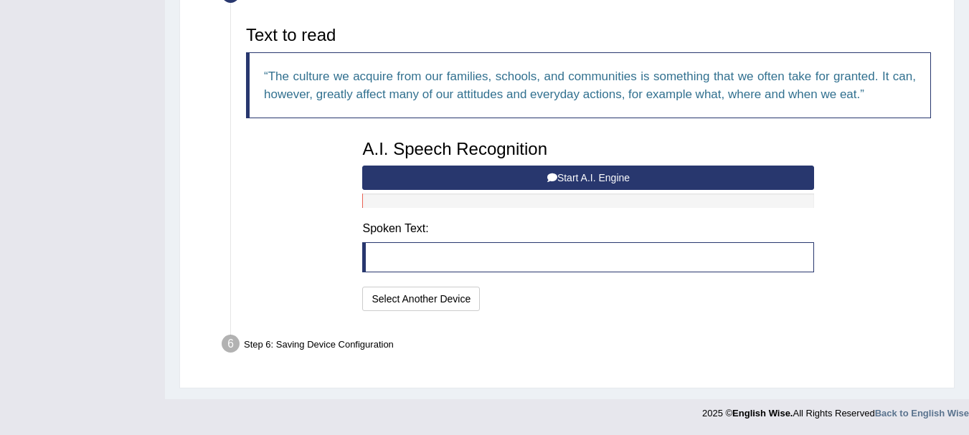
click at [555, 174] on icon at bounding box center [552, 178] width 10 height 10
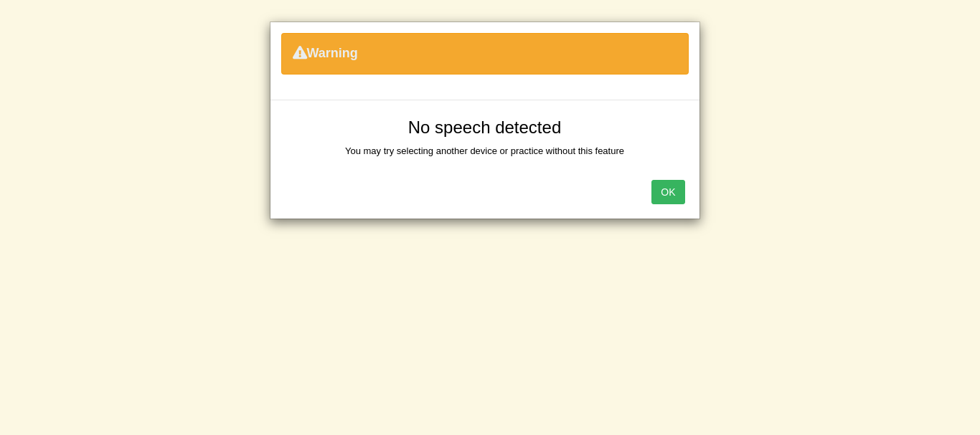
click at [680, 197] on button "OK" at bounding box center [667, 192] width 33 height 24
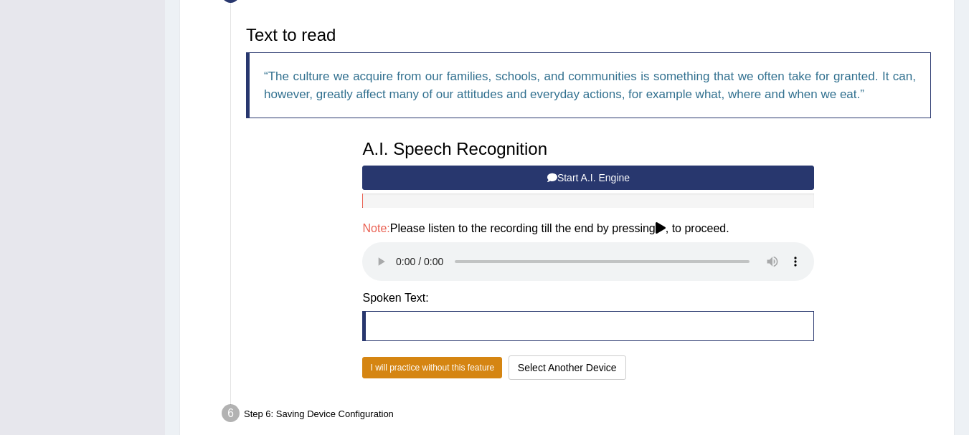
click at [483, 374] on button "I will practice without this feature" at bounding box center [432, 368] width 140 height 22
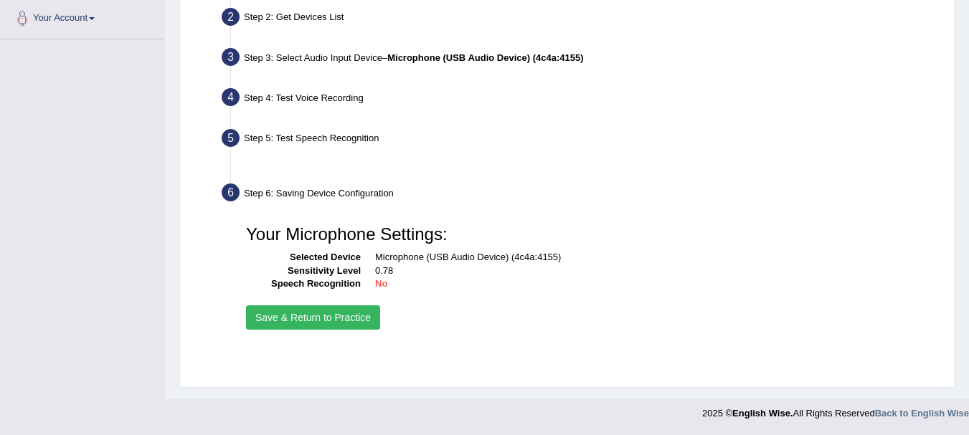
scroll to position [318, 0]
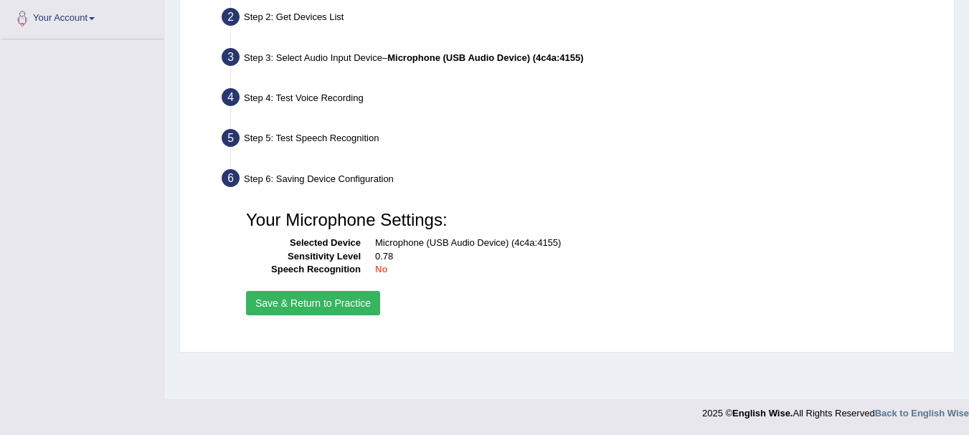
click at [304, 305] on button "Save & Return to Practice" at bounding box center [313, 303] width 134 height 24
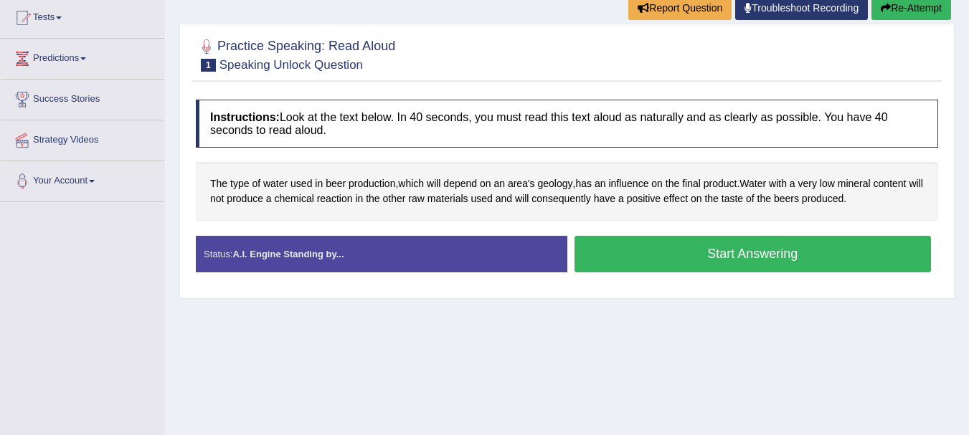
scroll to position [108, 0]
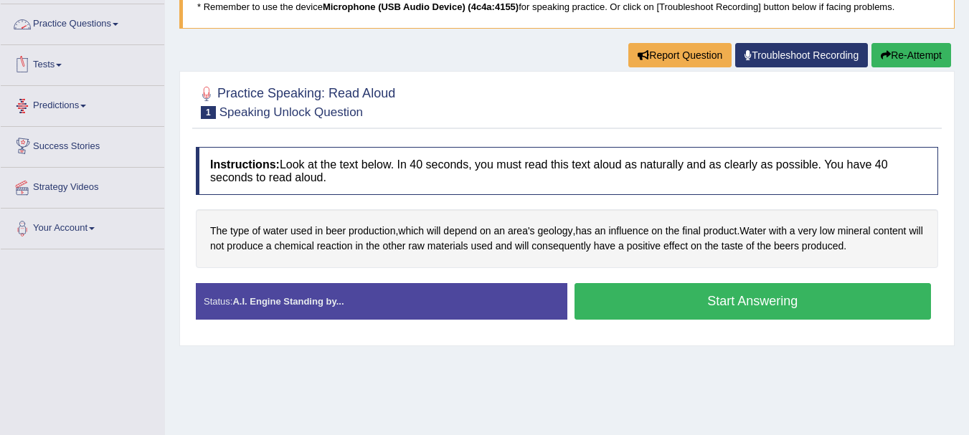
click at [59, 24] on link "Practice Questions" at bounding box center [83, 22] width 164 height 36
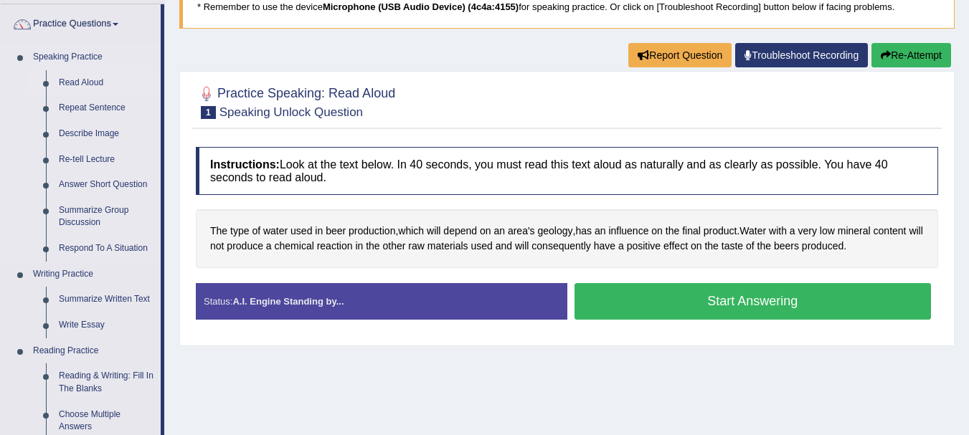
click at [80, 80] on link "Read Aloud" at bounding box center [106, 83] width 108 height 26
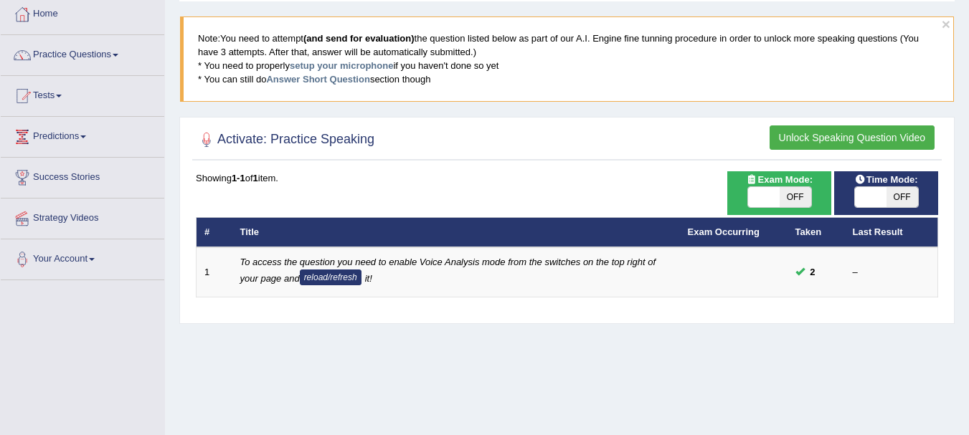
scroll to position [86, 0]
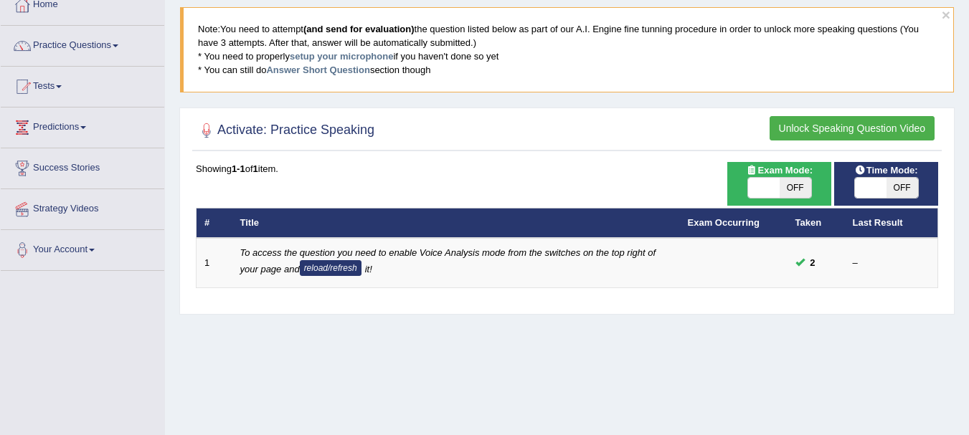
click at [841, 123] on button "Unlock Speaking Question Video" at bounding box center [852, 128] width 165 height 24
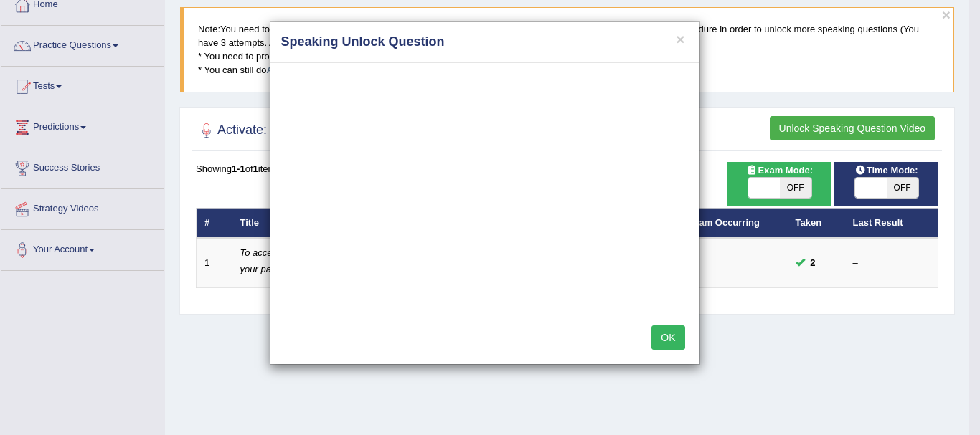
click at [681, 336] on button "OK" at bounding box center [667, 338] width 33 height 24
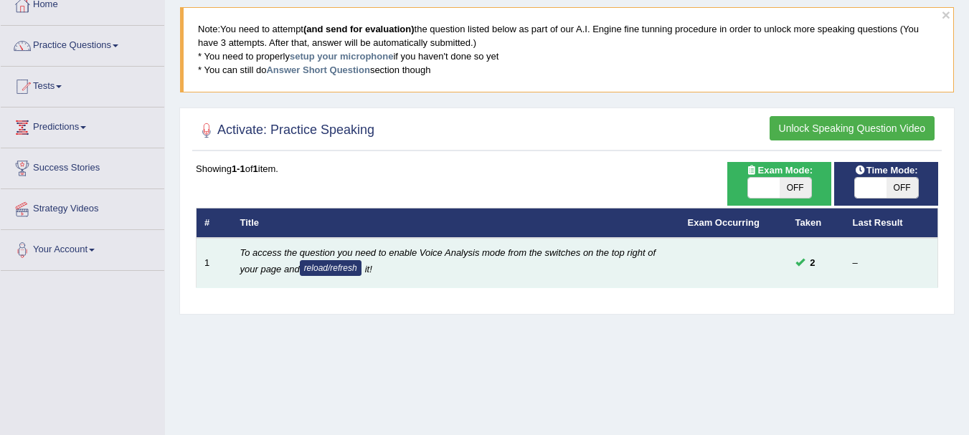
click at [326, 269] on button "reload/refresh" at bounding box center [331, 268] width 62 height 16
click at [348, 268] on button "reload/refresh" at bounding box center [331, 268] width 62 height 16
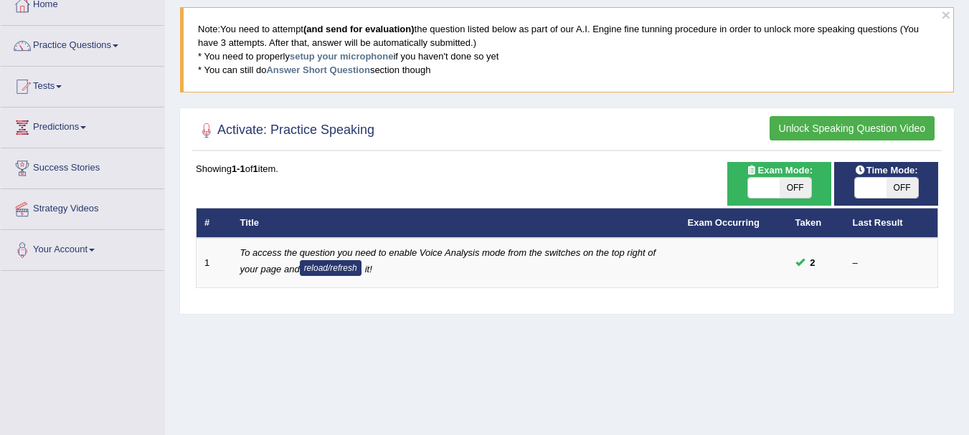
click at [877, 128] on button "Unlock Speaking Question Video" at bounding box center [852, 128] width 165 height 24
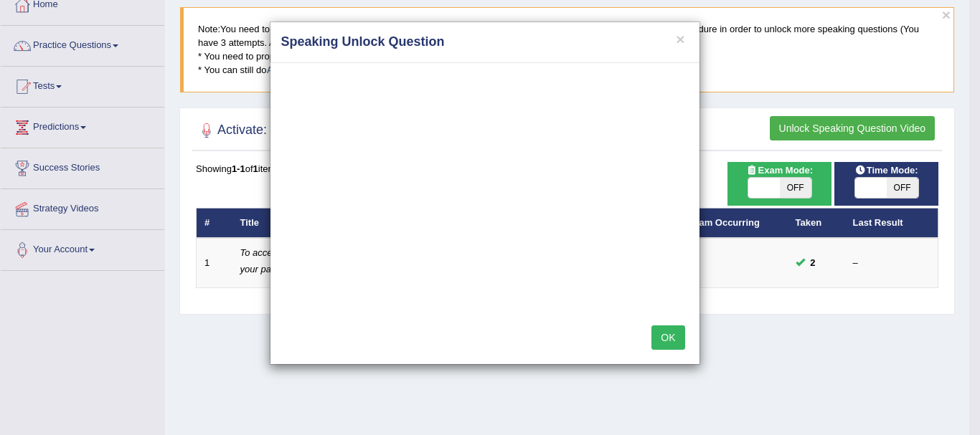
click at [674, 331] on button "OK" at bounding box center [667, 338] width 33 height 24
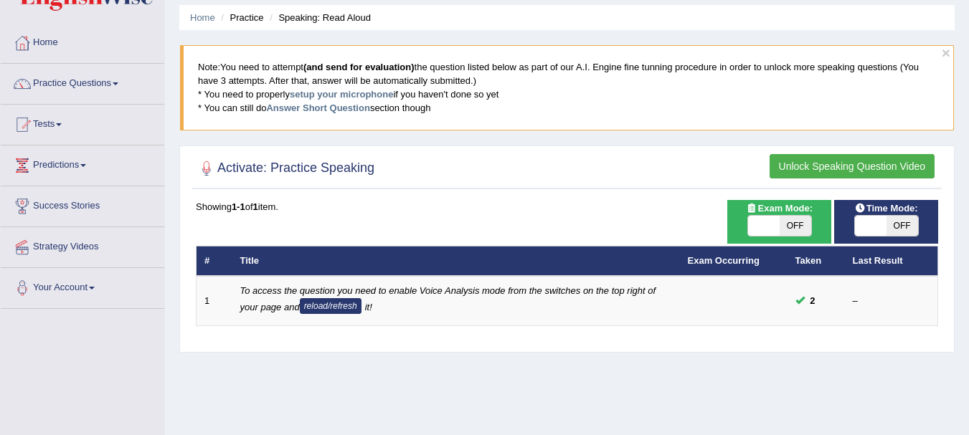
scroll to position [19, 0]
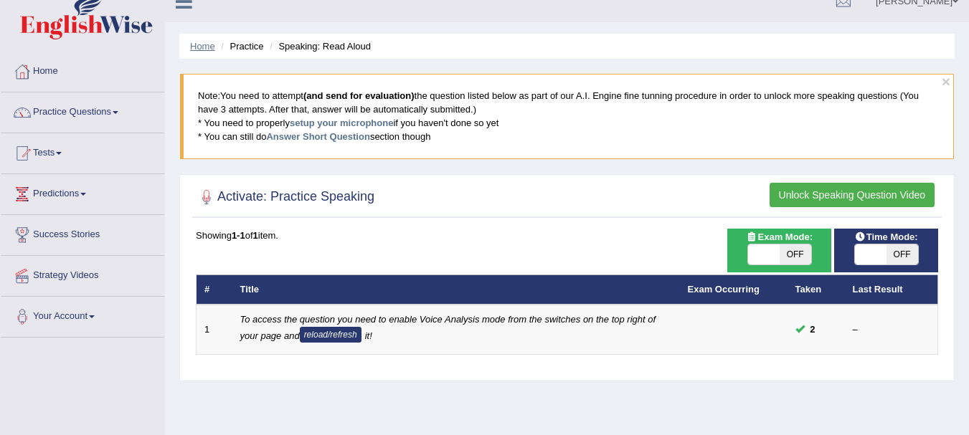
click at [202, 44] on link "Home" at bounding box center [202, 46] width 25 height 11
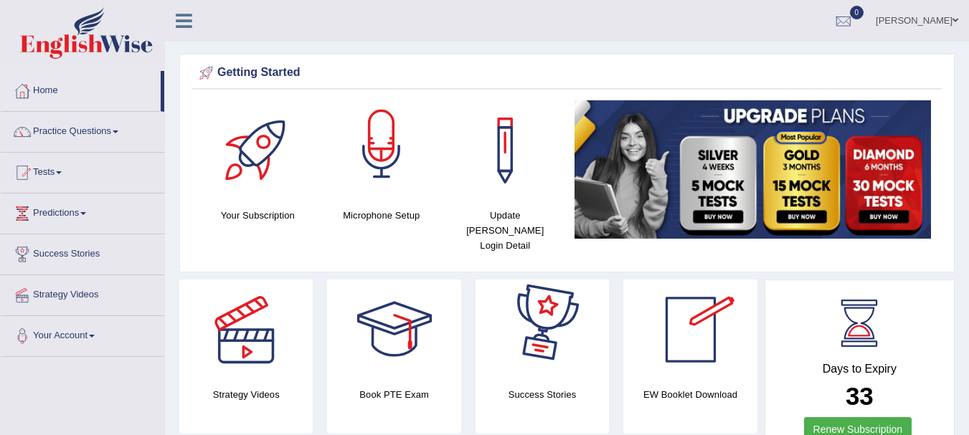
click at [388, 156] on div at bounding box center [381, 150] width 100 height 100
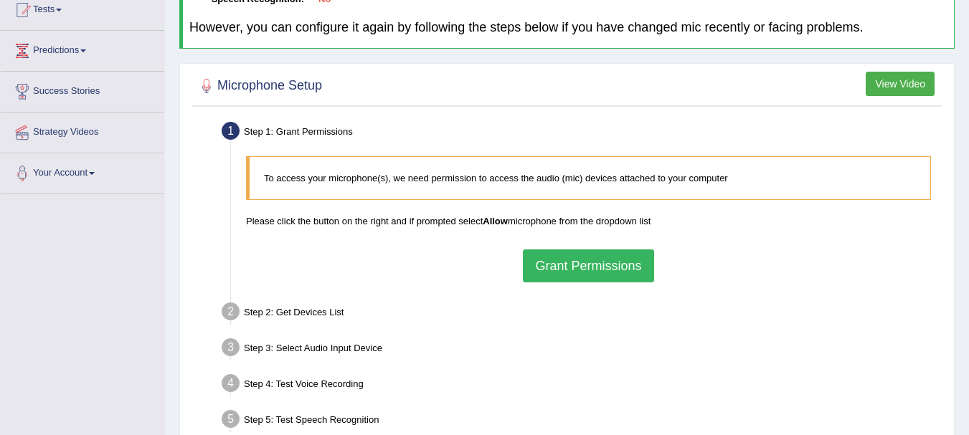
scroll to position [220, 0]
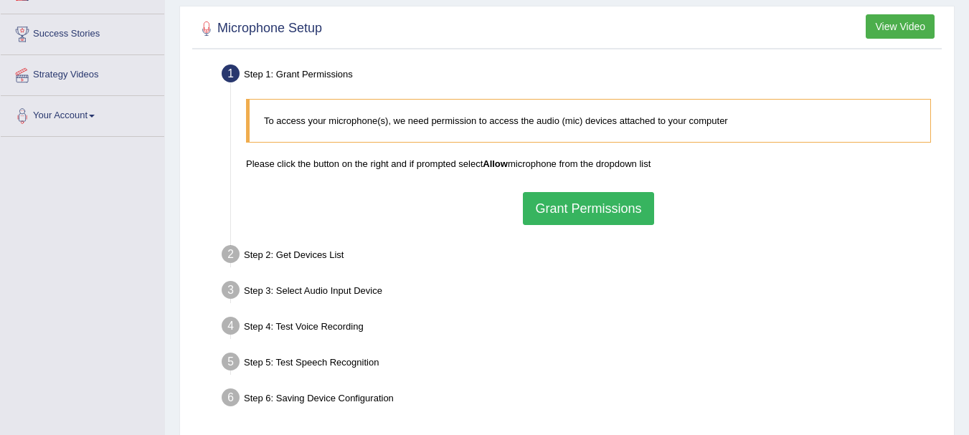
click at [557, 209] on button "Grant Permissions" at bounding box center [588, 208] width 131 height 33
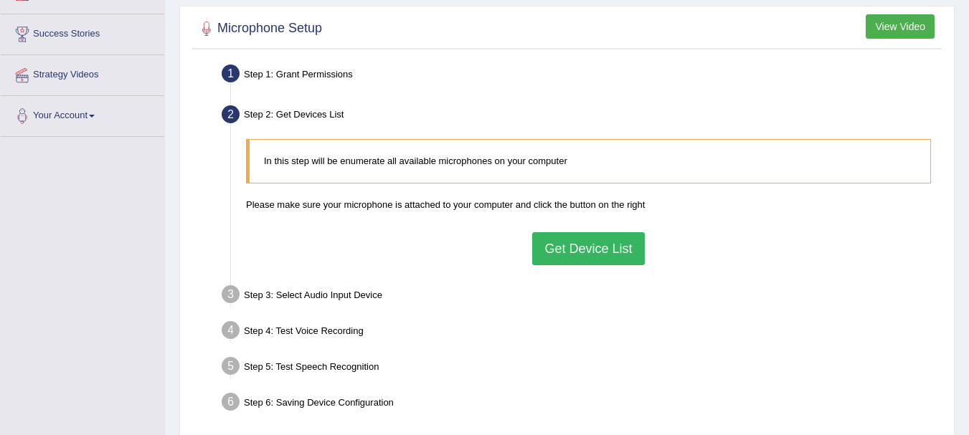
click at [541, 242] on button "Get Device List" at bounding box center [588, 248] width 112 height 33
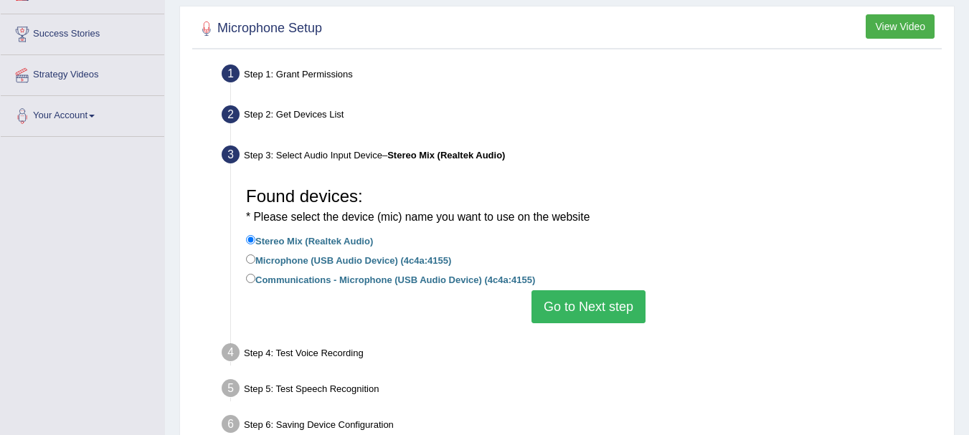
click at [295, 240] on label "Stereo Mix (Realtek Audio)" at bounding box center [309, 240] width 127 height 16
click at [255, 240] on input "Stereo Mix (Realtek Audio)" at bounding box center [250, 239] width 9 height 9
click at [585, 312] on button "Go to Next step" at bounding box center [589, 307] width 114 height 33
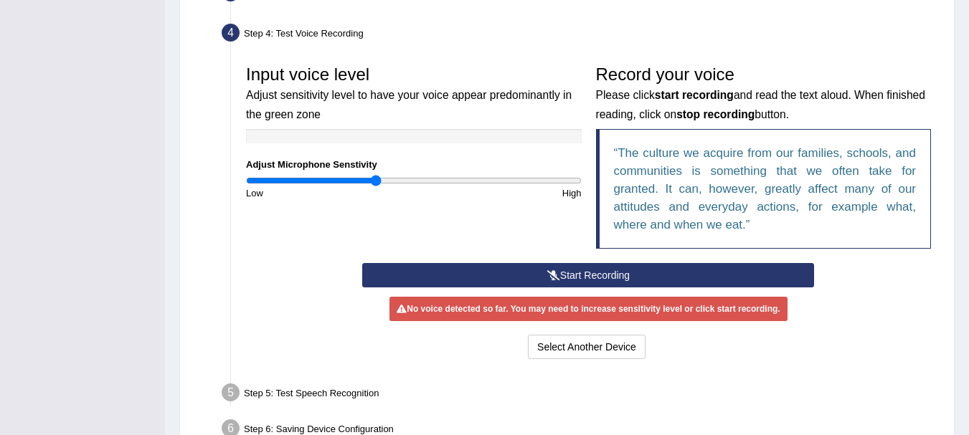
scroll to position [421, 0]
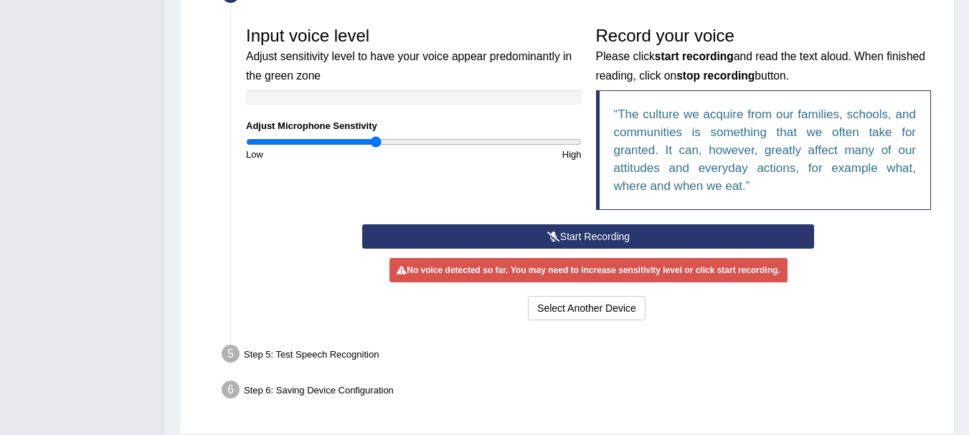
click at [565, 239] on button "Start Recording" at bounding box center [588, 237] width 452 height 24
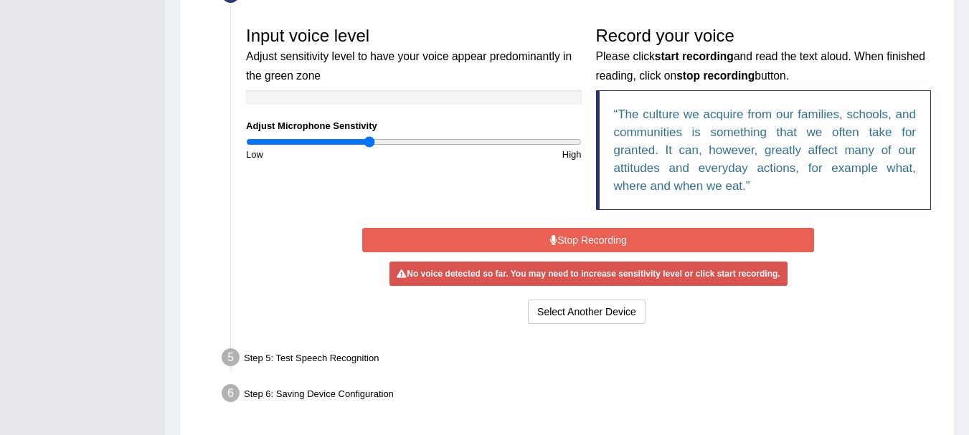
type input "0.74"
click at [369, 138] on input "range" at bounding box center [414, 141] width 336 height 11
click at [580, 242] on button "Stop Recording" at bounding box center [588, 240] width 452 height 24
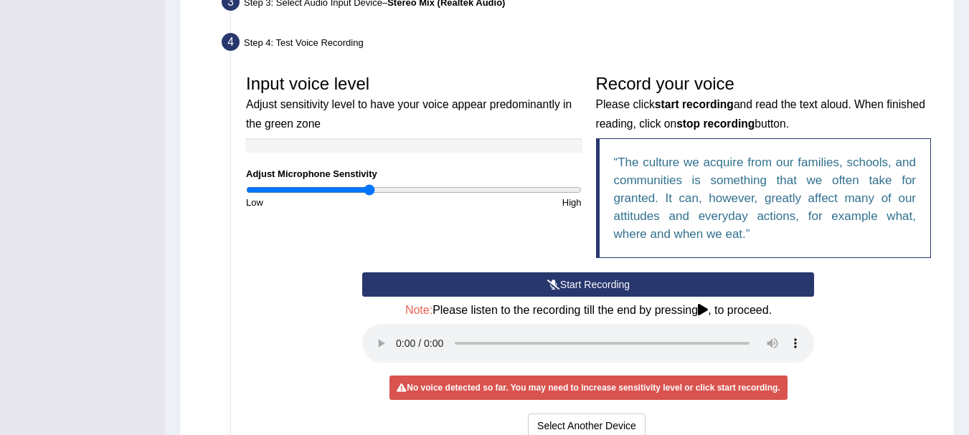
scroll to position [420, 0]
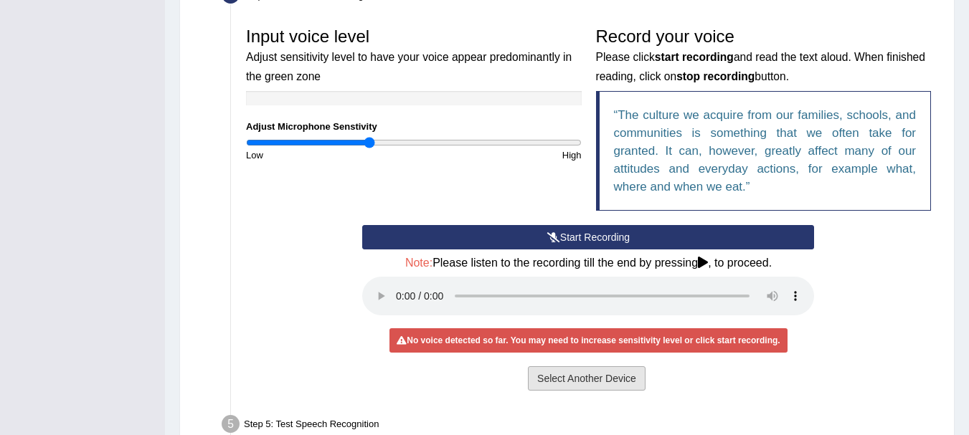
click at [553, 374] on button "Select Another Device" at bounding box center [587, 379] width 118 height 24
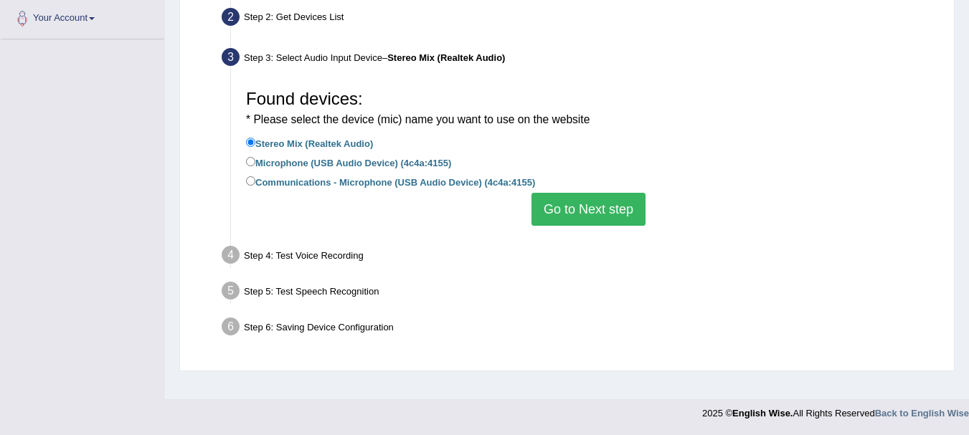
scroll to position [318, 0]
click at [389, 181] on label "Communications - Microphone (USB Audio Device) (4c4a:4155)" at bounding box center [390, 182] width 289 height 16
click at [255, 181] on input "Communications - Microphone (USB Audio Device) (4c4a:4155)" at bounding box center [250, 180] width 9 height 9
radio input "true"
click at [565, 217] on button "Go to Next step" at bounding box center [589, 209] width 114 height 33
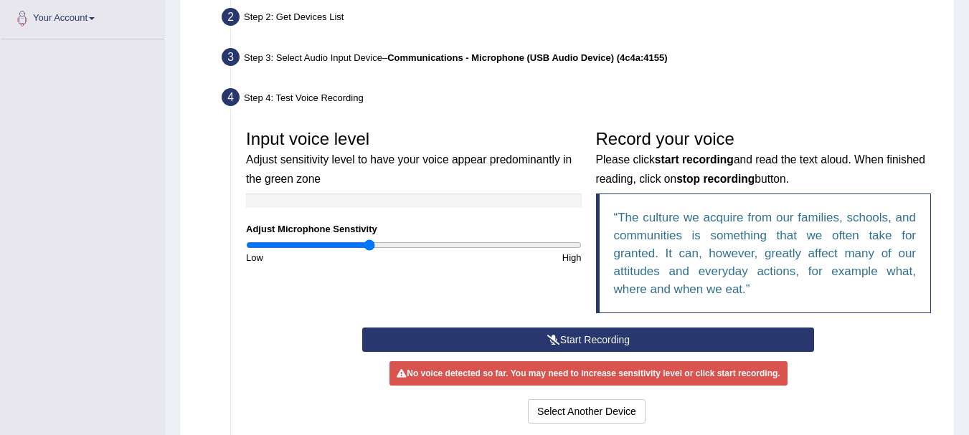
click at [570, 344] on button "Start Recording" at bounding box center [588, 340] width 452 height 24
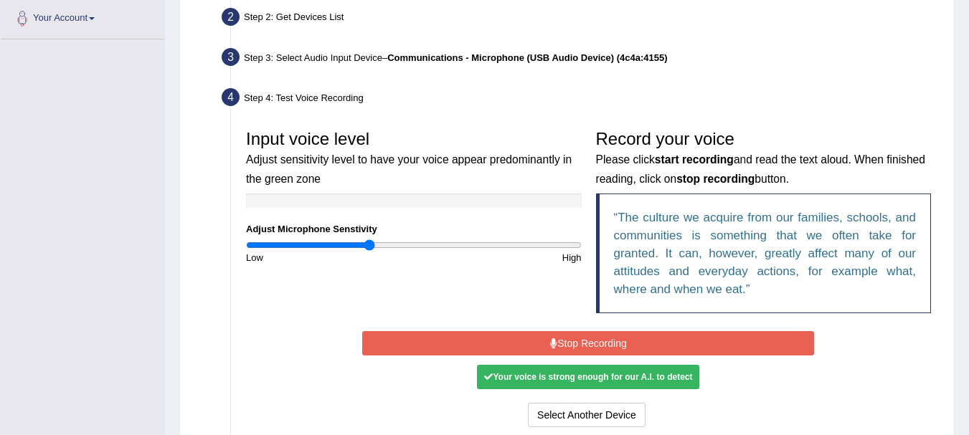
click at [646, 342] on button "Stop Recording" at bounding box center [588, 343] width 452 height 24
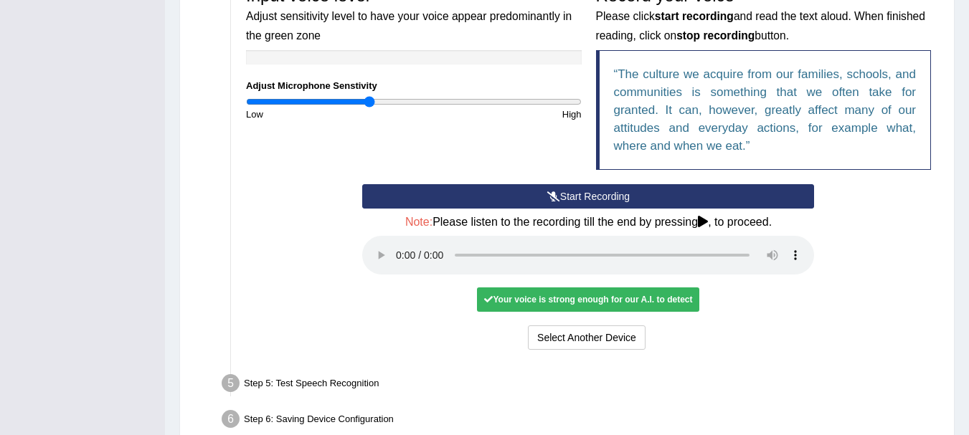
scroll to position [537, 0]
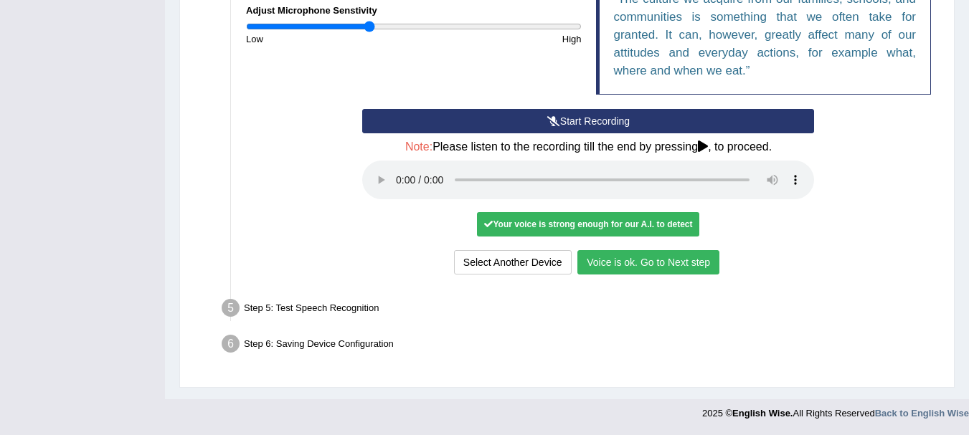
click at [617, 253] on button "Voice is ok. Go to Next step" at bounding box center [648, 262] width 142 height 24
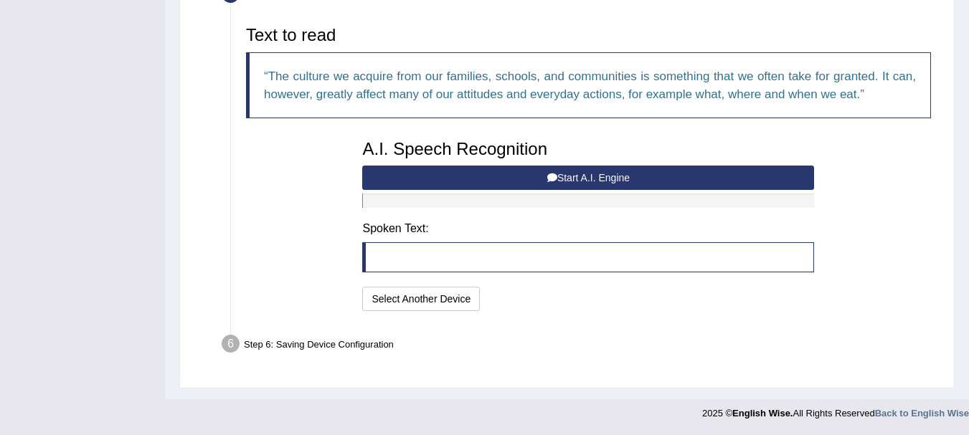
scroll to position [462, 0]
click at [555, 172] on button "Start A.I. Engine" at bounding box center [588, 178] width 452 height 24
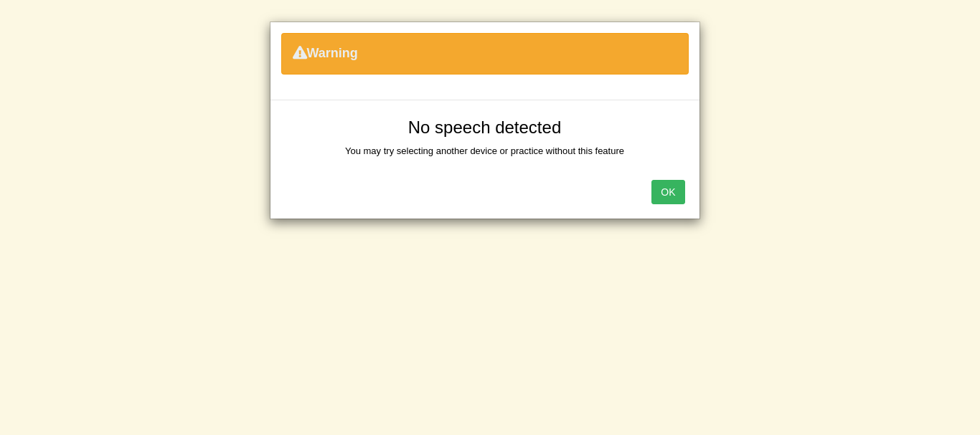
click at [681, 193] on button "OK" at bounding box center [667, 192] width 33 height 24
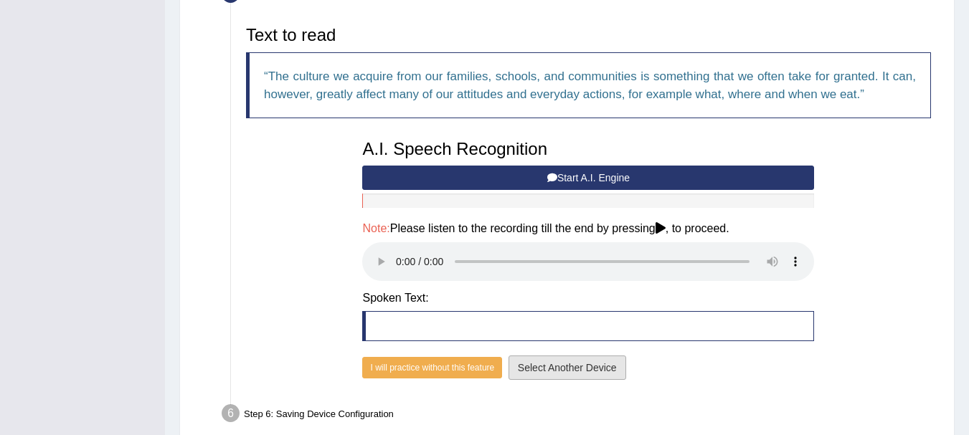
click at [531, 365] on button "Select Another Device" at bounding box center [568, 368] width 118 height 24
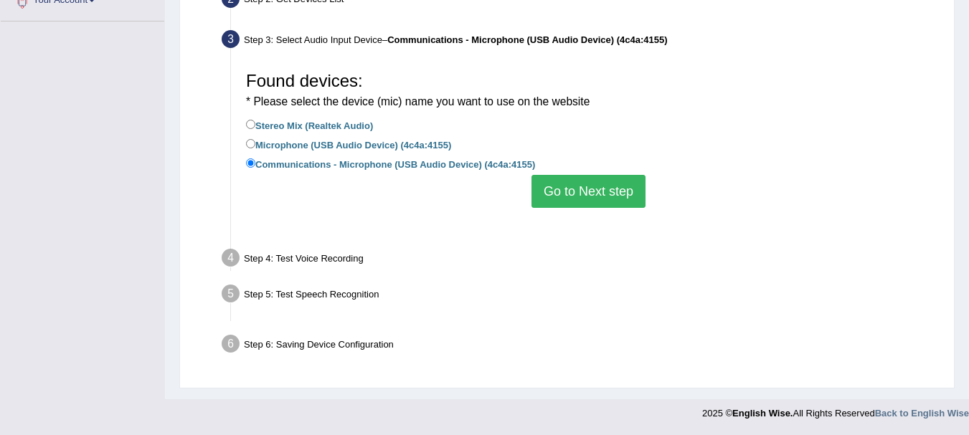
scroll to position [318, 0]
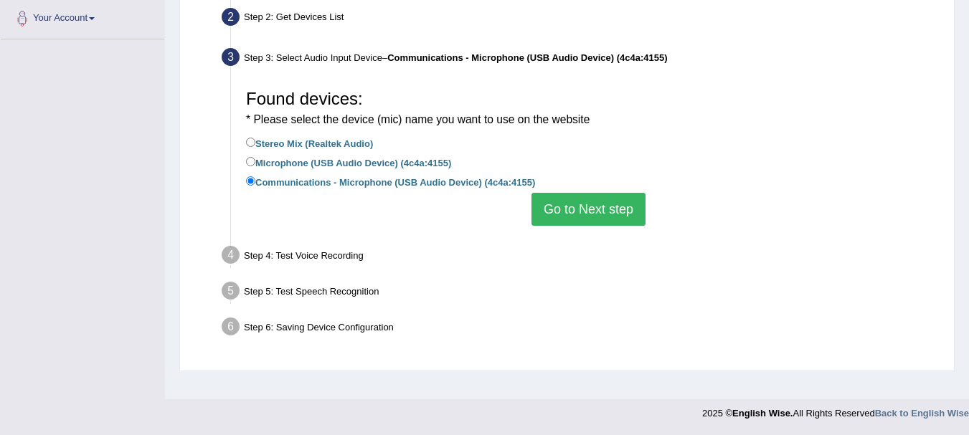
click at [311, 162] on label "Microphone (USB Audio Device) (4c4a:4155)" at bounding box center [348, 162] width 205 height 16
click at [255, 162] on input "Microphone (USB Audio Device) (4c4a:4155)" at bounding box center [250, 161] width 9 height 9
radio input "true"
click at [608, 214] on button "Go to Next step" at bounding box center [589, 209] width 114 height 33
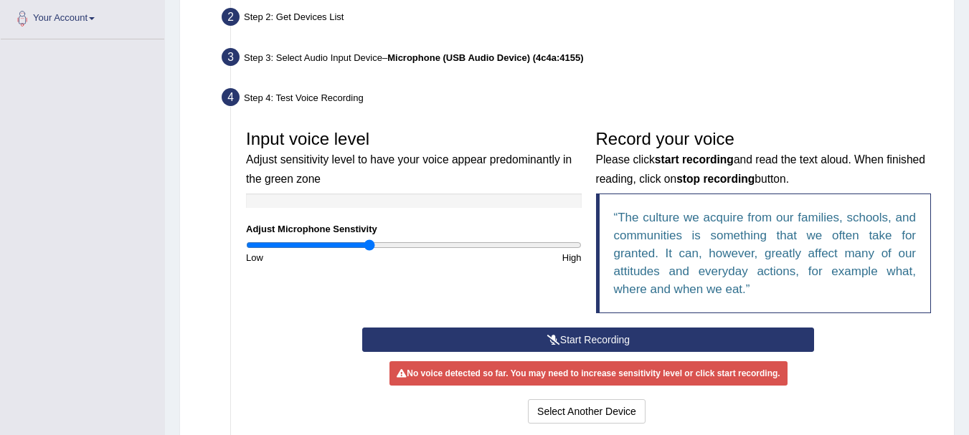
click at [555, 339] on icon at bounding box center [553, 340] width 13 height 10
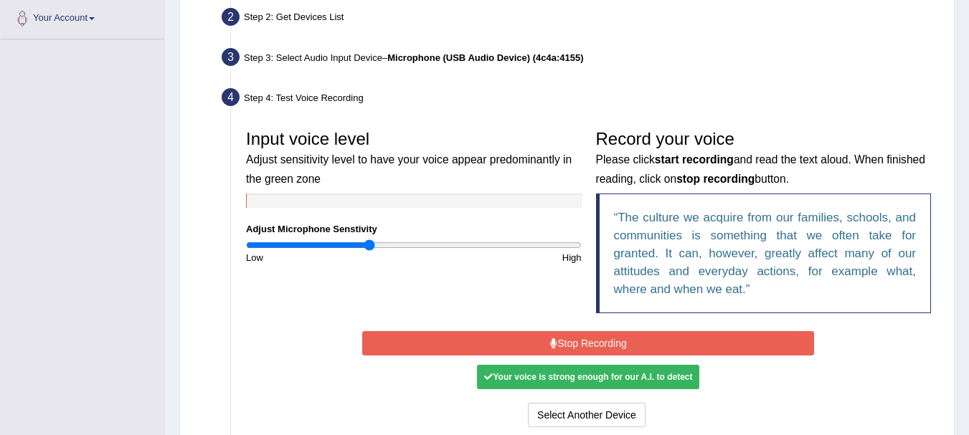
click at [671, 346] on button "Stop Recording" at bounding box center [588, 343] width 452 height 24
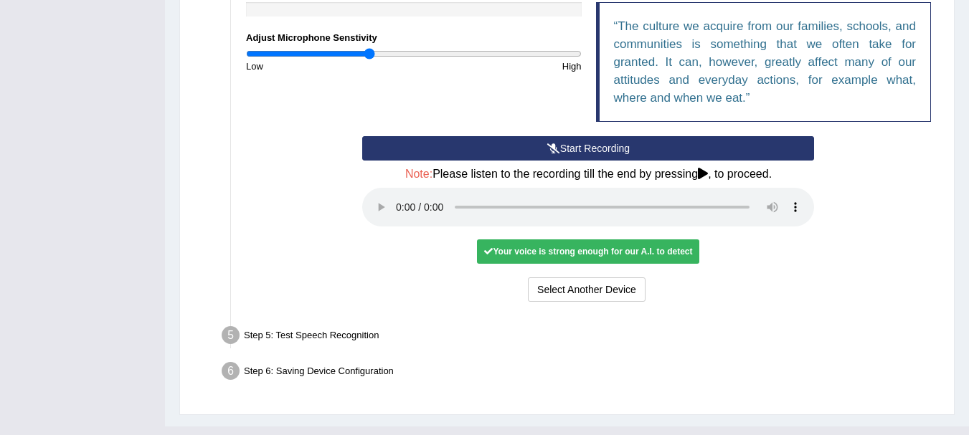
scroll to position [537, 0]
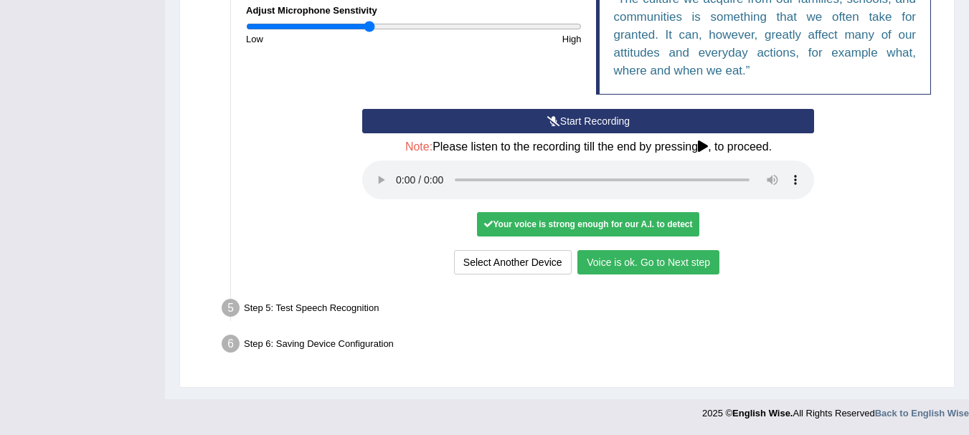
click at [605, 252] on button "Voice is ok. Go to Next step" at bounding box center [648, 262] width 142 height 24
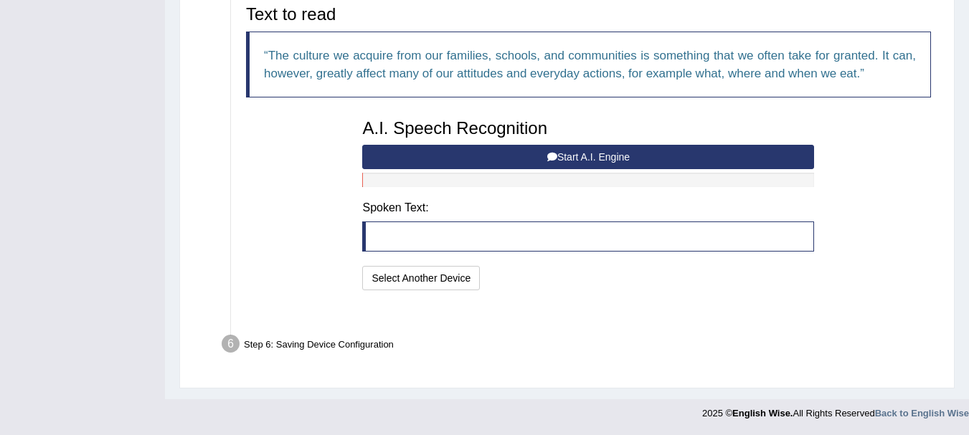
scroll to position [462, 0]
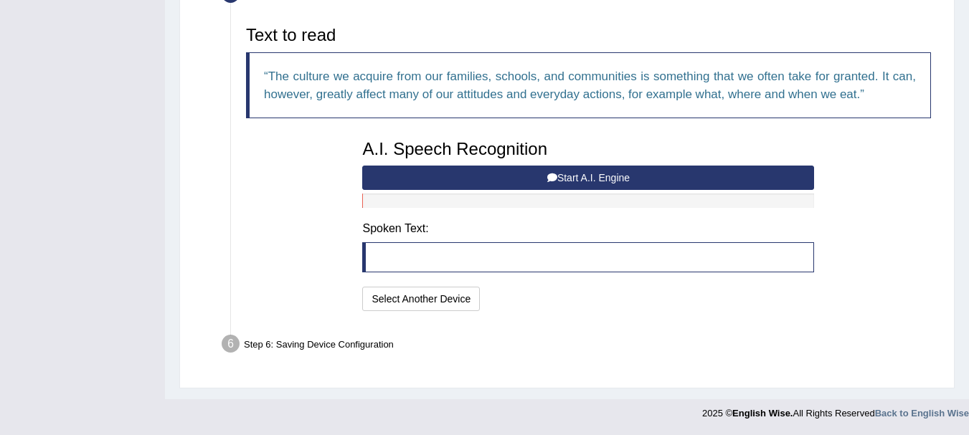
click at [567, 174] on button "Start A.I. Engine" at bounding box center [588, 178] width 452 height 24
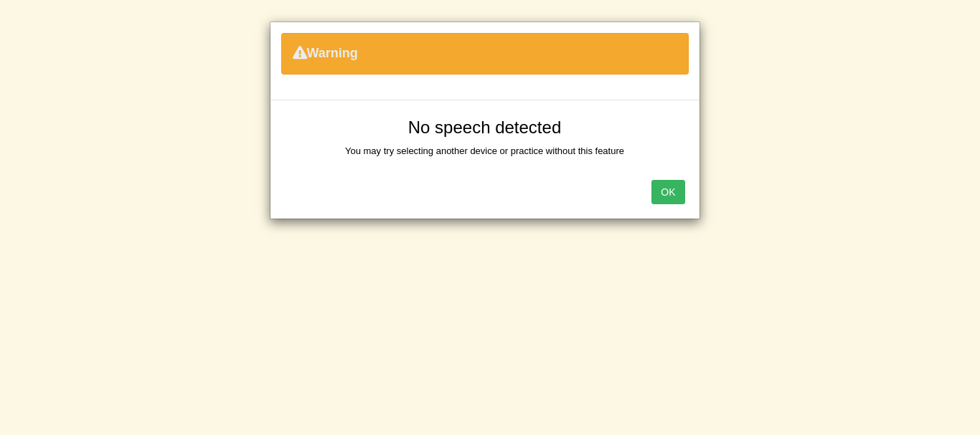
click at [669, 193] on button "OK" at bounding box center [667, 192] width 33 height 24
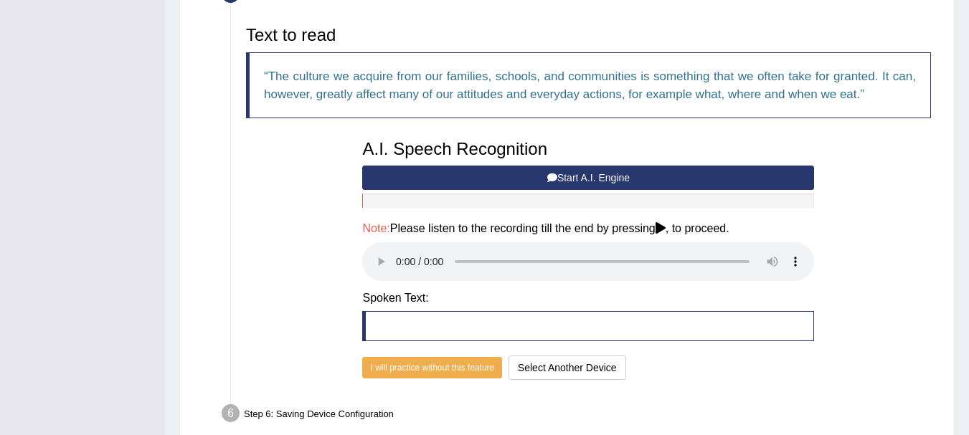
click at [558, 179] on button "Start A.I. Engine" at bounding box center [588, 178] width 452 height 24
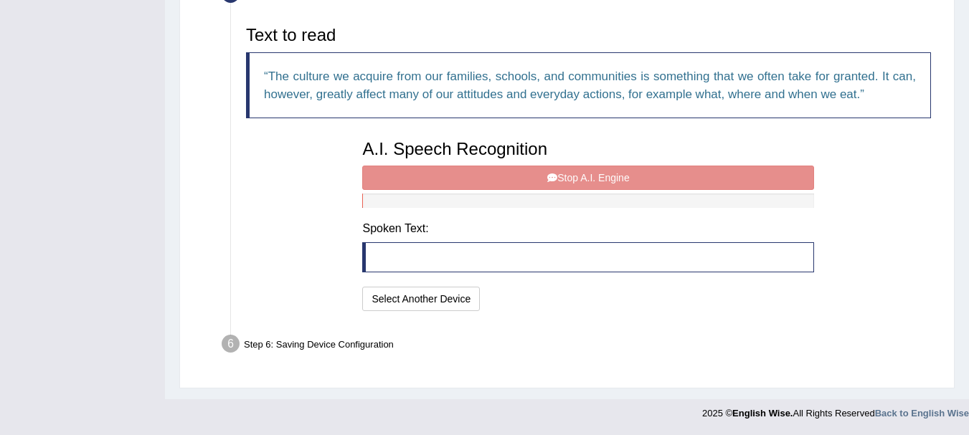
click at [638, 174] on div "A.I. Speech Recognition Start A.I. Engine Stop A.I. Engine Note: Please listen …" at bounding box center [588, 224] width 466 height 182
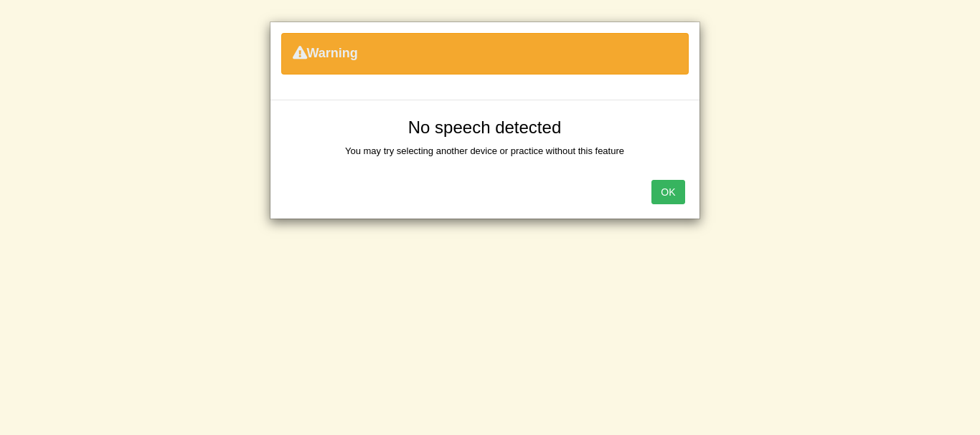
click at [672, 184] on button "OK" at bounding box center [667, 192] width 33 height 24
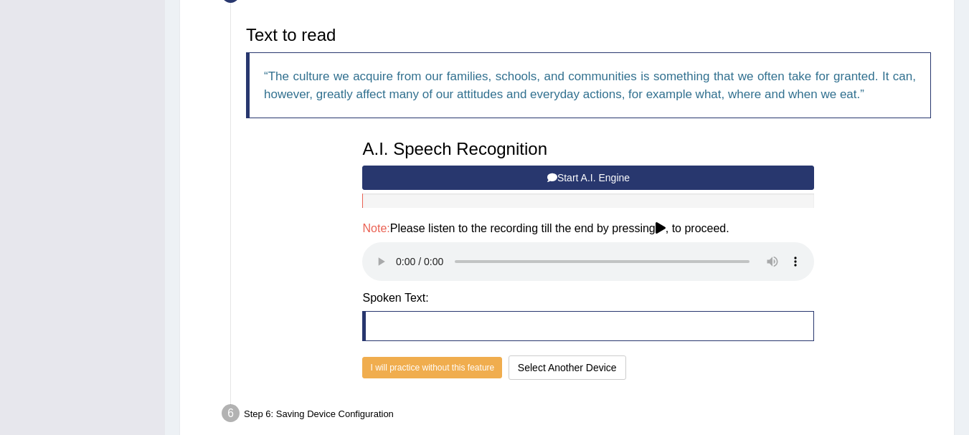
click at [469, 321] on blockquote at bounding box center [588, 326] width 452 height 30
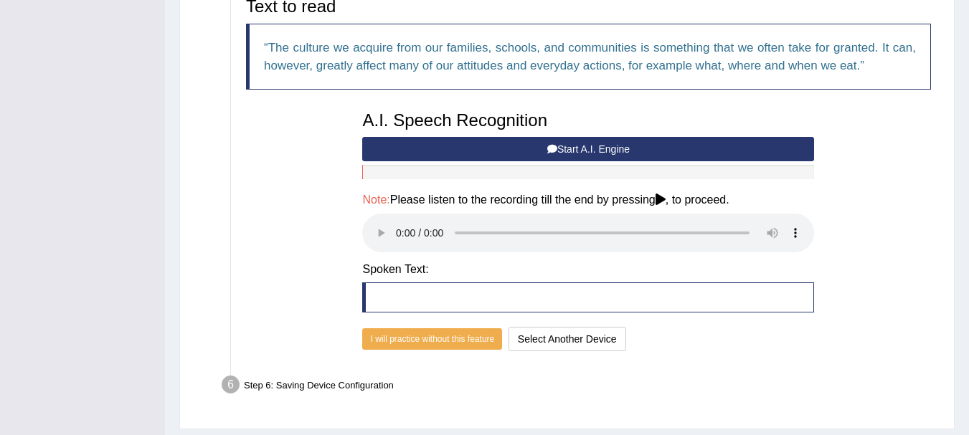
scroll to position [532, 0]
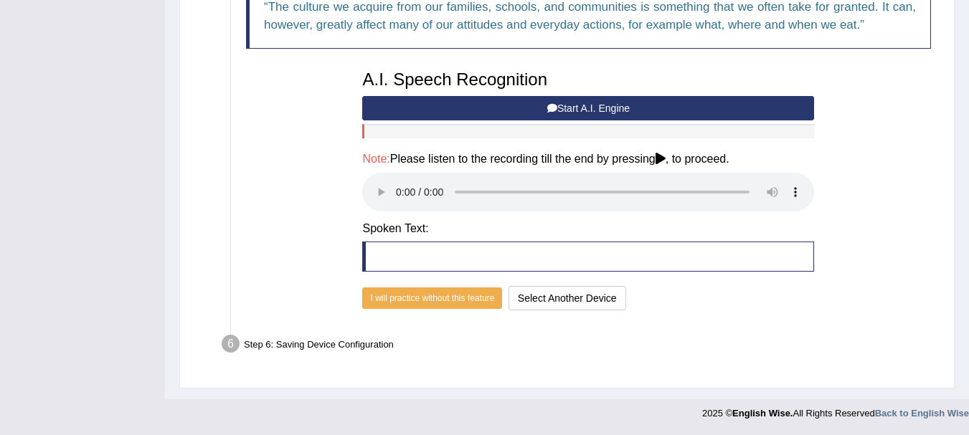
click at [398, 247] on blockquote at bounding box center [588, 257] width 452 height 30
click at [486, 104] on button "Start A.I. Engine" at bounding box center [588, 108] width 452 height 24
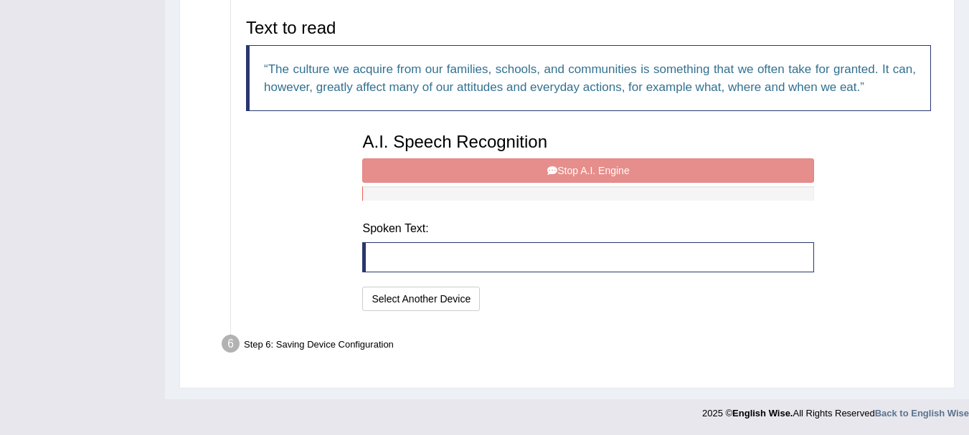
scroll to position [462, 0]
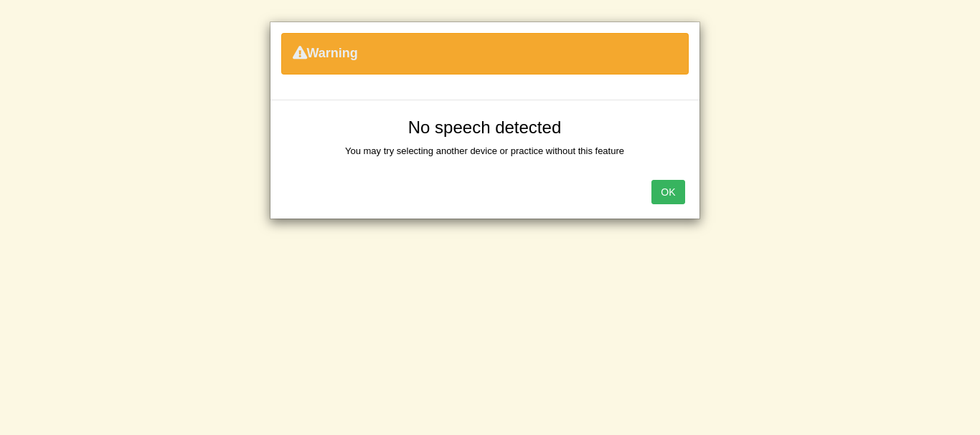
click at [625, 202] on div "OK" at bounding box center [484, 194] width 429 height 50
click at [667, 202] on button "OK" at bounding box center [667, 192] width 33 height 24
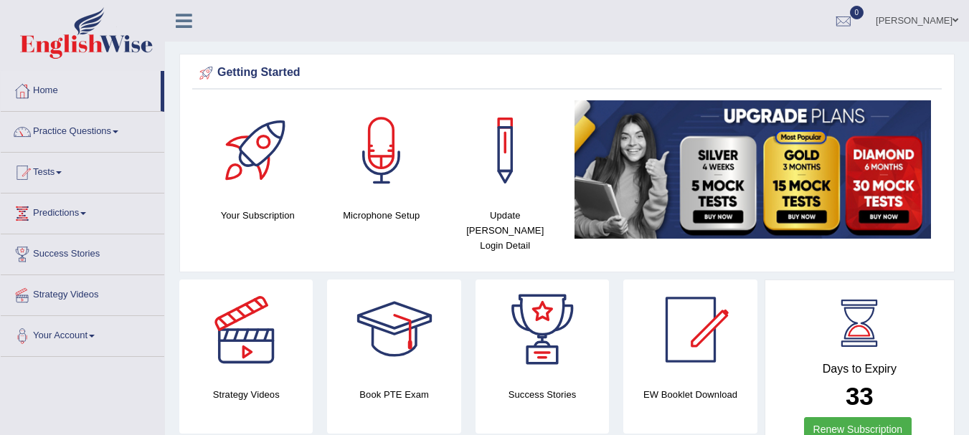
click at [81, 133] on link "Practice Questions" at bounding box center [83, 130] width 164 height 36
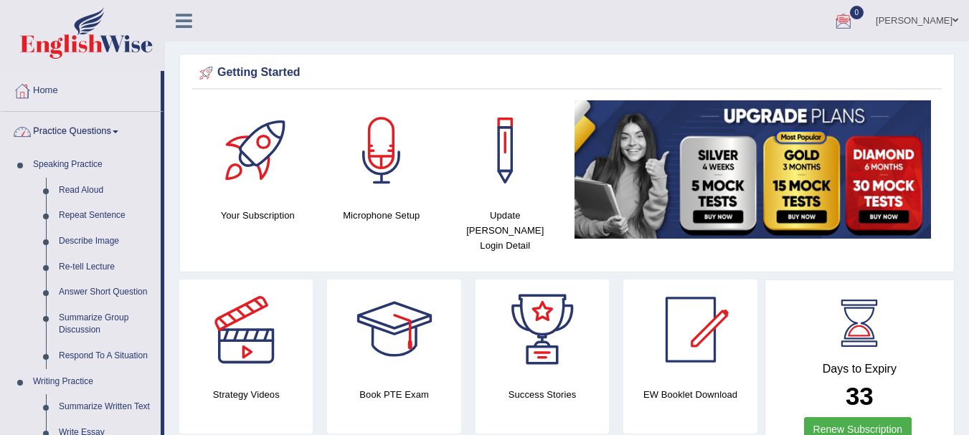
click at [31, 83] on div at bounding box center [22, 91] width 22 height 22
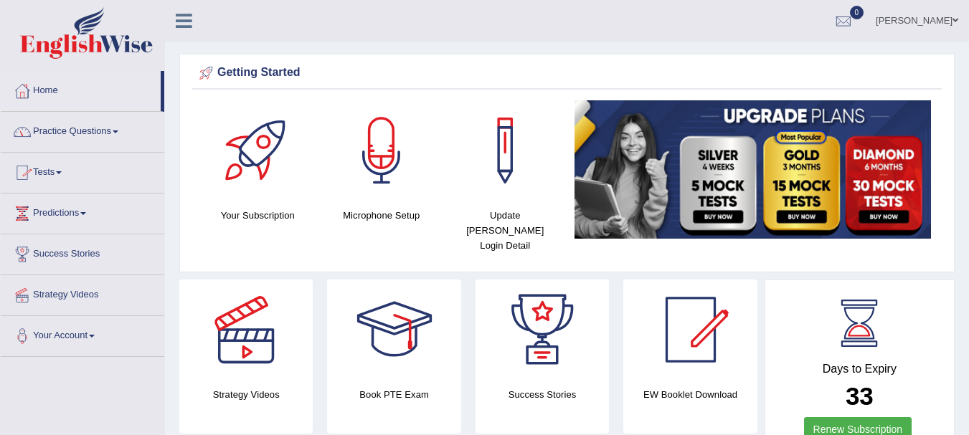
click at [57, 169] on link "Tests" at bounding box center [83, 171] width 164 height 36
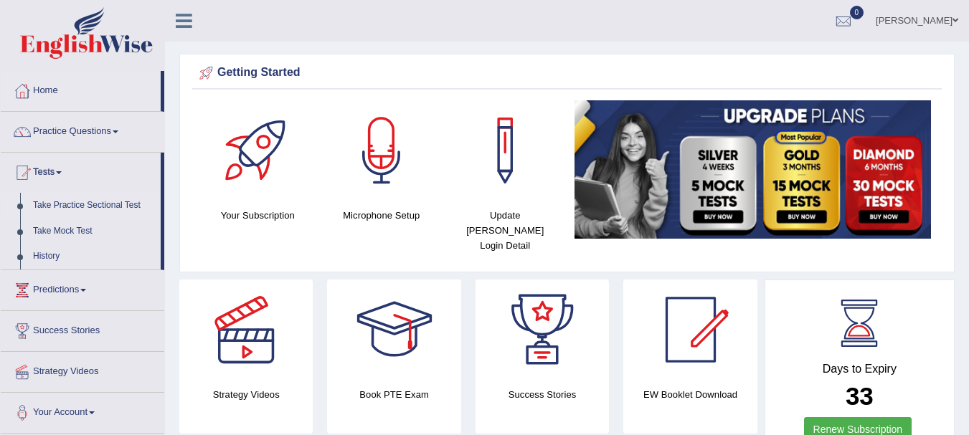
click at [57, 206] on link "Take Practice Sectional Test" at bounding box center [94, 206] width 134 height 26
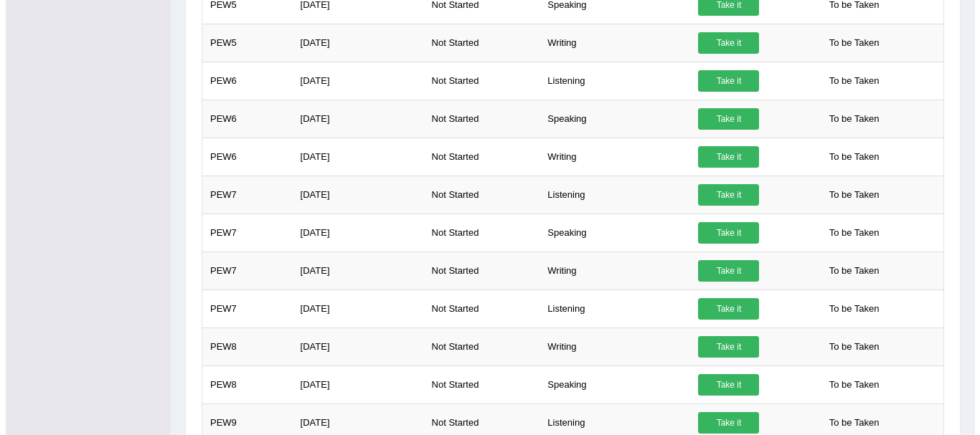
scroll to position [612, 0]
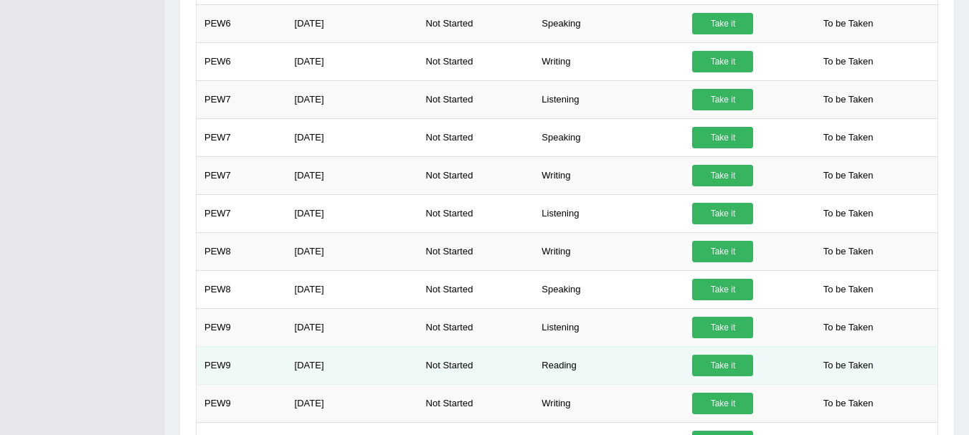
click at [722, 369] on link "Take it" at bounding box center [722, 366] width 61 height 22
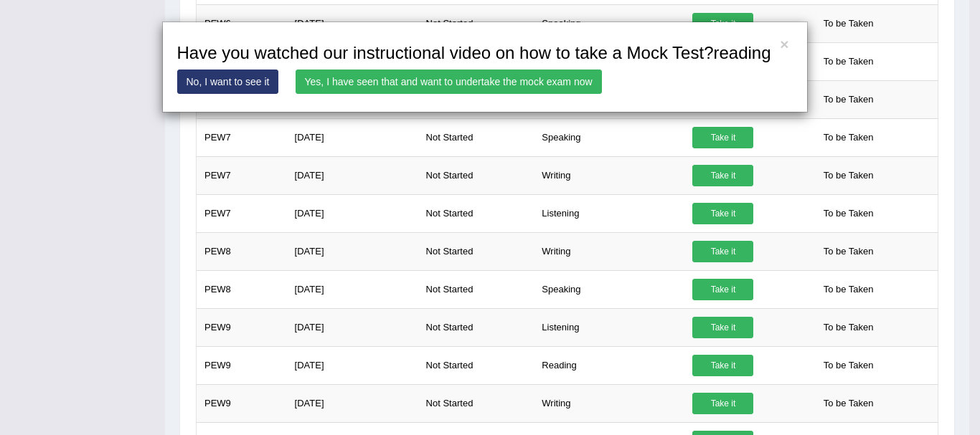
click at [367, 81] on link "Yes, I have seen that and want to undertake the mock exam now" at bounding box center [449, 82] width 306 height 24
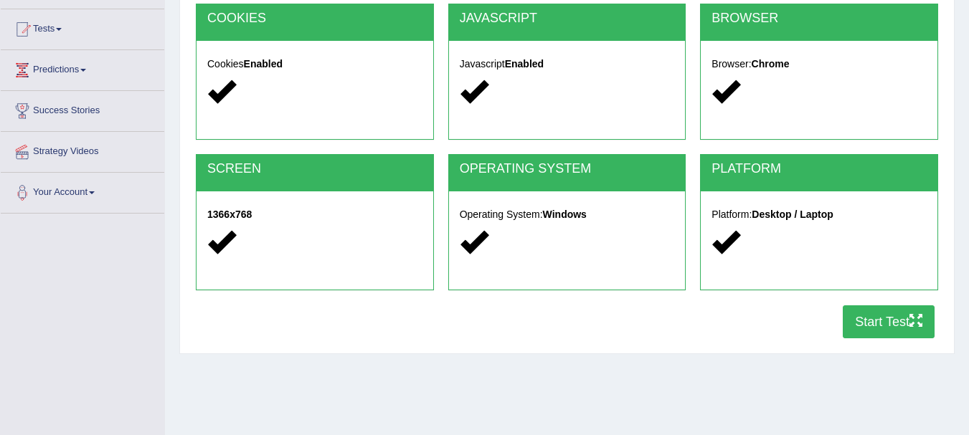
scroll to position [220, 0]
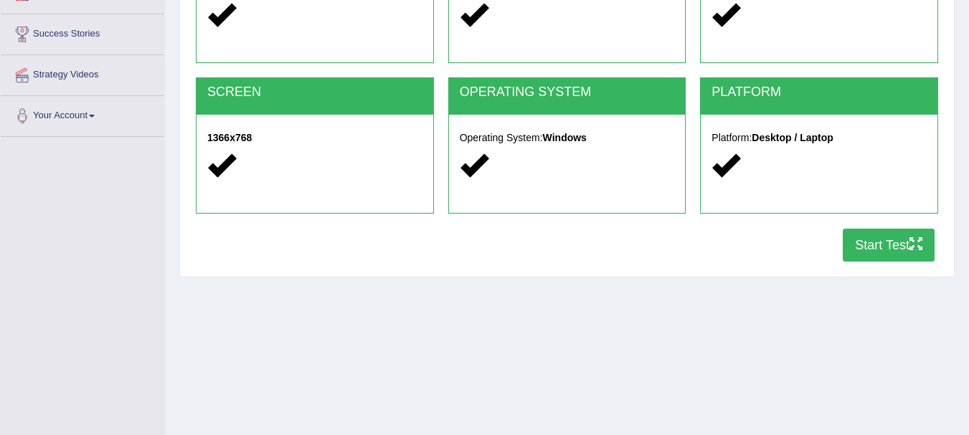
click at [886, 258] on button "Start Test" at bounding box center [889, 245] width 92 height 33
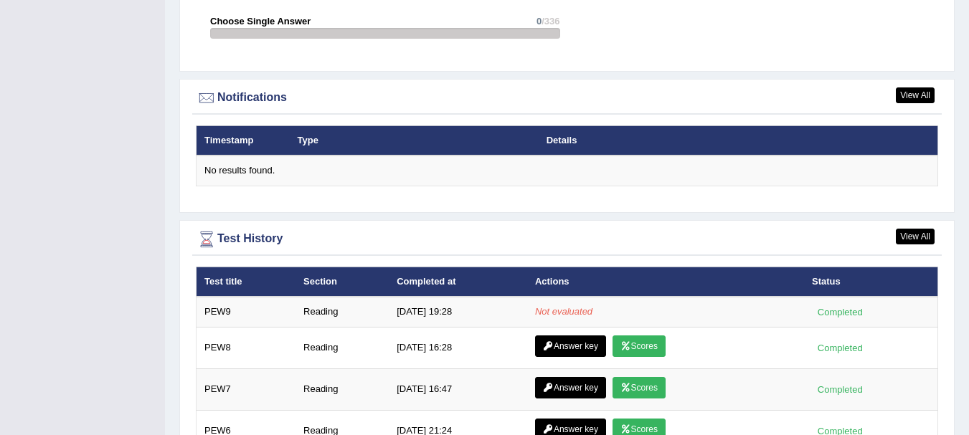
scroll to position [1693, 0]
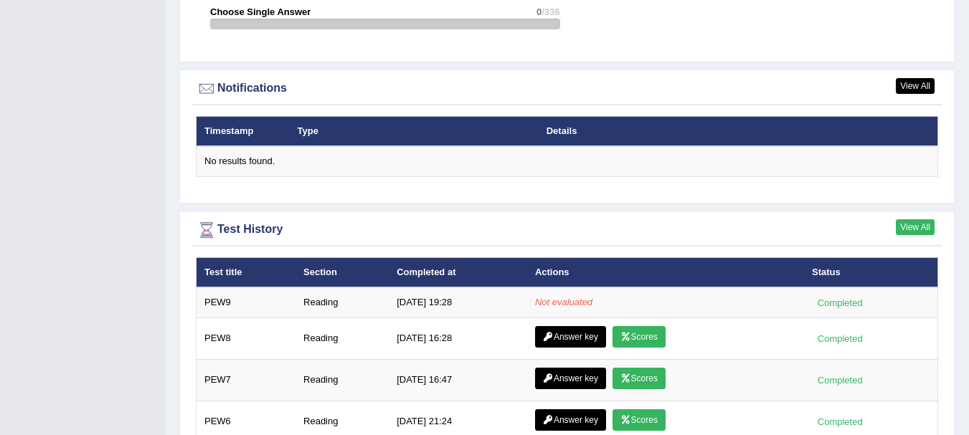
click at [911, 220] on link "View All" at bounding box center [915, 228] width 39 height 16
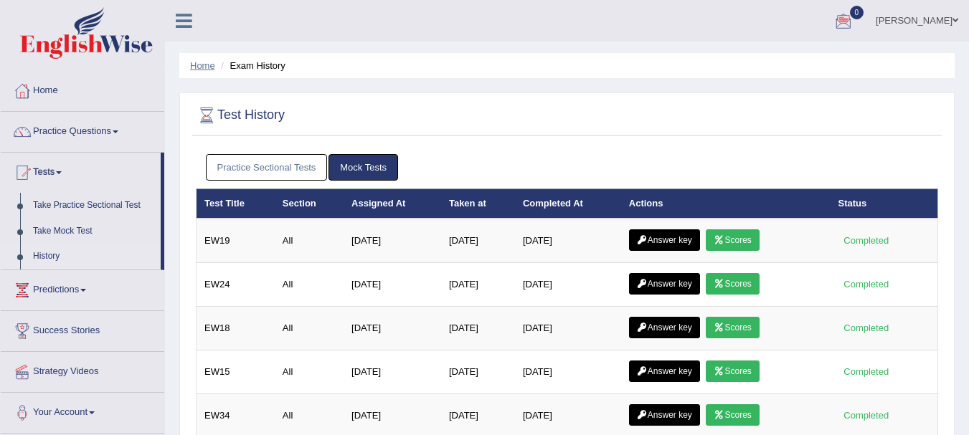
click at [203, 68] on link "Home" at bounding box center [202, 65] width 25 height 11
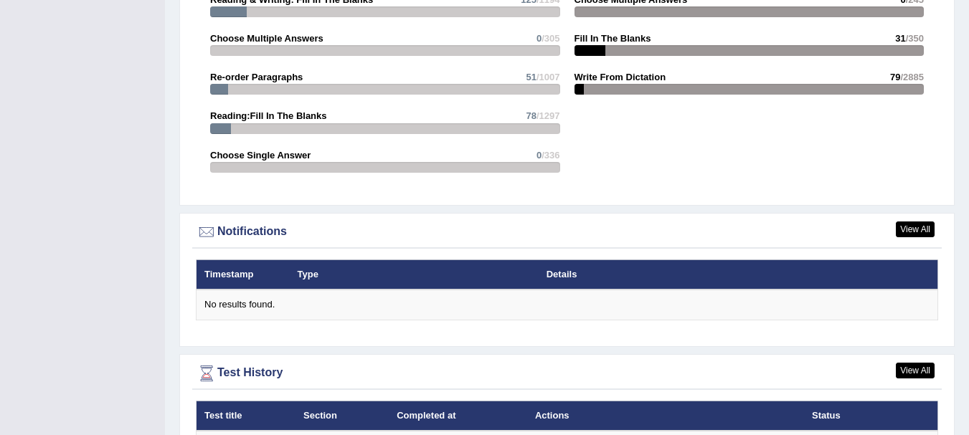
scroll to position [1559, 0]
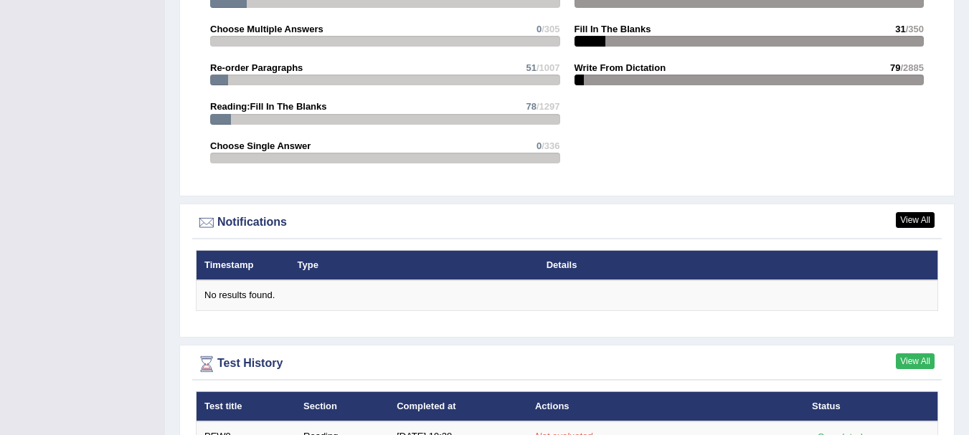
click at [911, 354] on link "View All" at bounding box center [915, 362] width 39 height 16
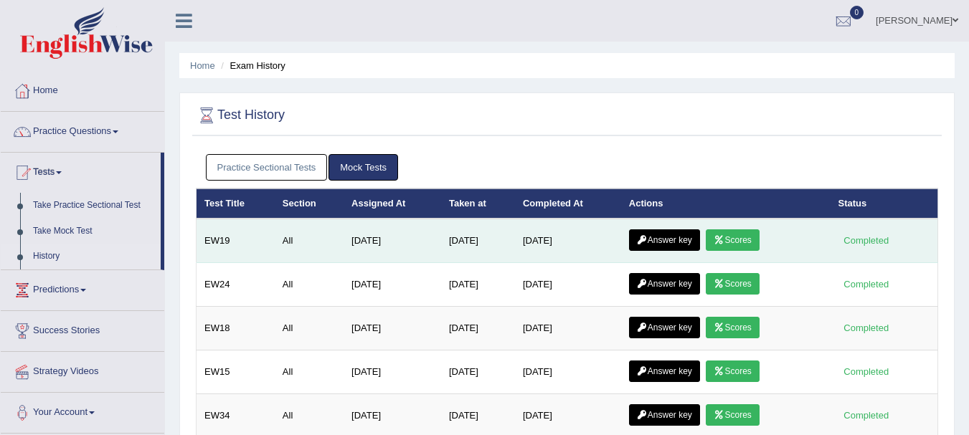
click at [674, 239] on link "Answer key" at bounding box center [664, 241] width 71 height 22
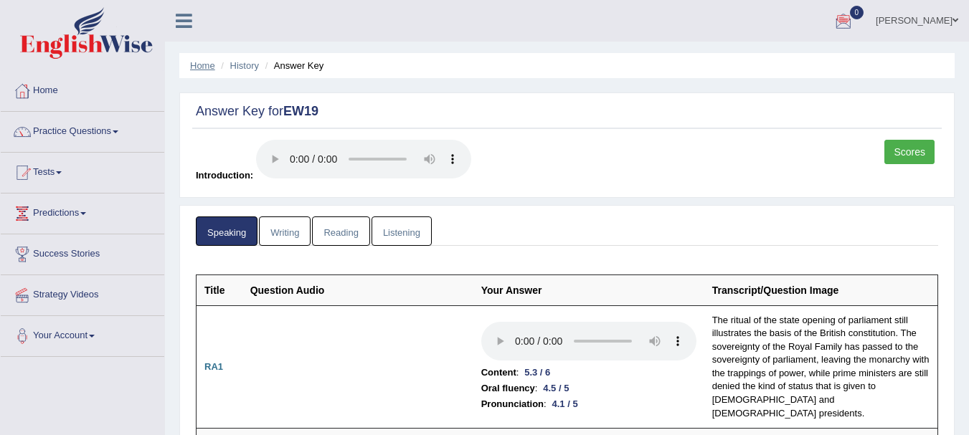
click at [199, 69] on link "Home" at bounding box center [202, 65] width 25 height 11
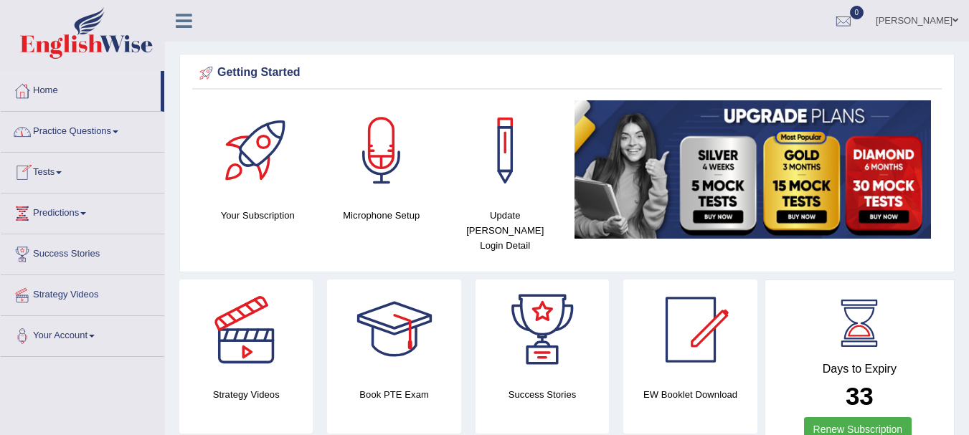
click at [58, 131] on link "Practice Questions" at bounding box center [83, 130] width 164 height 36
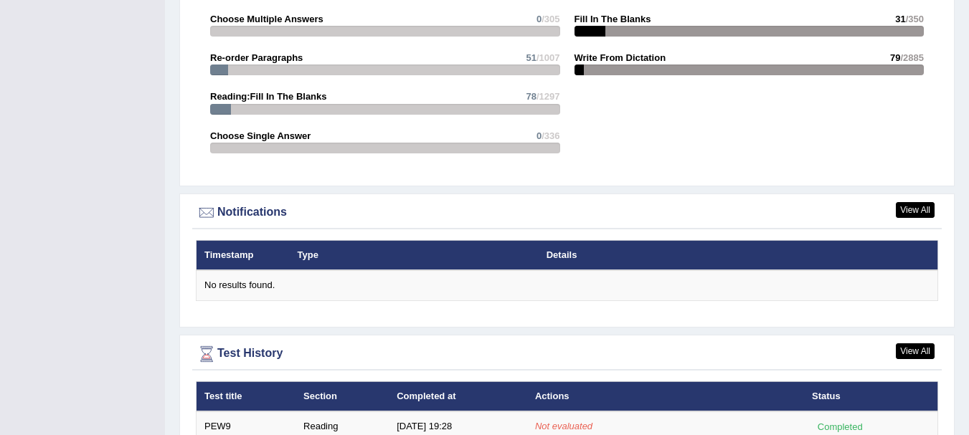
scroll to position [1607, 0]
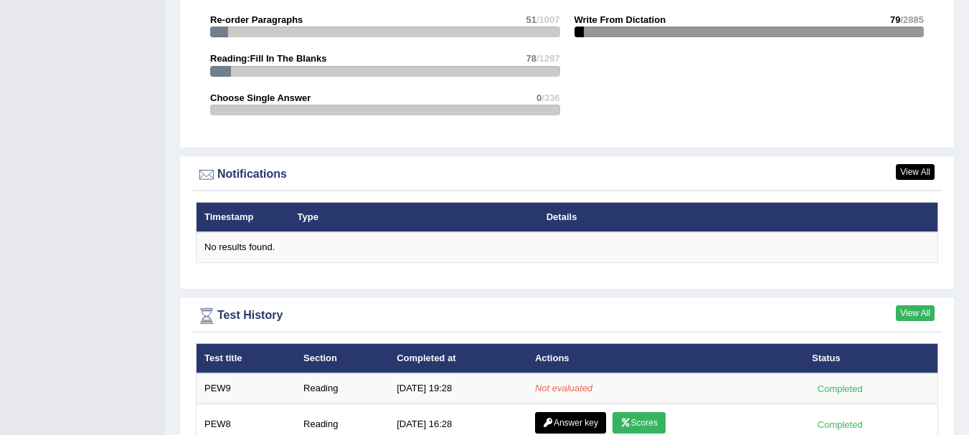
click at [905, 306] on link "View All" at bounding box center [915, 314] width 39 height 16
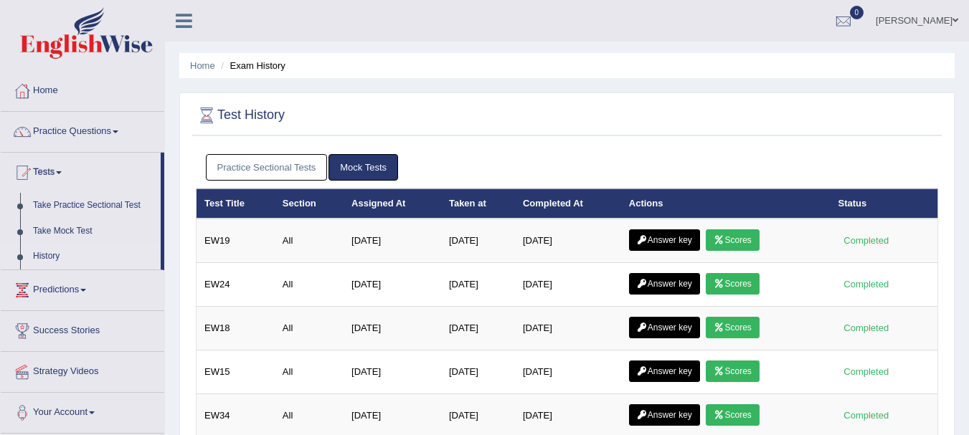
click at [260, 162] on link "Practice Sectional Tests" at bounding box center [267, 167] width 122 height 27
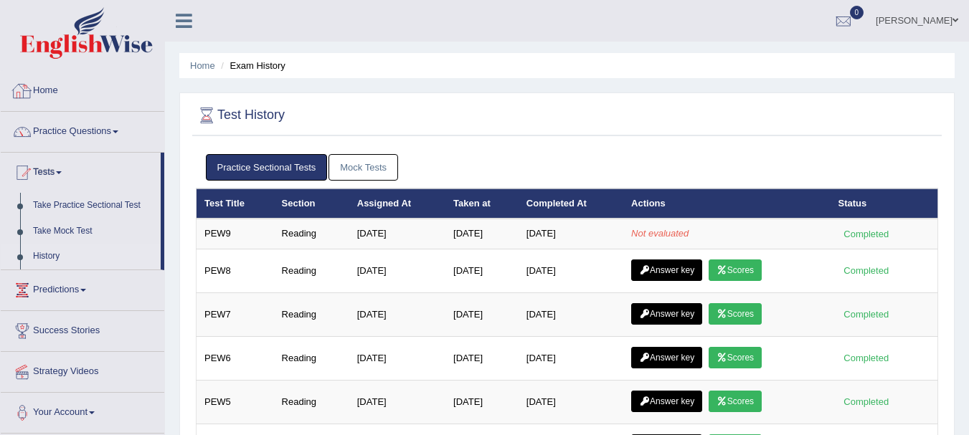
click at [48, 93] on link "Home" at bounding box center [83, 89] width 164 height 36
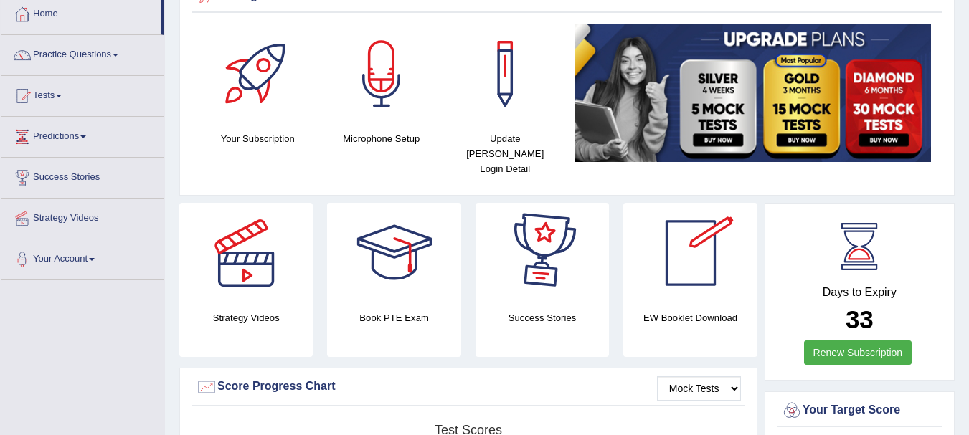
scroll to position [38, 0]
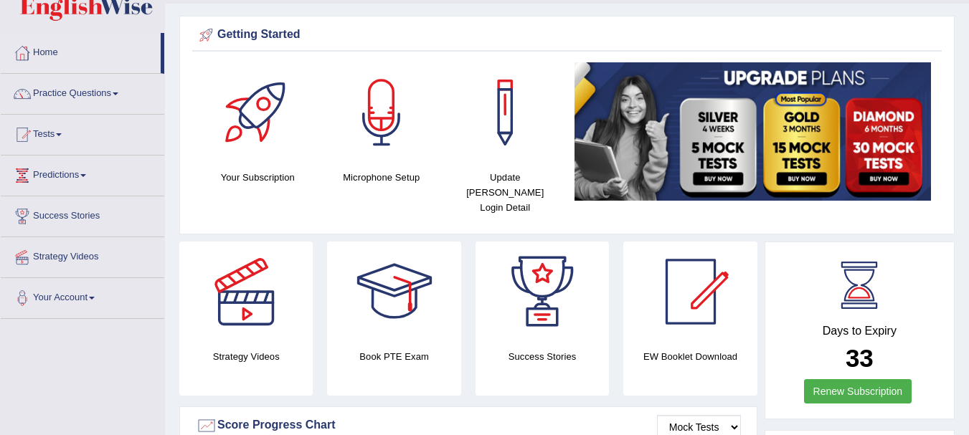
click at [39, 56] on link "Home" at bounding box center [81, 51] width 160 height 36
